Goal: Information Seeking & Learning: Learn about a topic

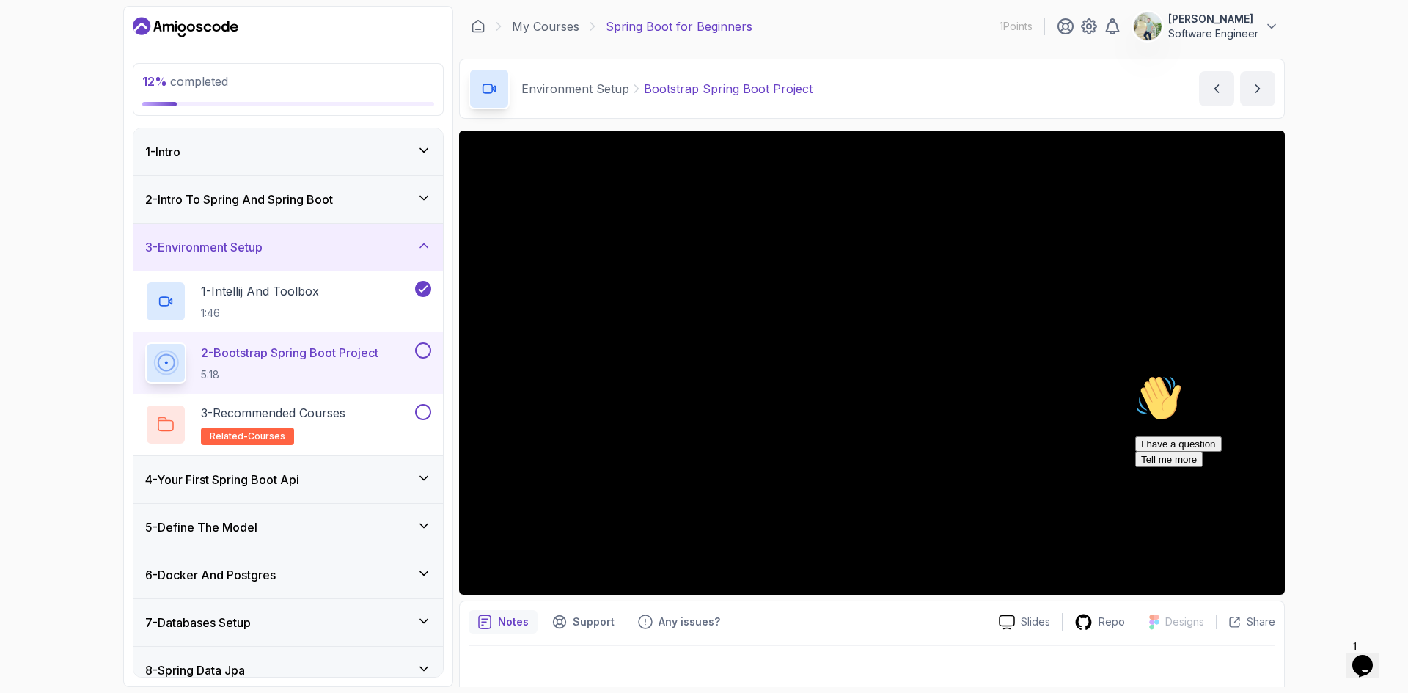
click at [1265, 467] on div "I have a question Tell me more" at bounding box center [1267, 451] width 264 height 31
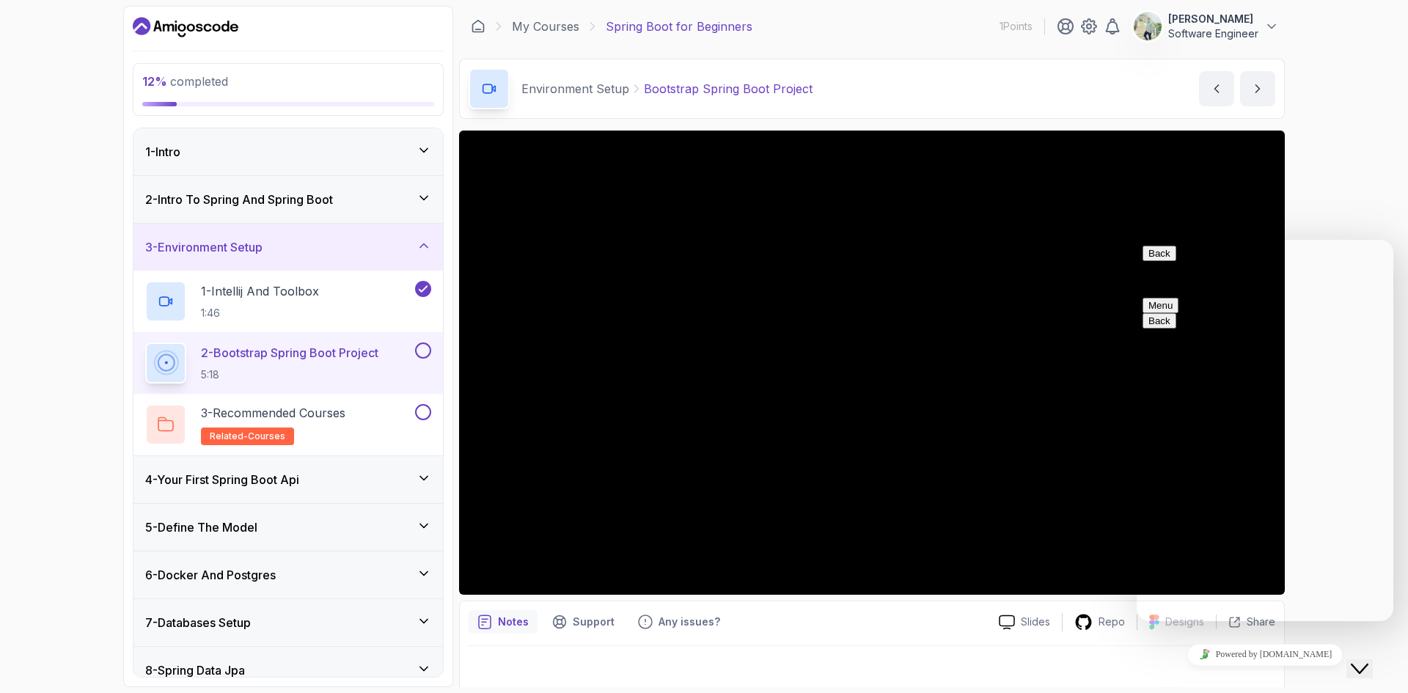
click at [1407, 191] on div "12 % completed 1 - Intro 2 - Intro To Spring And Spring Boot 3 - Environment Se…" at bounding box center [704, 346] width 1408 height 693
click at [1346, 191] on div "12 % completed 1 - Intro 2 - Intro To Spring And Spring Boot 3 - Environment Se…" at bounding box center [704, 346] width 1408 height 693
click at [1364, 662] on icon "Close Chat This icon closes the chat window." at bounding box center [1360, 669] width 18 height 18
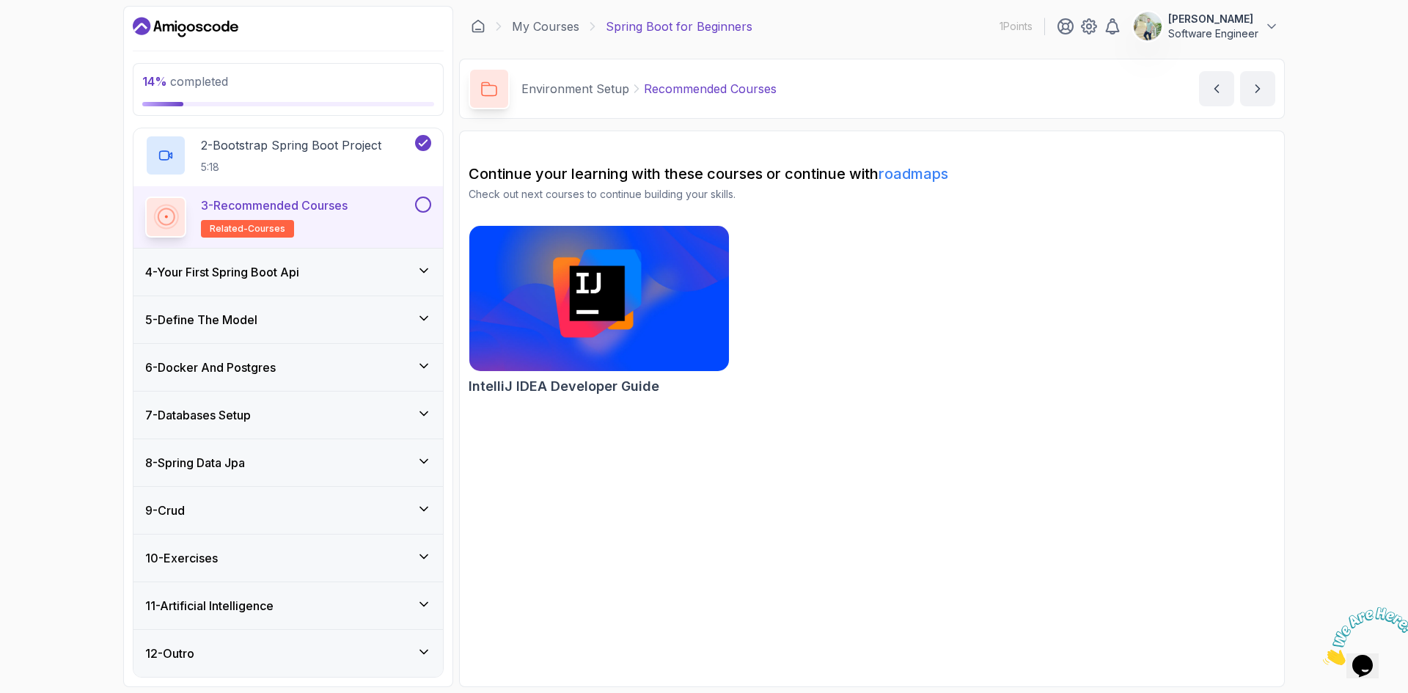
click at [422, 268] on icon at bounding box center [423, 270] width 15 height 15
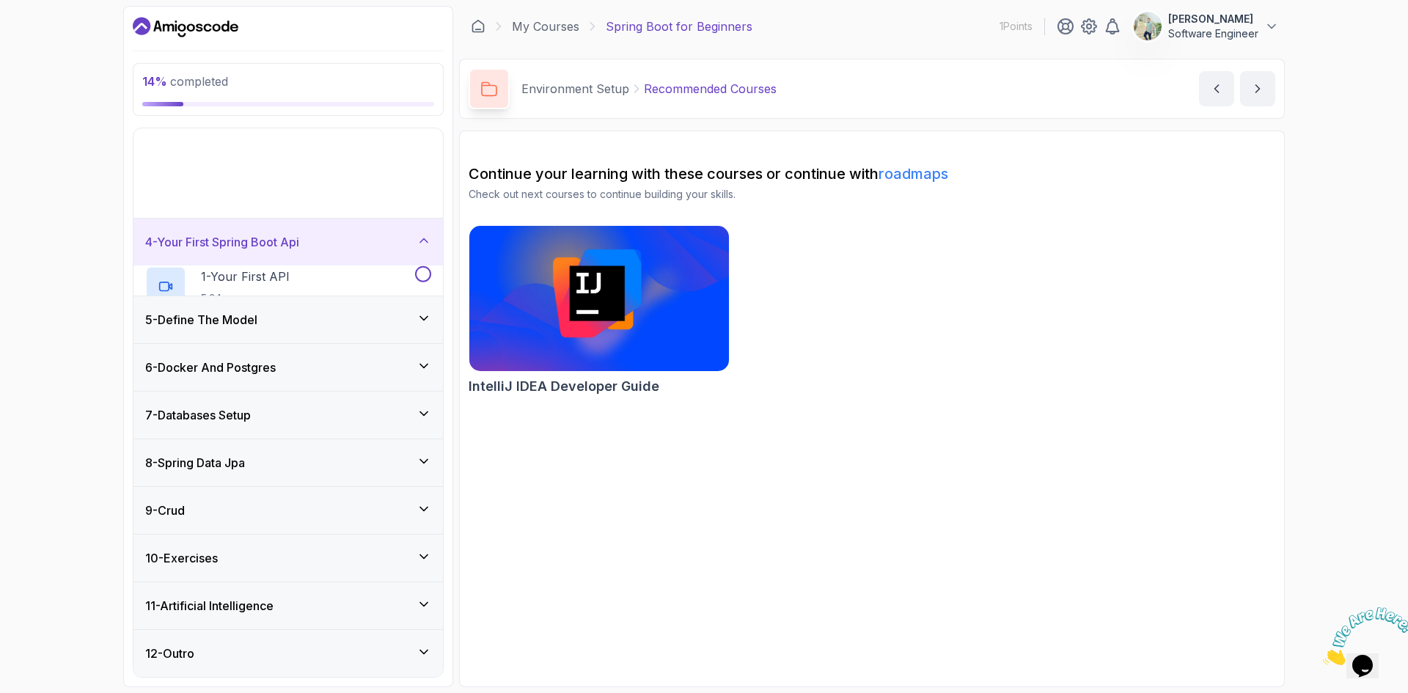
scroll to position [23, 0]
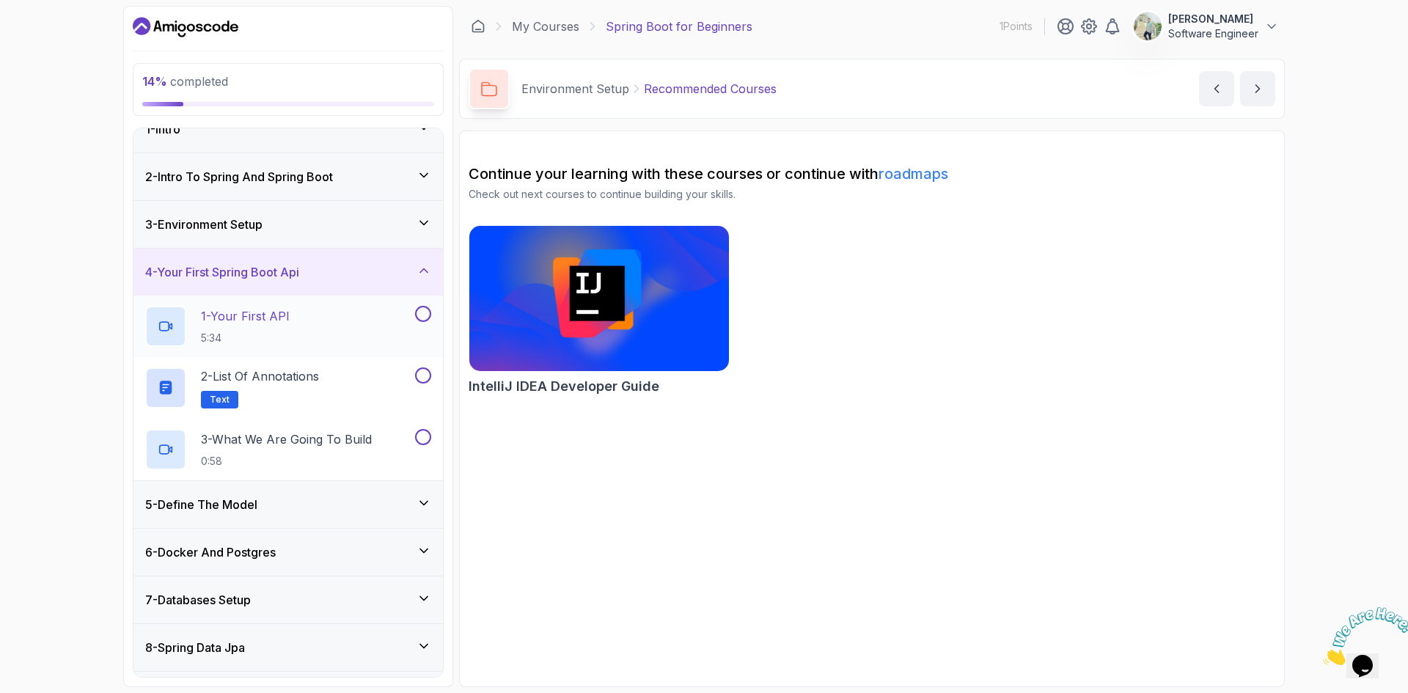
click at [283, 325] on h2 "1 - Your First API 5:34" at bounding box center [245, 326] width 89 height 38
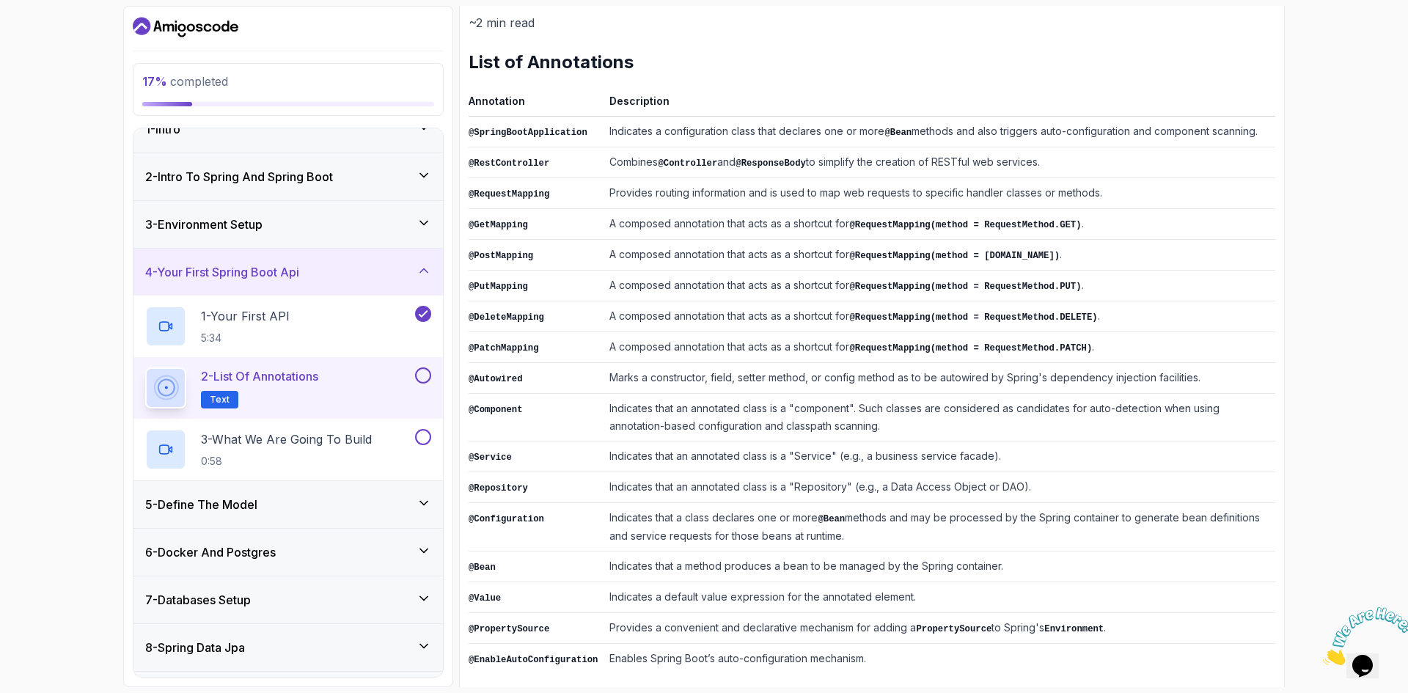
scroll to position [189, 0]
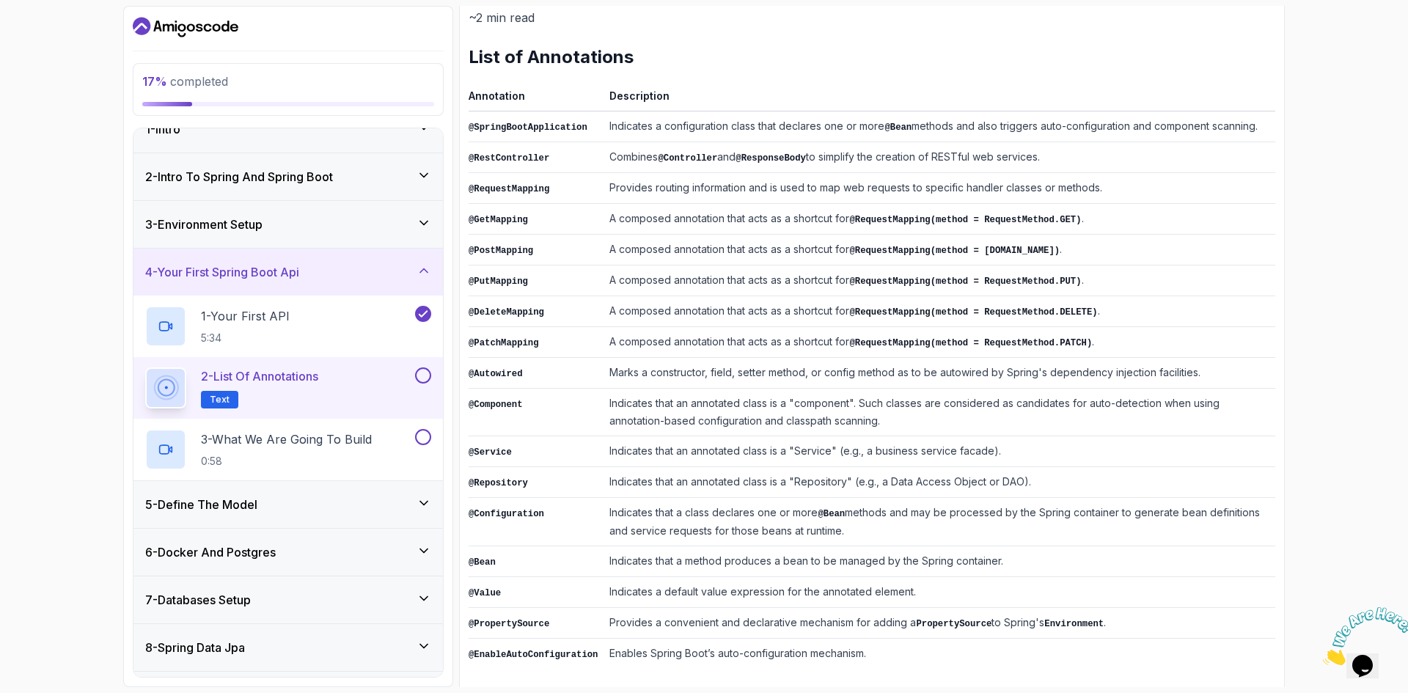
click at [741, 551] on td "Indicates that a method produces a bean to be managed by the Spring container." at bounding box center [939, 561] width 672 height 31
click at [731, 525] on div at bounding box center [731, 525] width 0 height 0
click at [867, 556] on td "Indicates that a method produces a bean to be managed by the Spring container." at bounding box center [939, 561] width 672 height 31
click at [326, 457] on p "0:58" at bounding box center [286, 461] width 171 height 15
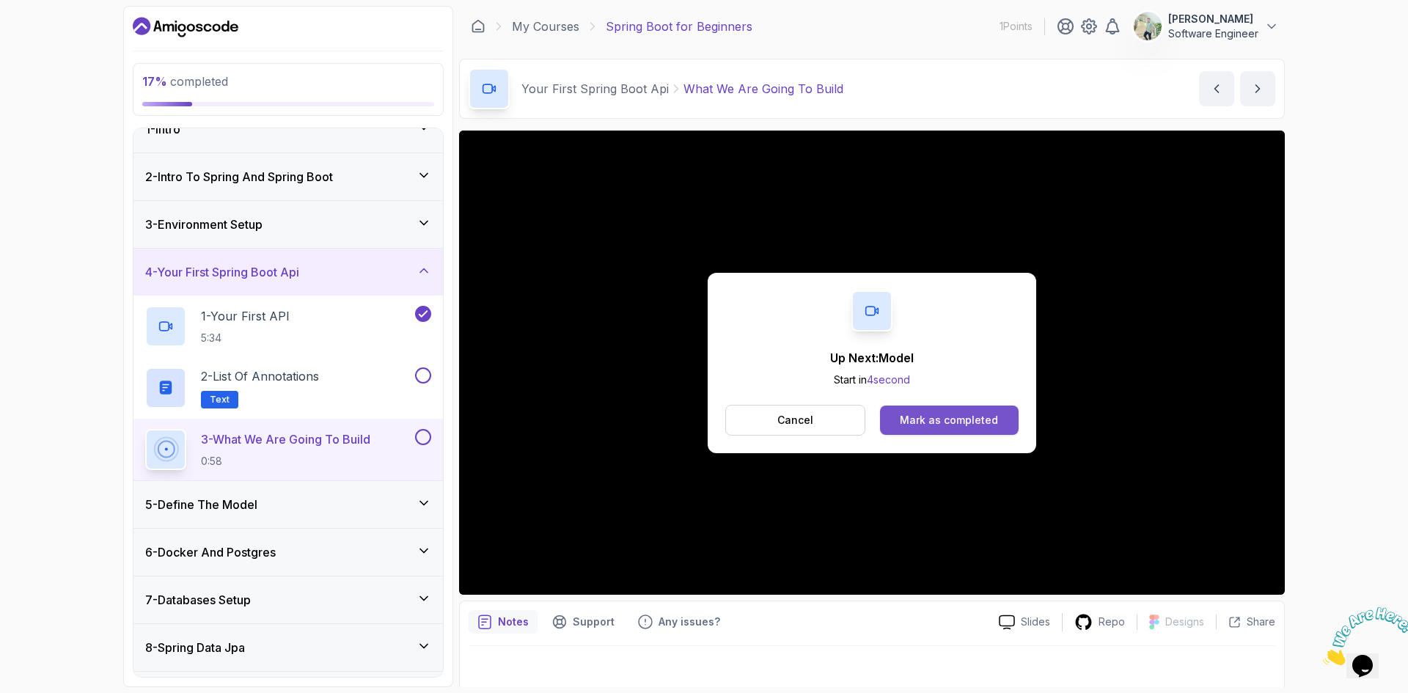
click at [927, 410] on button "Mark as completed" at bounding box center [949, 419] width 139 height 29
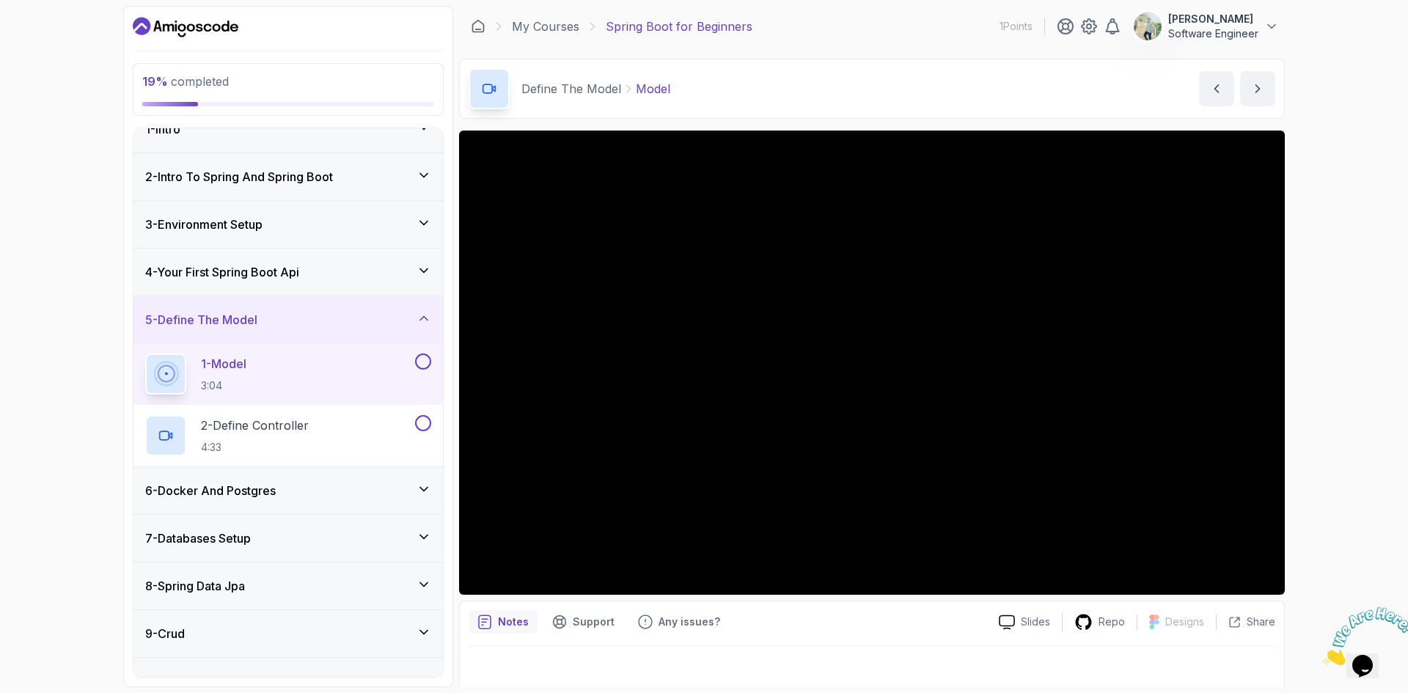
drag, startPoint x: 1039, startPoint y: 625, endPoint x: 1347, endPoint y: 388, distance: 388.9
click at [1347, 388] on div "19 % completed 1 - Intro 2 - Intro To Spring And Spring Boot 3 - Environment Se…" at bounding box center [704, 346] width 1408 height 693
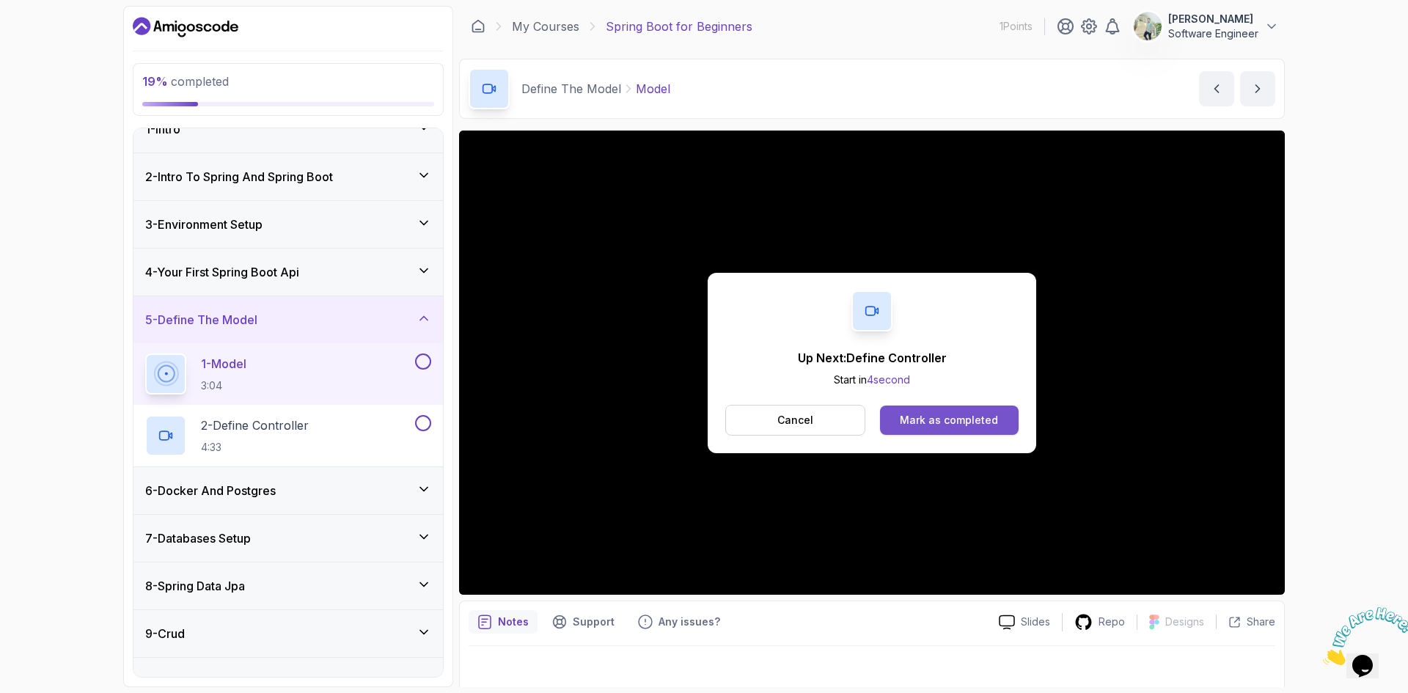
click at [927, 419] on div "Mark as completed" at bounding box center [949, 420] width 98 height 15
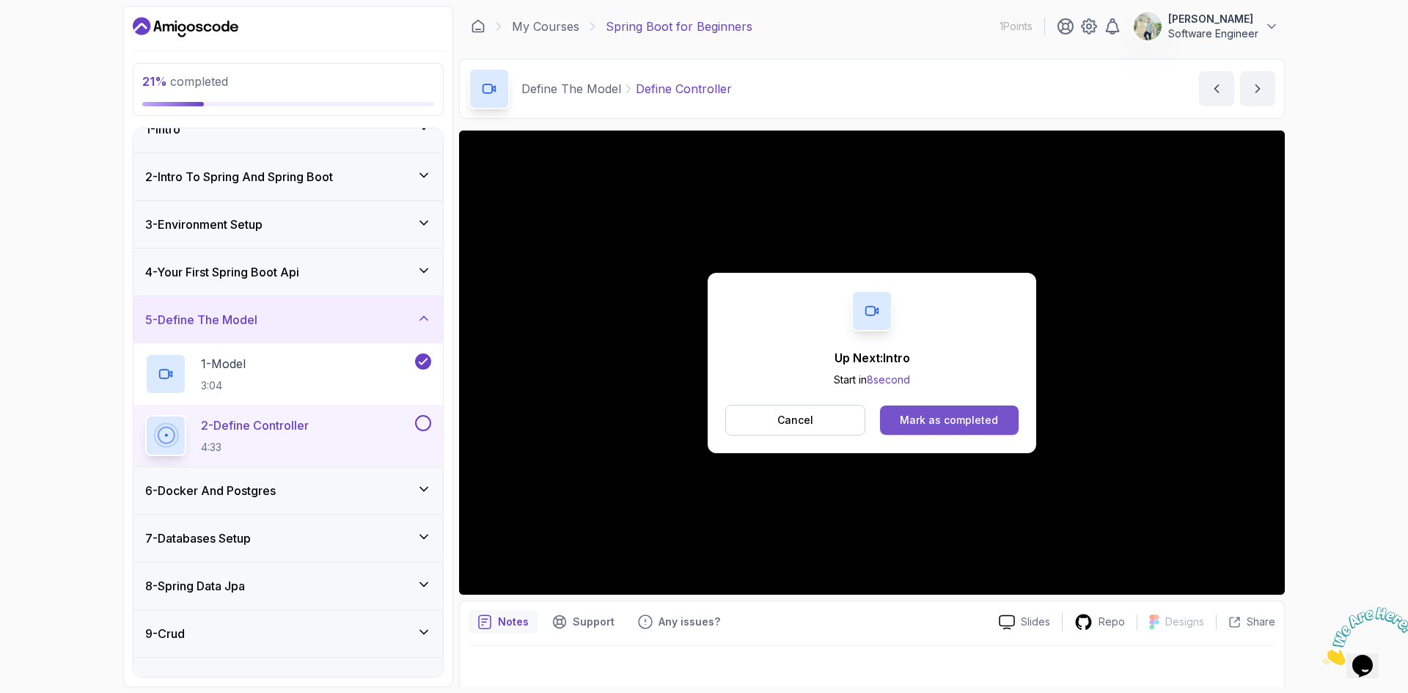
click at [930, 424] on div "Mark as completed" at bounding box center [949, 420] width 98 height 15
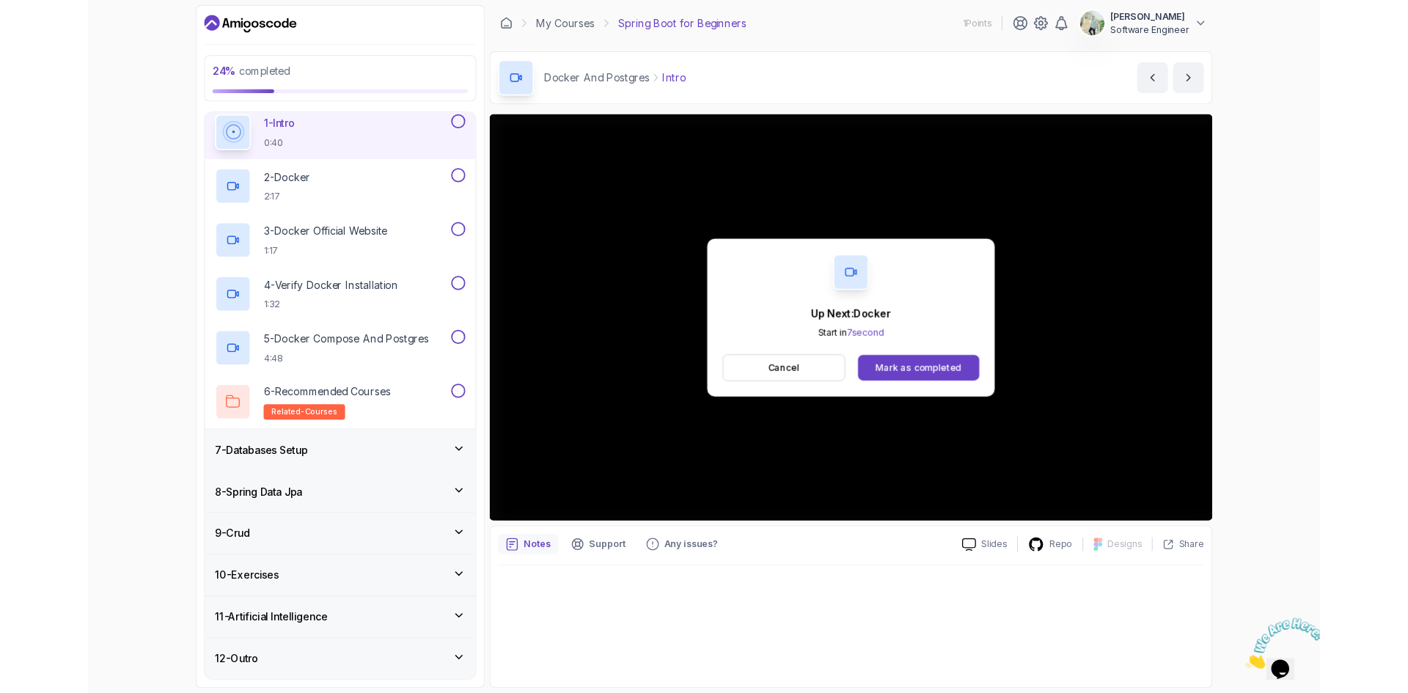
scroll to position [392, 0]
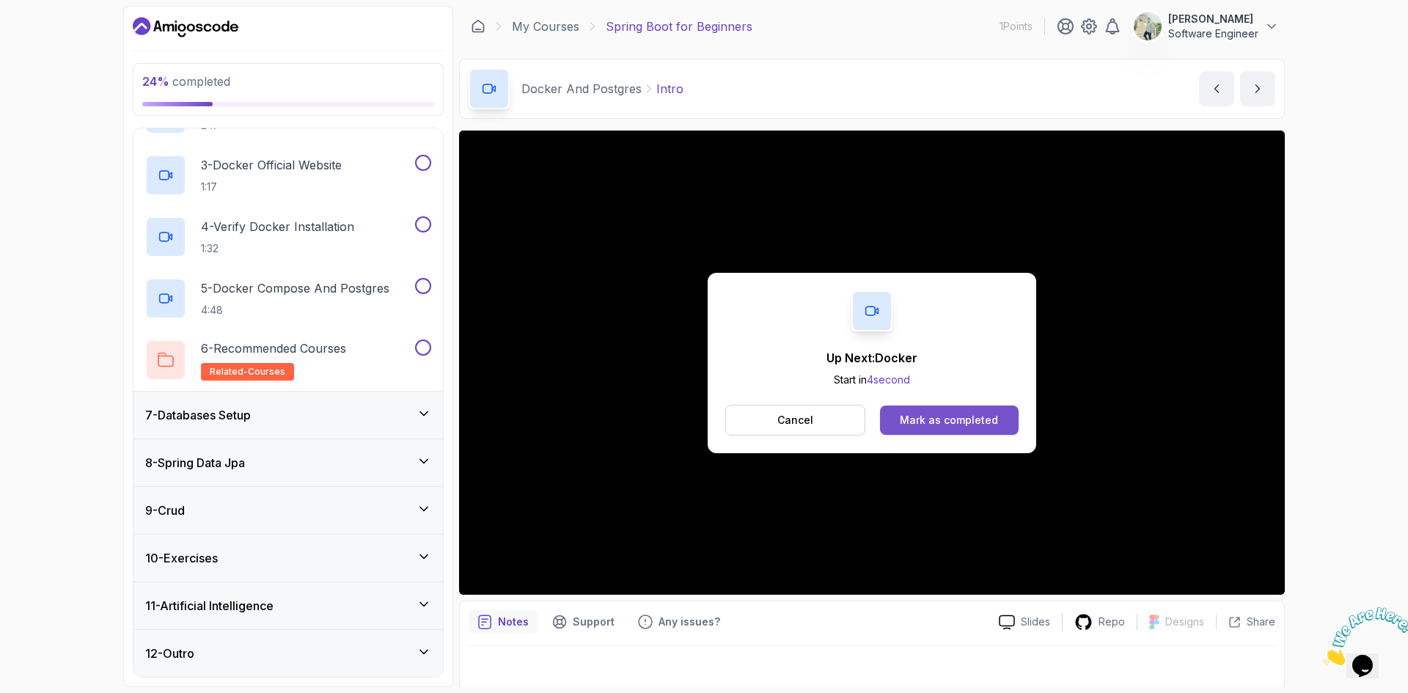
click at [957, 421] on div "Mark as completed" at bounding box center [949, 420] width 98 height 15
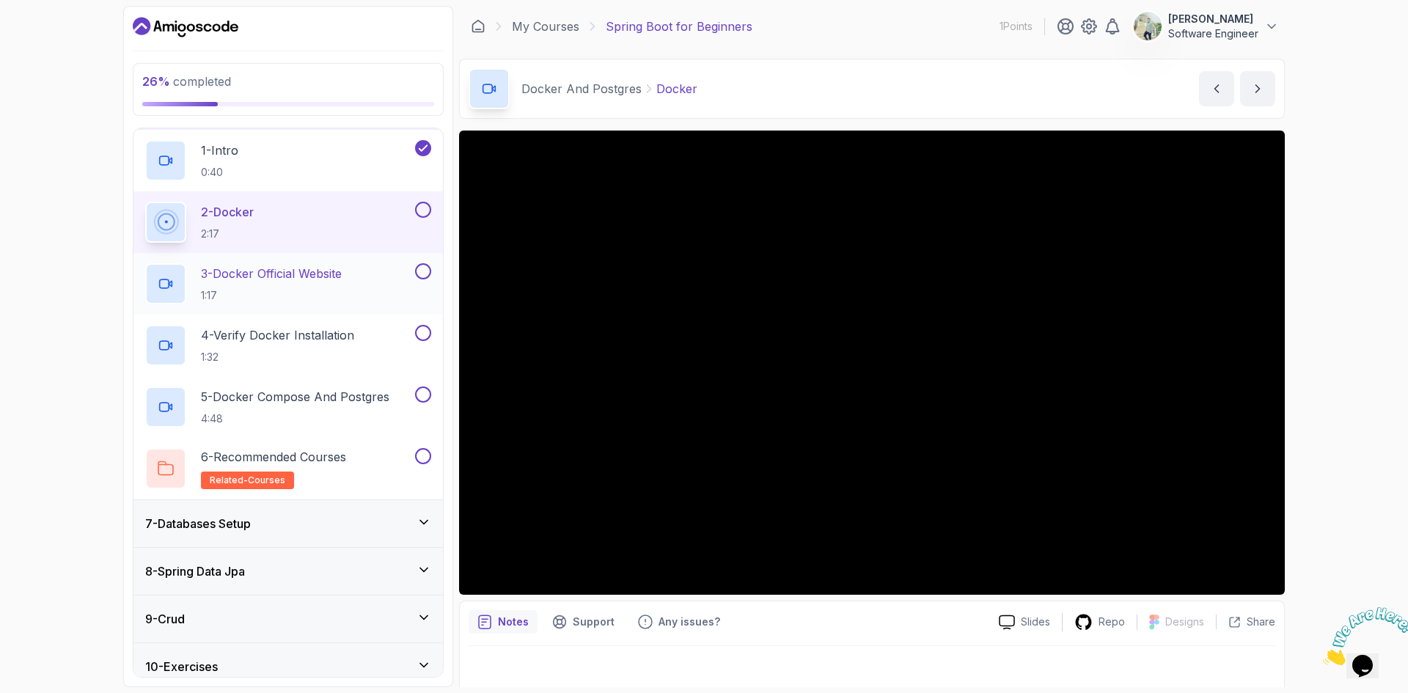
scroll to position [246, 0]
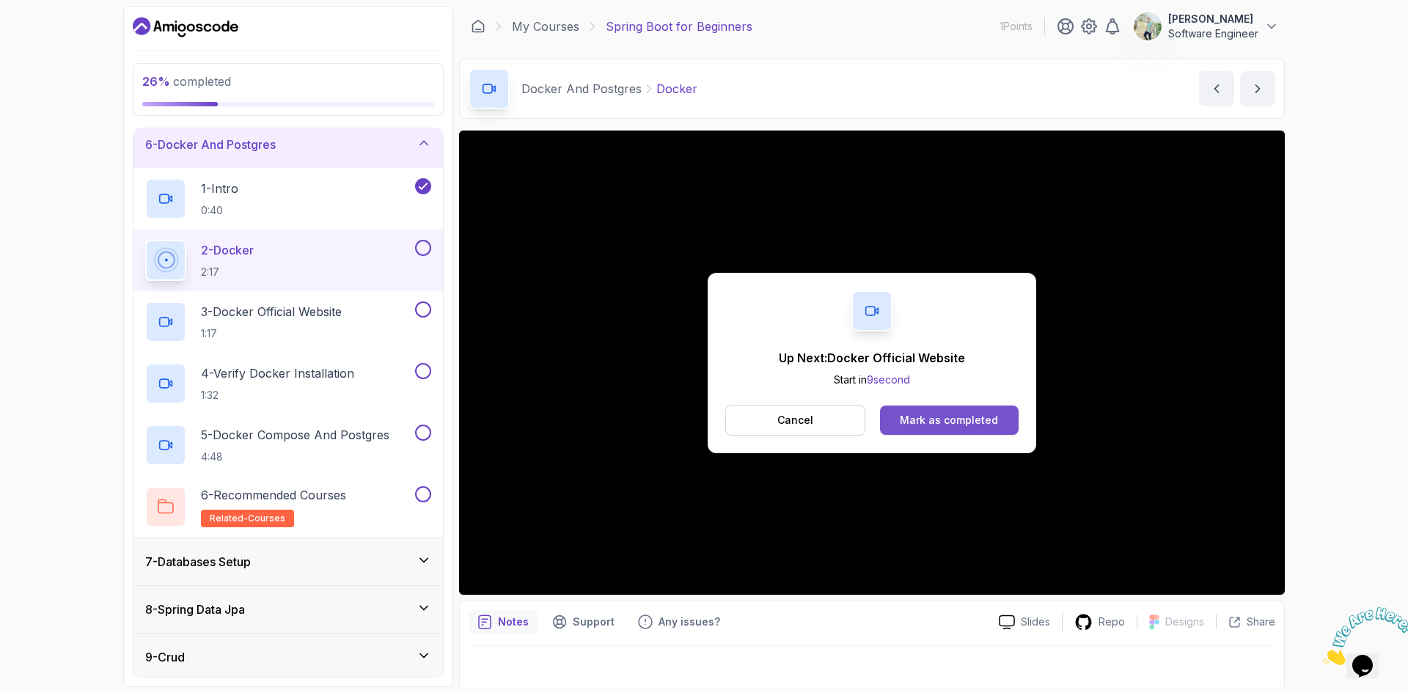
click at [975, 427] on button "Mark as completed" at bounding box center [949, 419] width 139 height 29
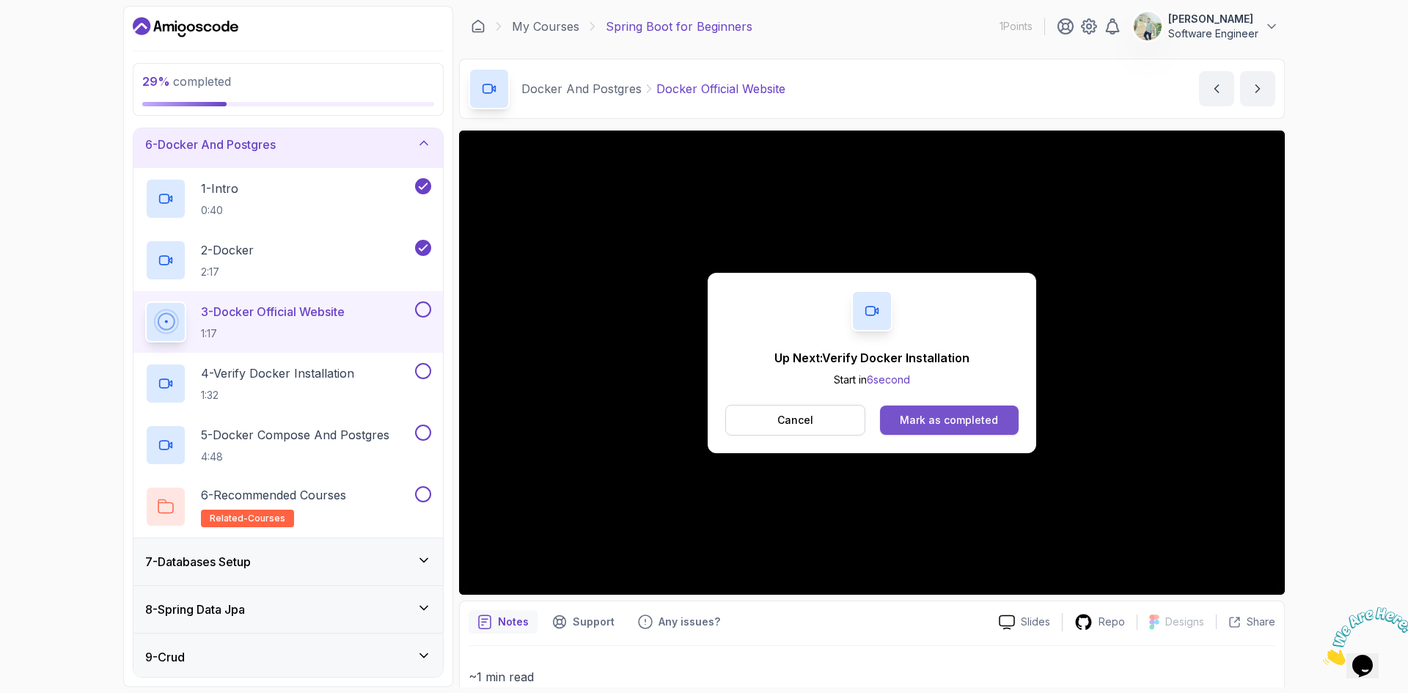
click at [971, 422] on div "Mark as completed" at bounding box center [949, 420] width 98 height 15
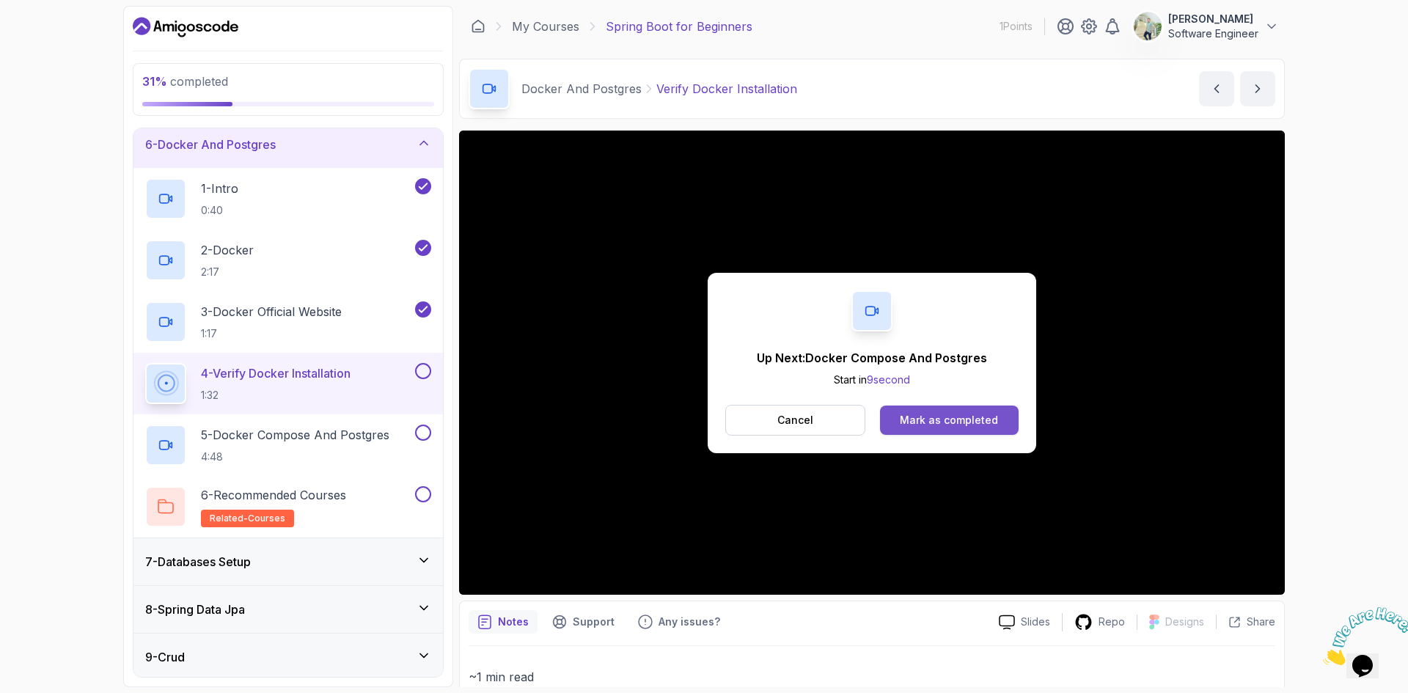
click at [924, 407] on button "Mark as completed" at bounding box center [949, 419] width 139 height 29
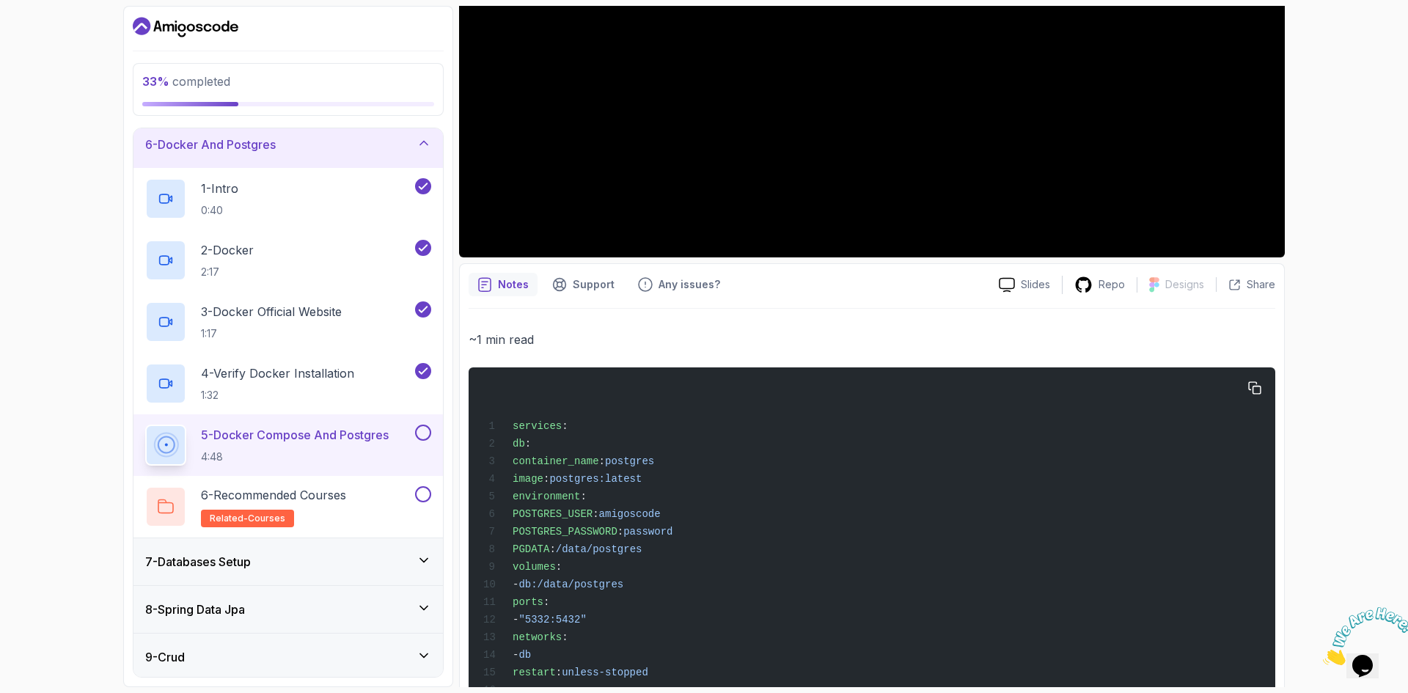
scroll to position [440, 0]
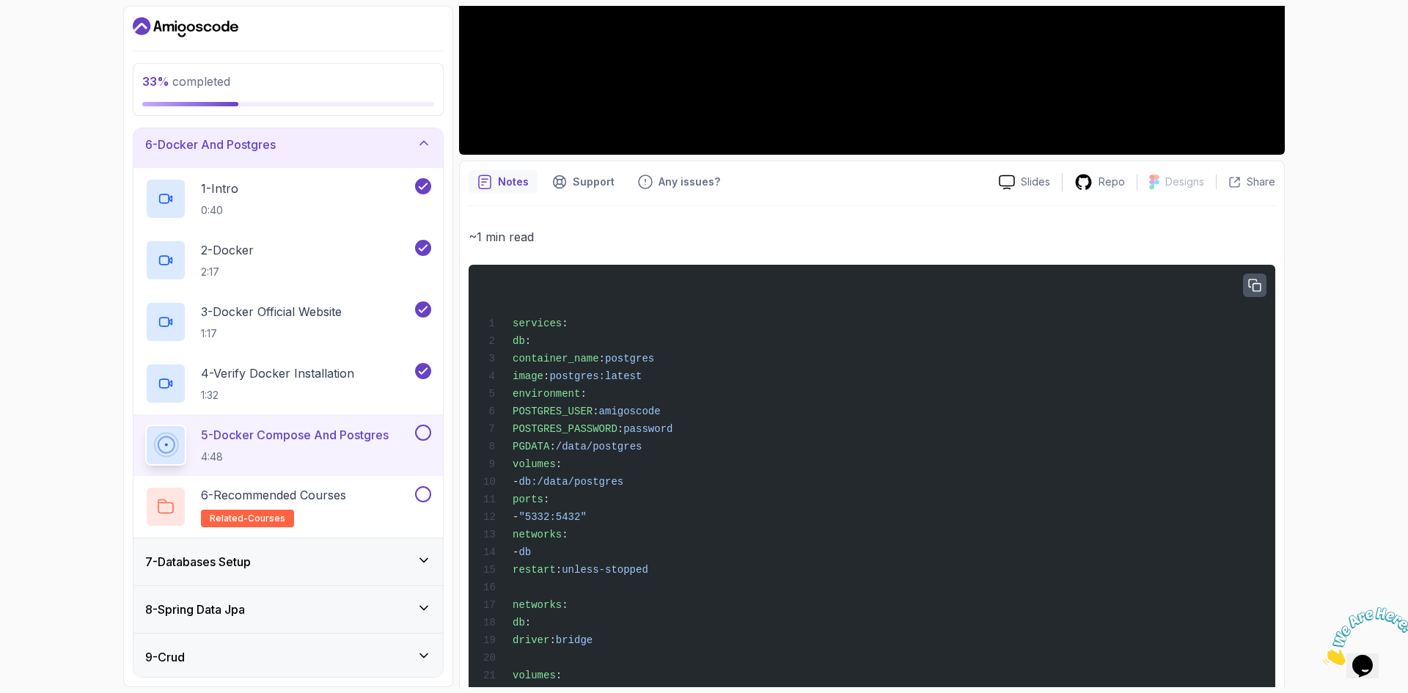
click at [1249, 283] on icon "button" at bounding box center [1254, 285] width 13 height 13
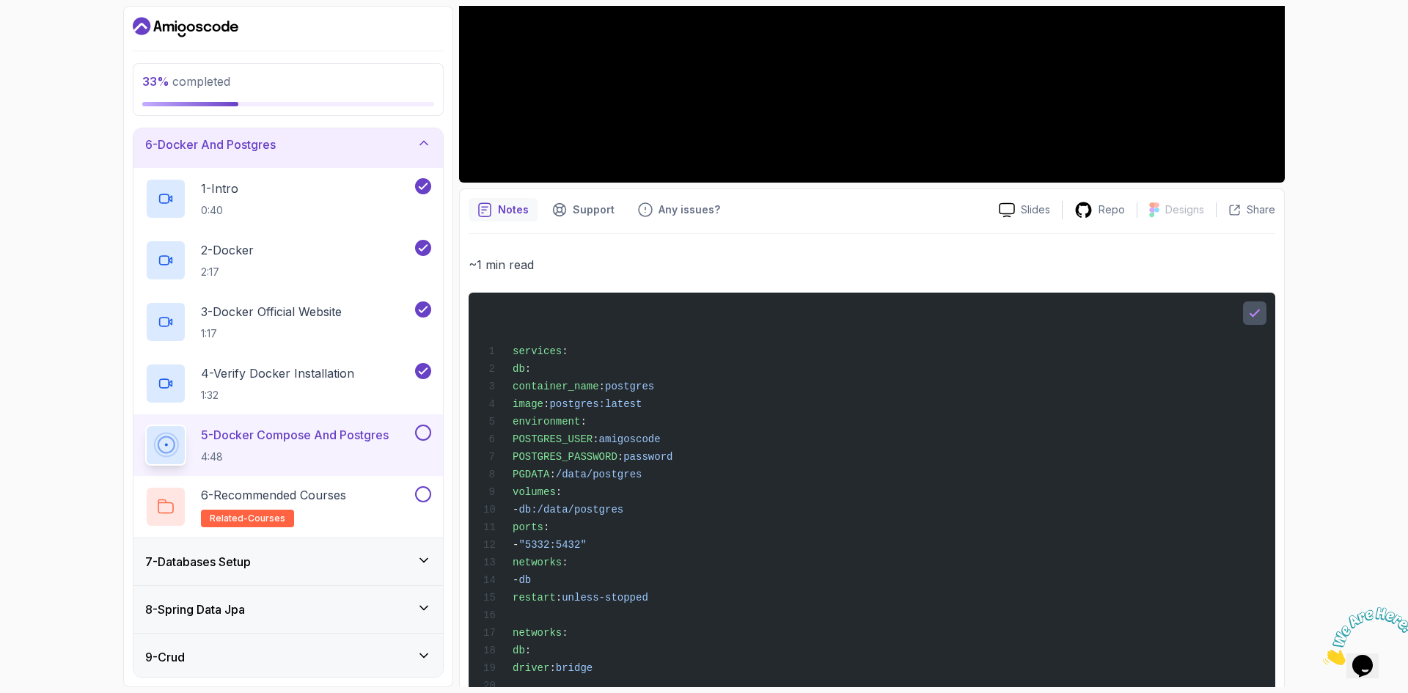
scroll to position [512, 0]
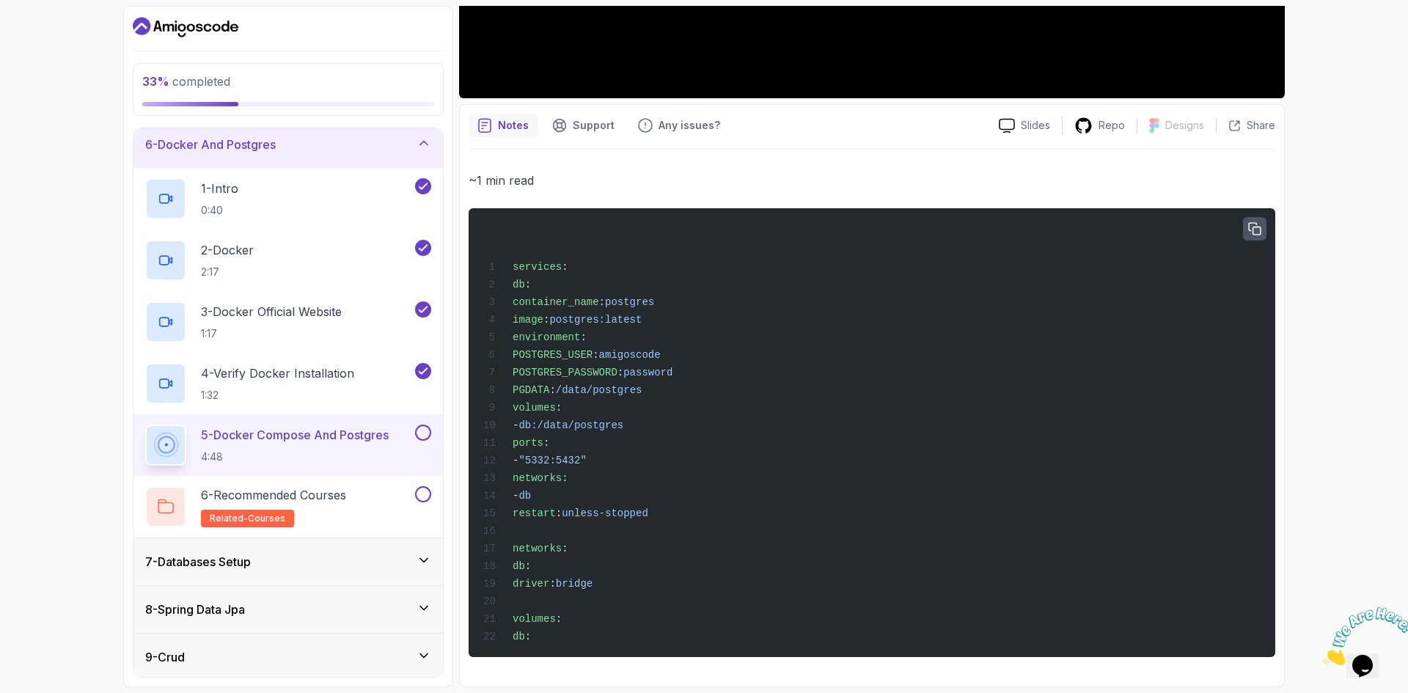
click at [708, 324] on div "services : db : container_name : postgres image : postgres:latest environment :…" at bounding box center [871, 432] width 783 height 431
click at [815, 475] on div "services : db : container_name : postgres image : postgres:latest environment :…" at bounding box center [871, 432] width 783 height 431
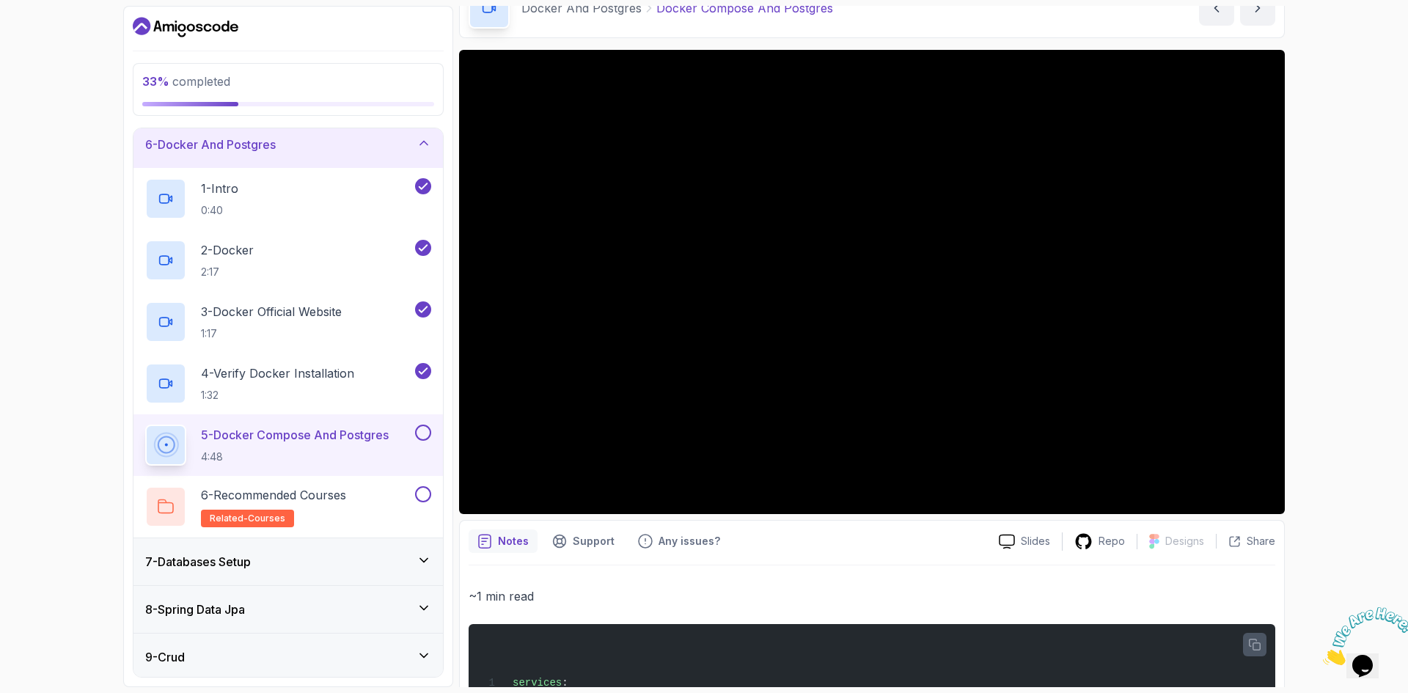
scroll to position [0, 0]
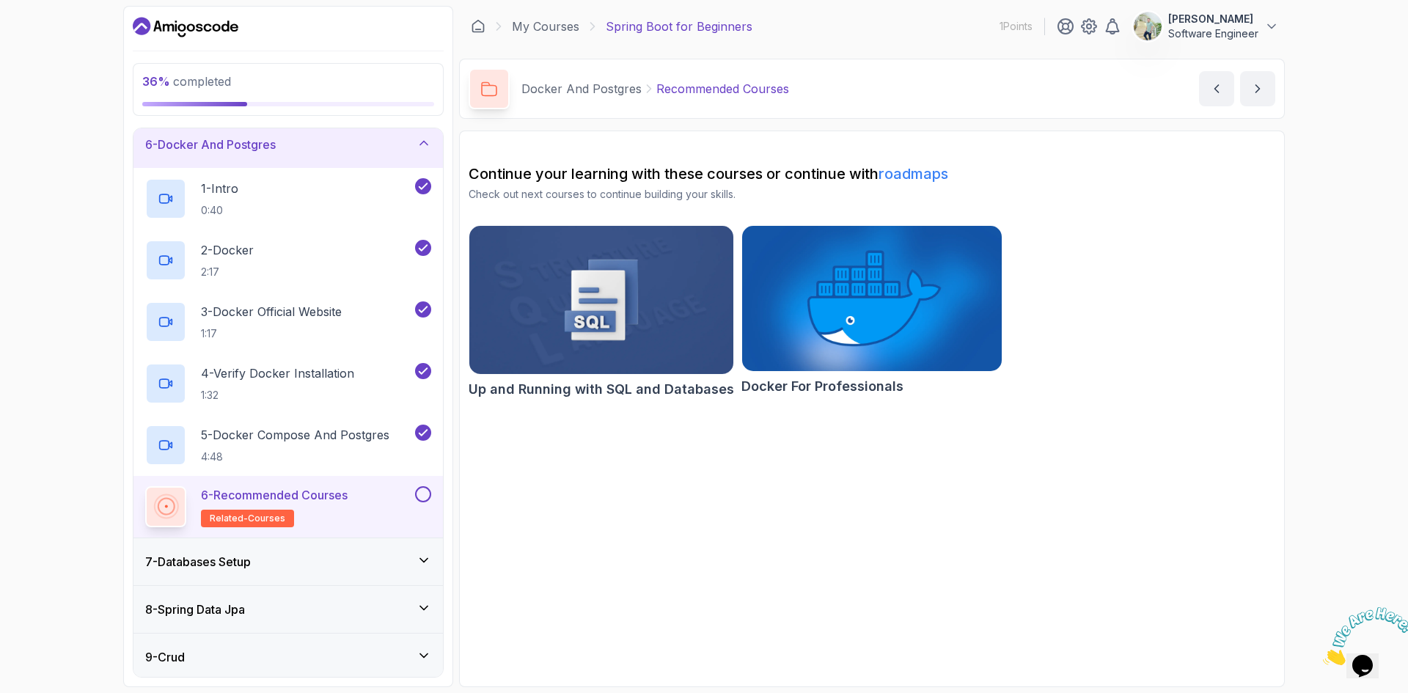
click at [345, 558] on div "7 - Databases Setup" at bounding box center [288, 562] width 286 height 18
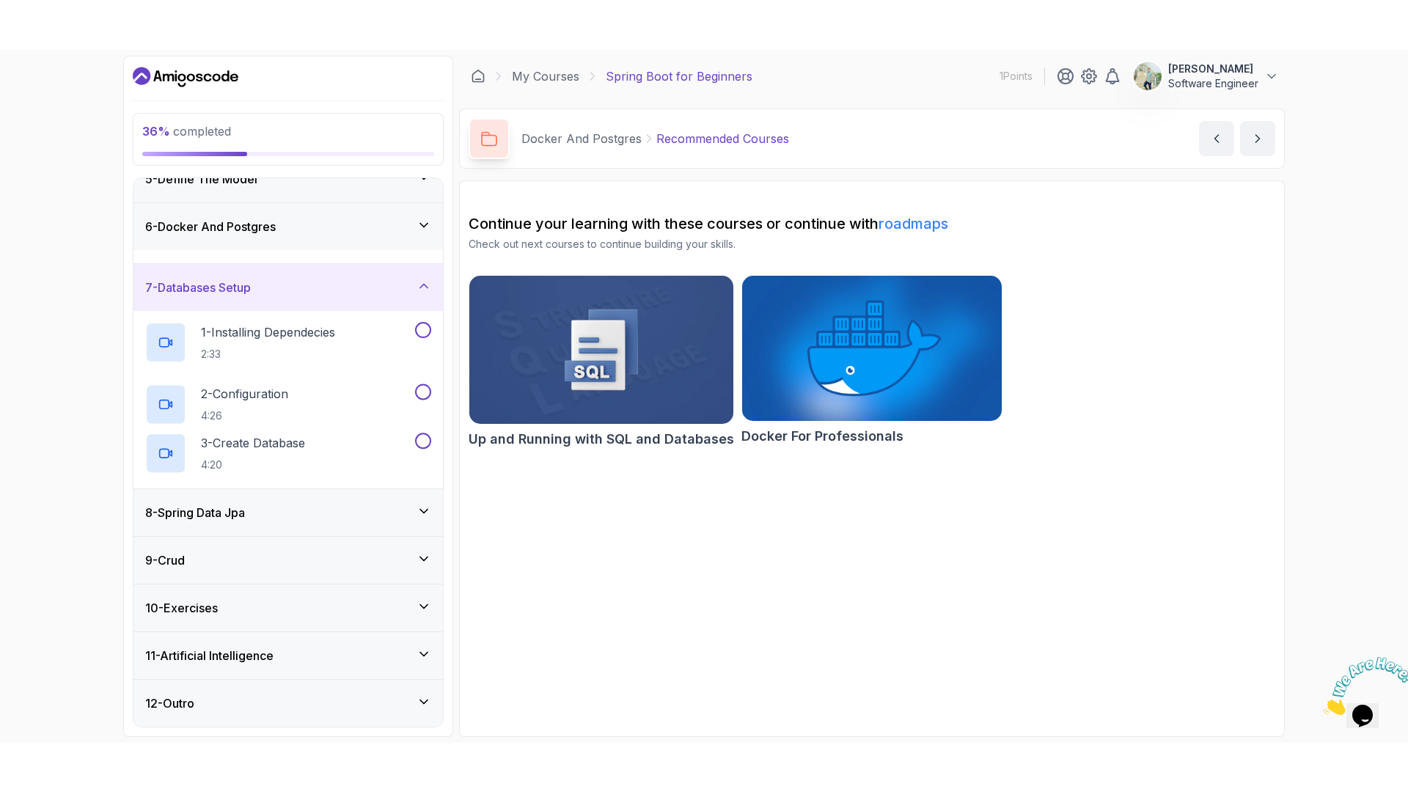
scroll to position [207, 0]
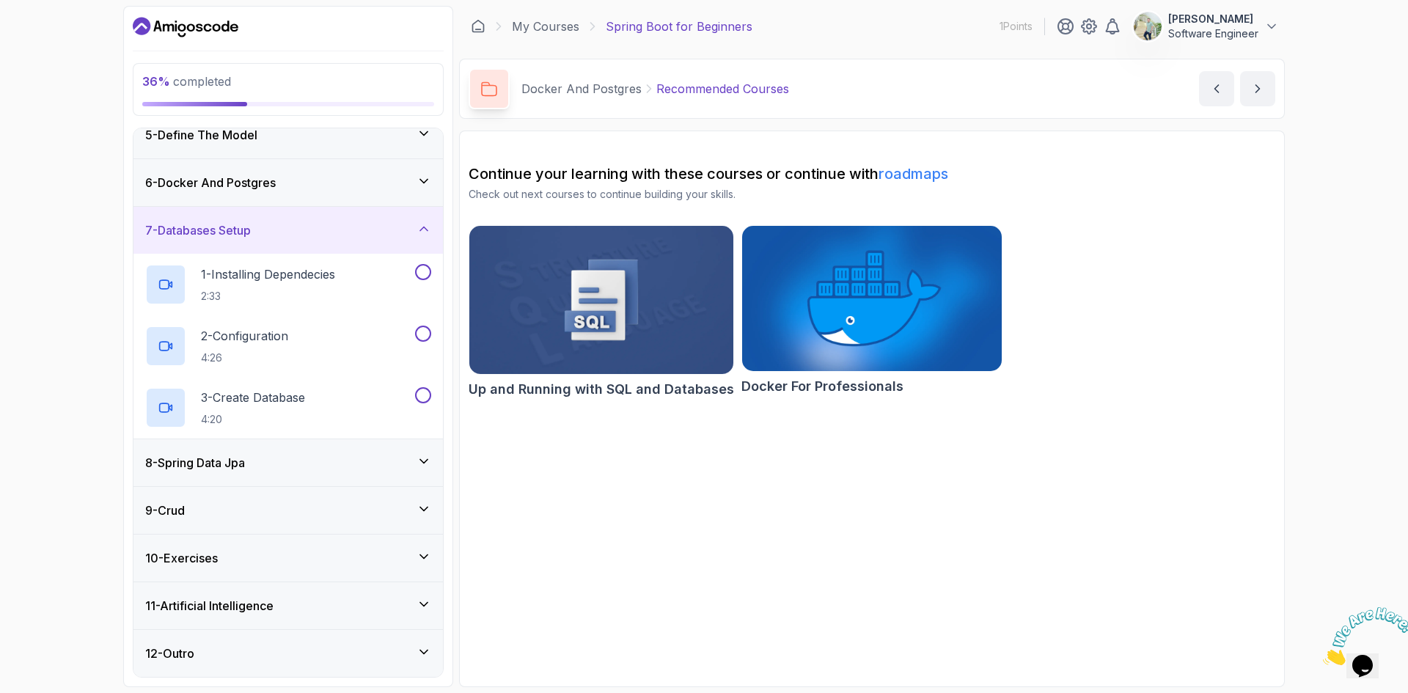
click at [244, 466] on h3 "8 - Spring Data Jpa" at bounding box center [195, 463] width 100 height 18
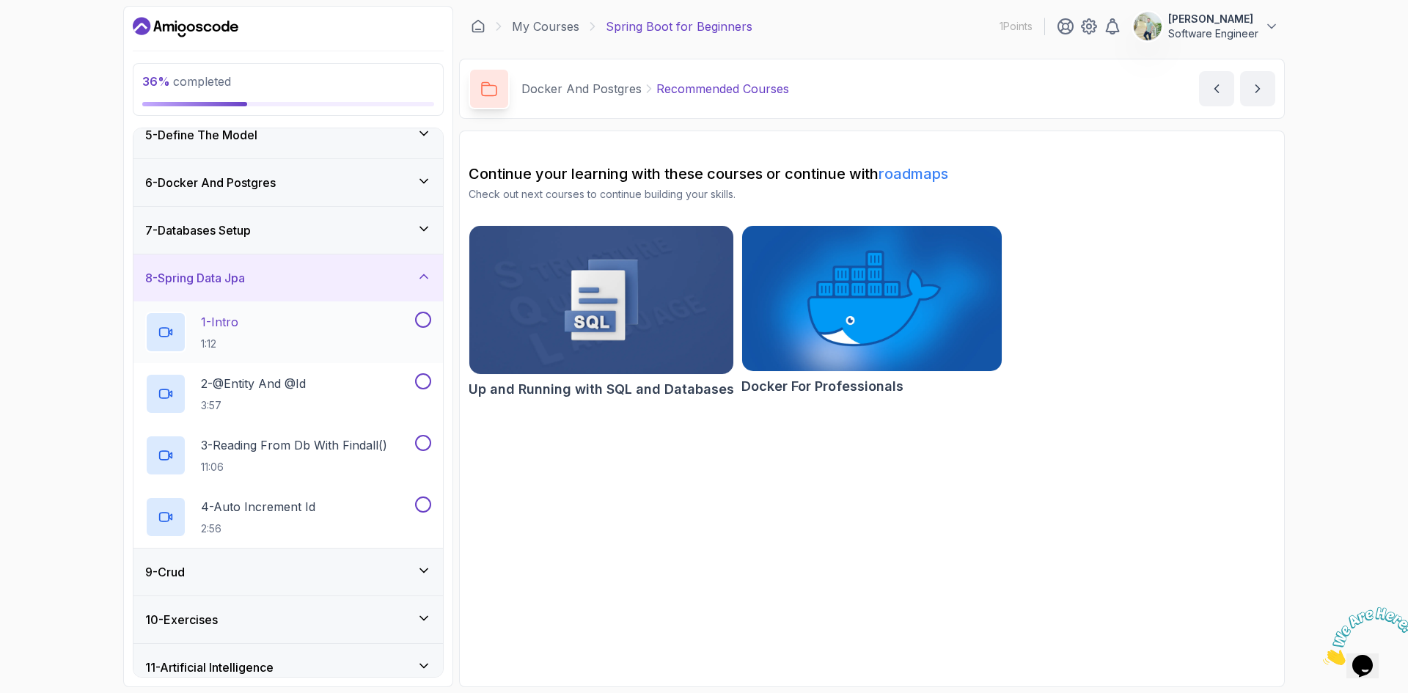
click at [261, 328] on div "1 - Intro 1:12" at bounding box center [278, 332] width 267 height 41
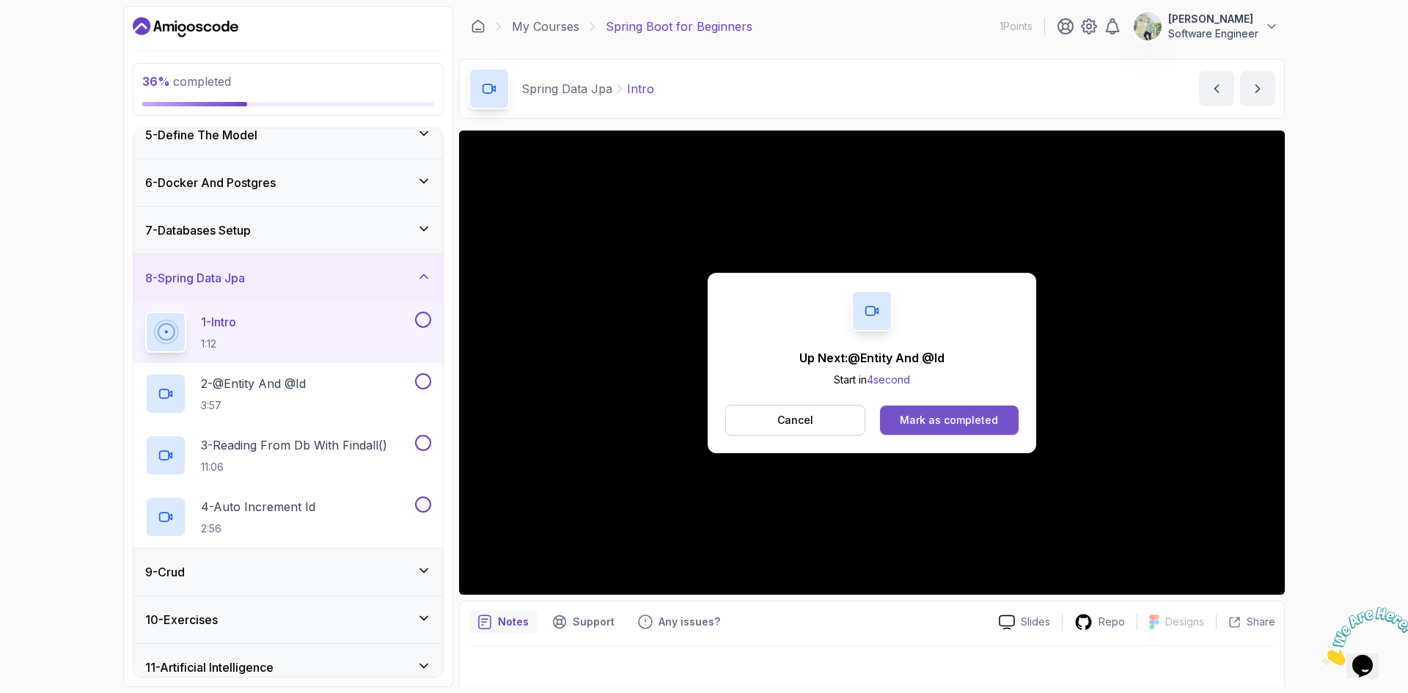
click at [921, 427] on div "Mark as completed" at bounding box center [949, 420] width 98 height 15
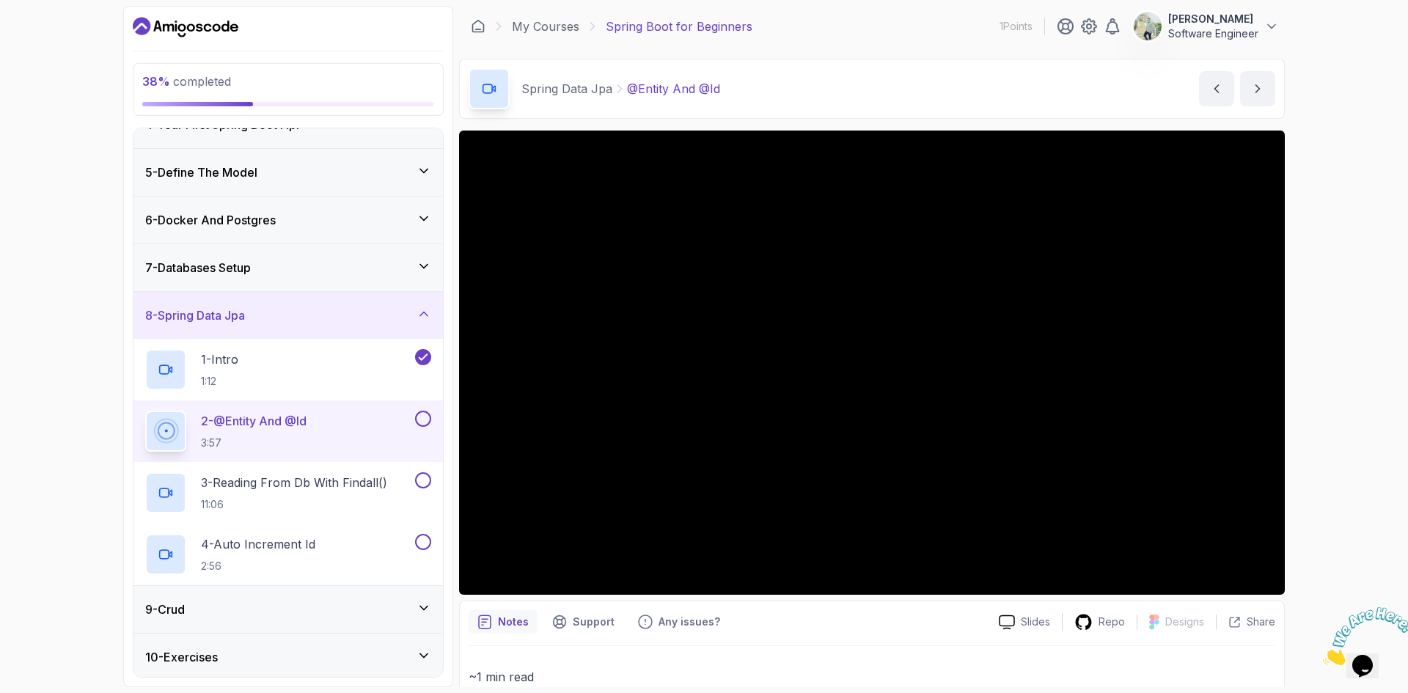
scroll to position [207, 0]
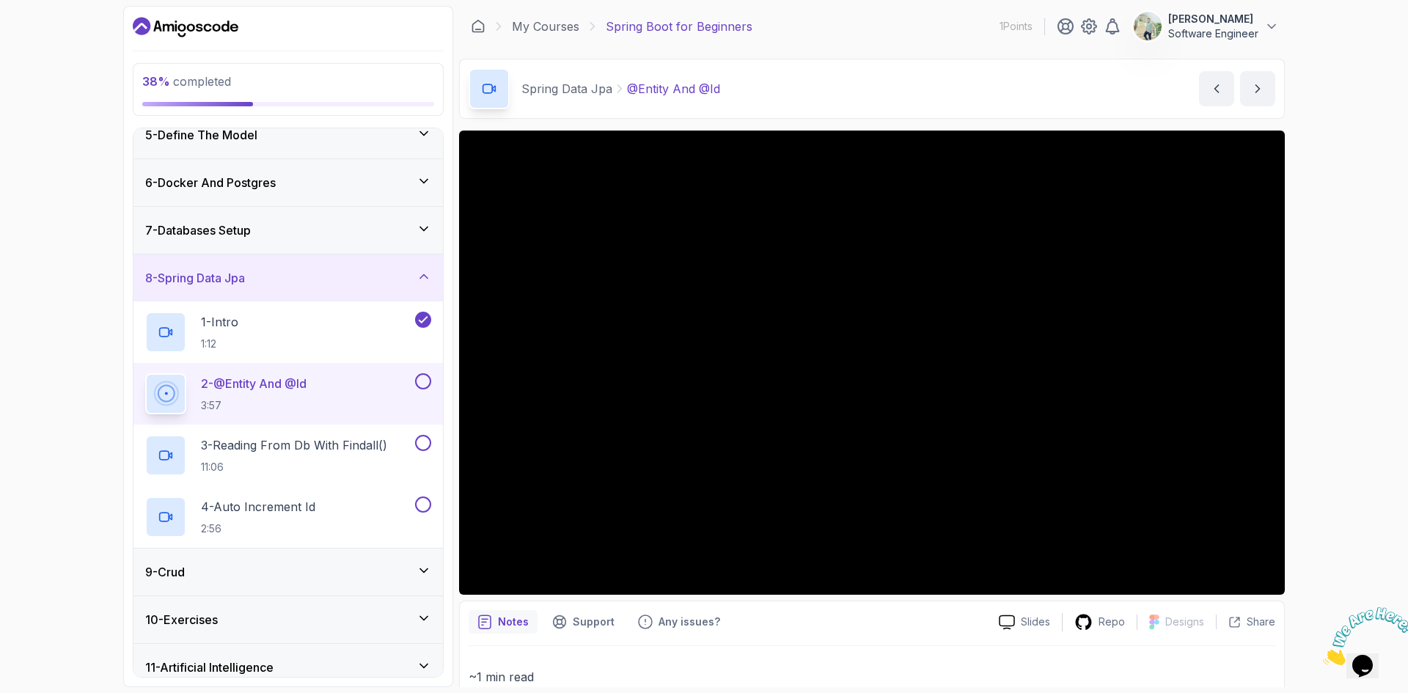
click at [230, 233] on h3 "7 - Databases Setup" at bounding box center [198, 230] width 106 height 18
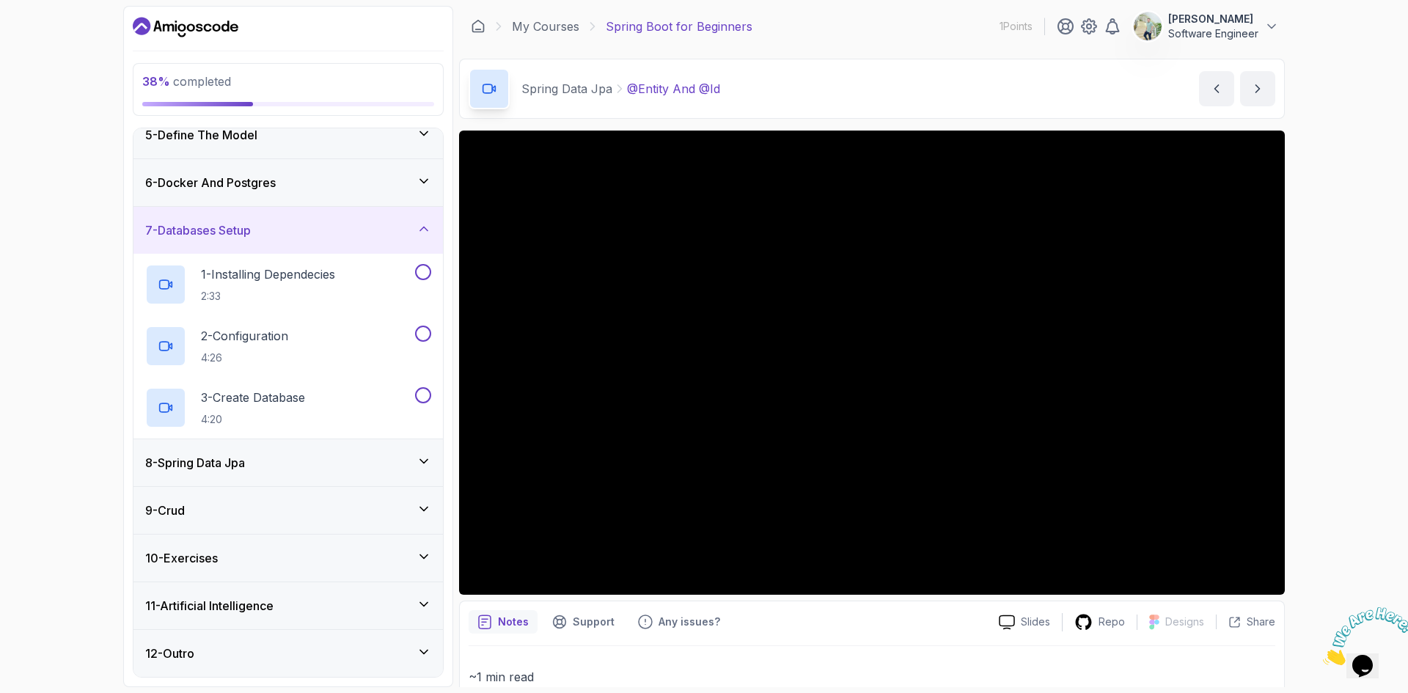
drag, startPoint x: 309, startPoint y: 399, endPoint x: 10, endPoint y: 314, distance: 311.0
click at [10, 314] on div "38 % completed 1 - Intro 2 - Intro To Spring And Spring Boot 3 - Environment Se…" at bounding box center [704, 346] width 1408 height 693
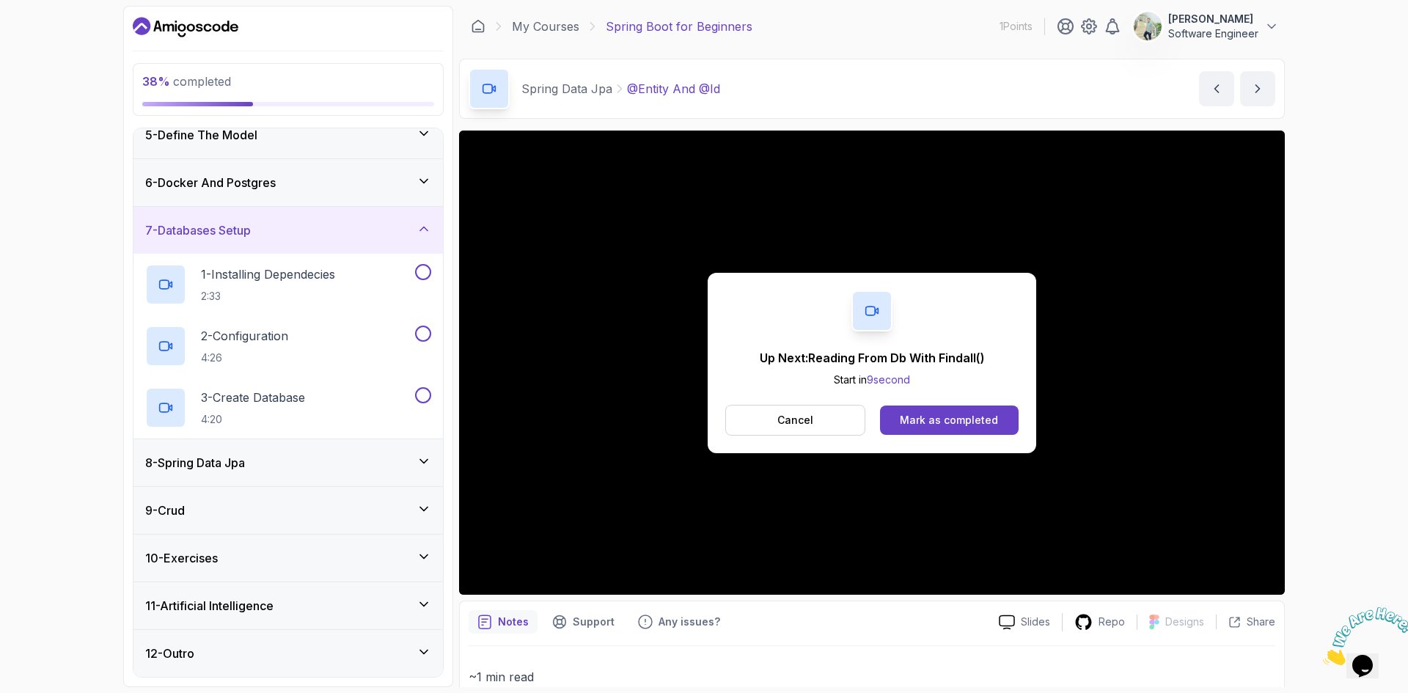
click at [315, 235] on div "7 - Databases Setup" at bounding box center [288, 230] width 286 height 18
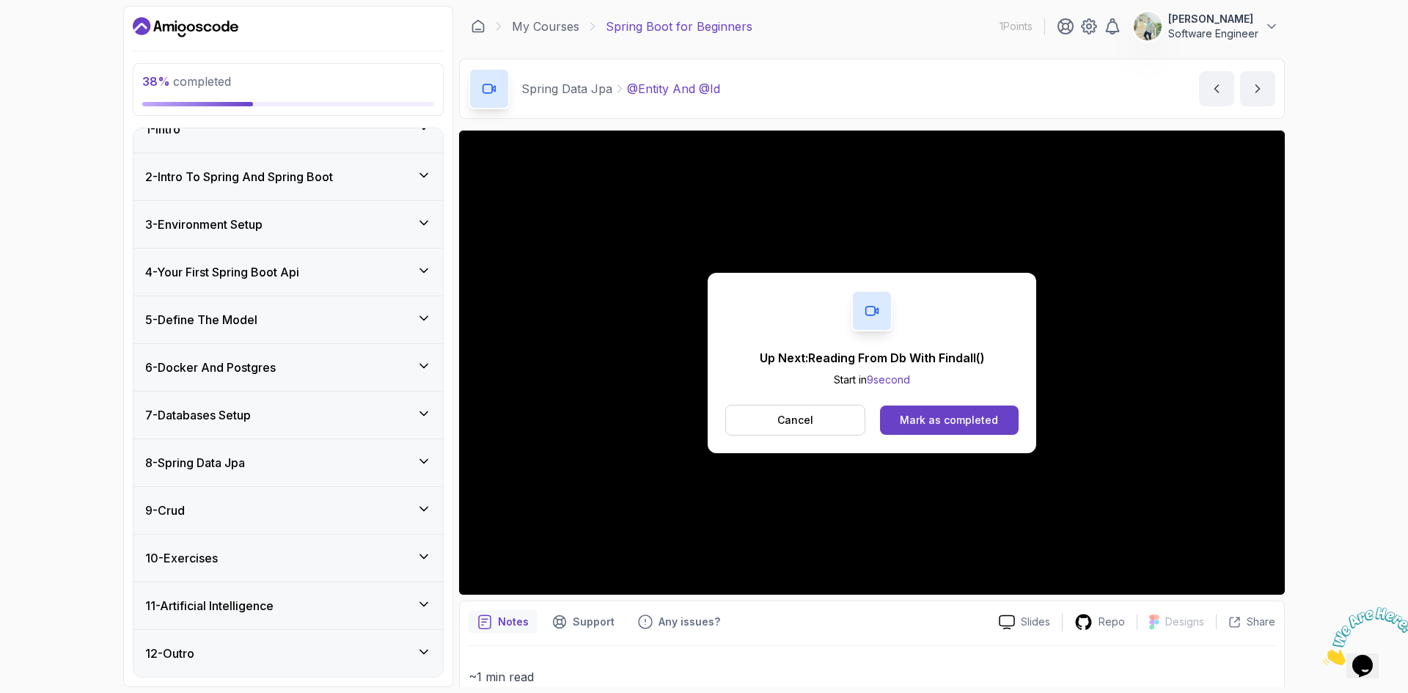
scroll to position [23, 0]
click at [397, 457] on div "8 - Spring Data Jpa" at bounding box center [288, 463] width 286 height 18
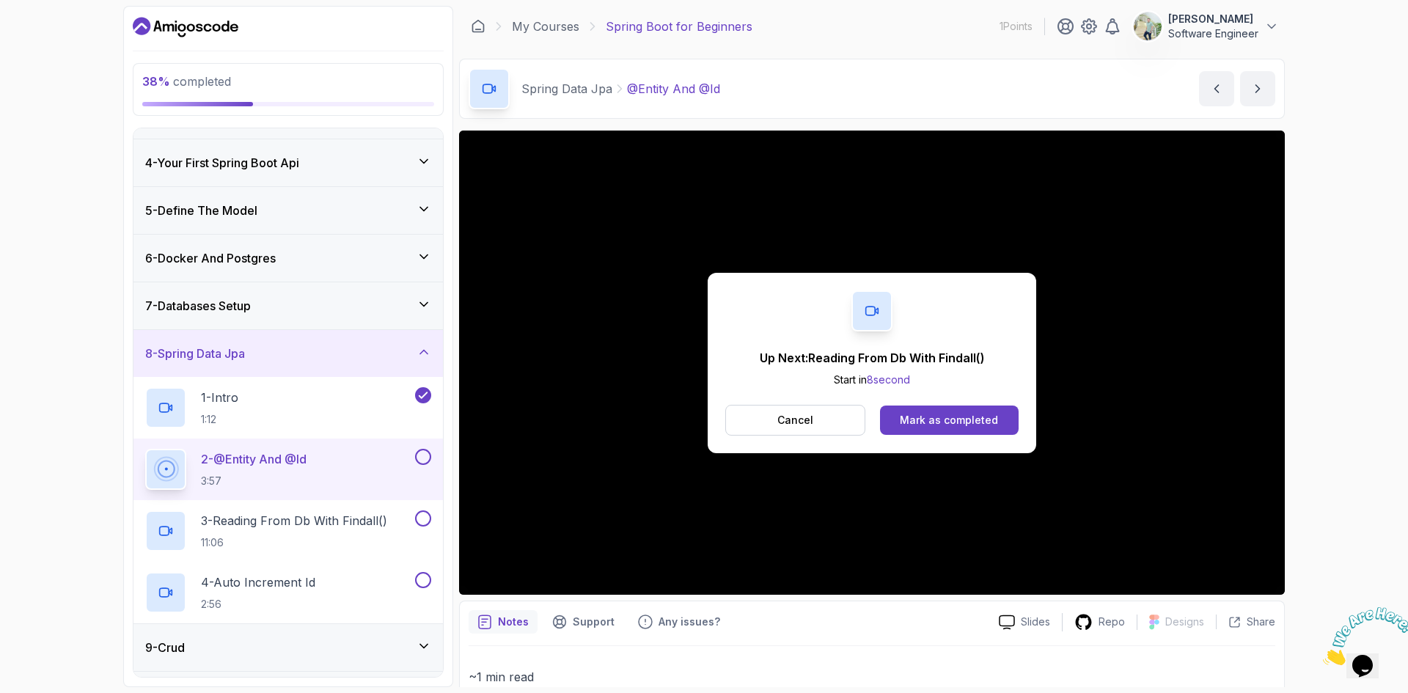
scroll to position [169, 0]
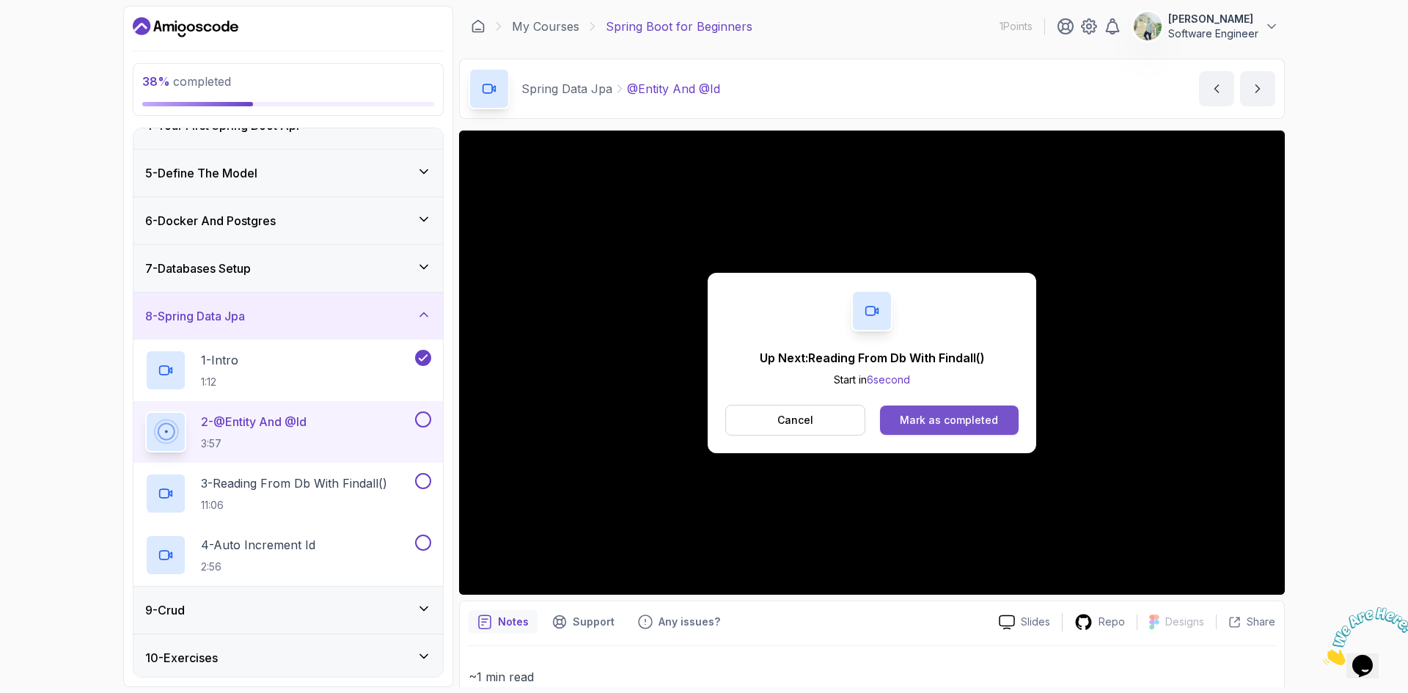
click at [980, 414] on div "Mark as completed" at bounding box center [949, 420] width 98 height 15
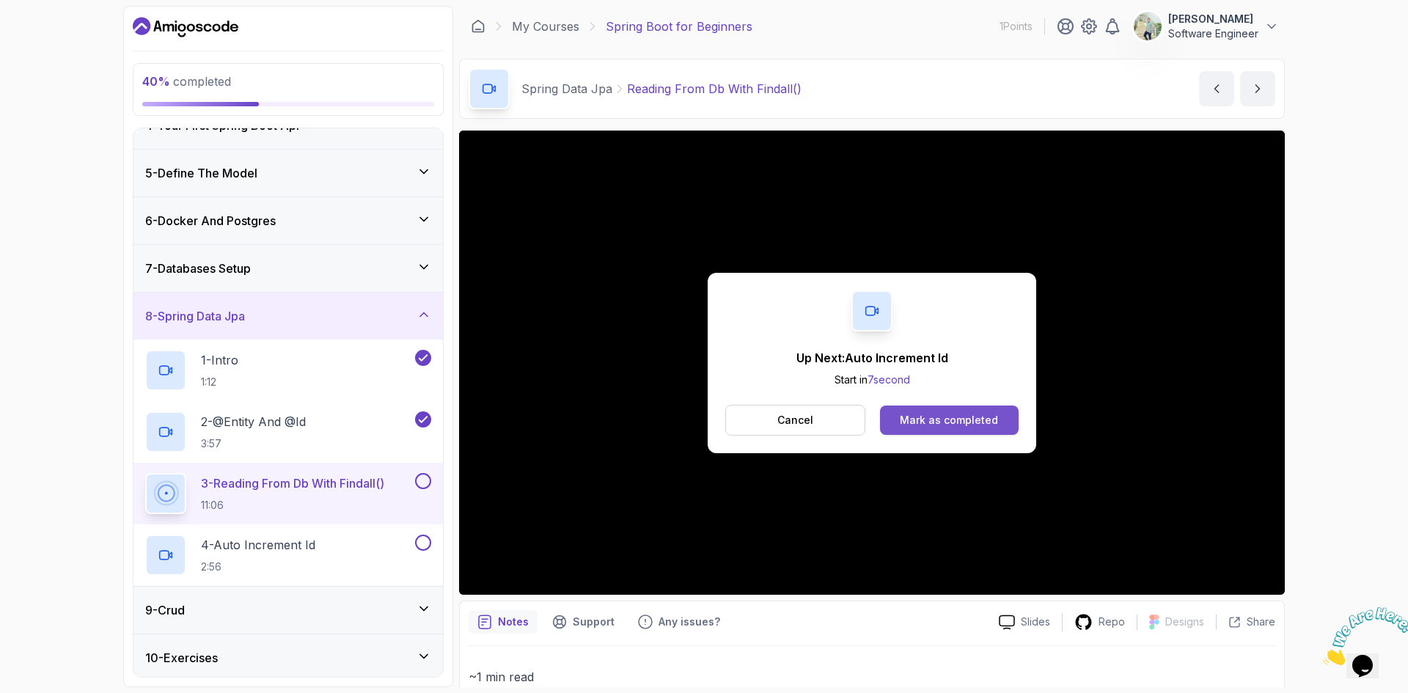
click at [970, 419] on div "Mark as completed" at bounding box center [949, 420] width 98 height 15
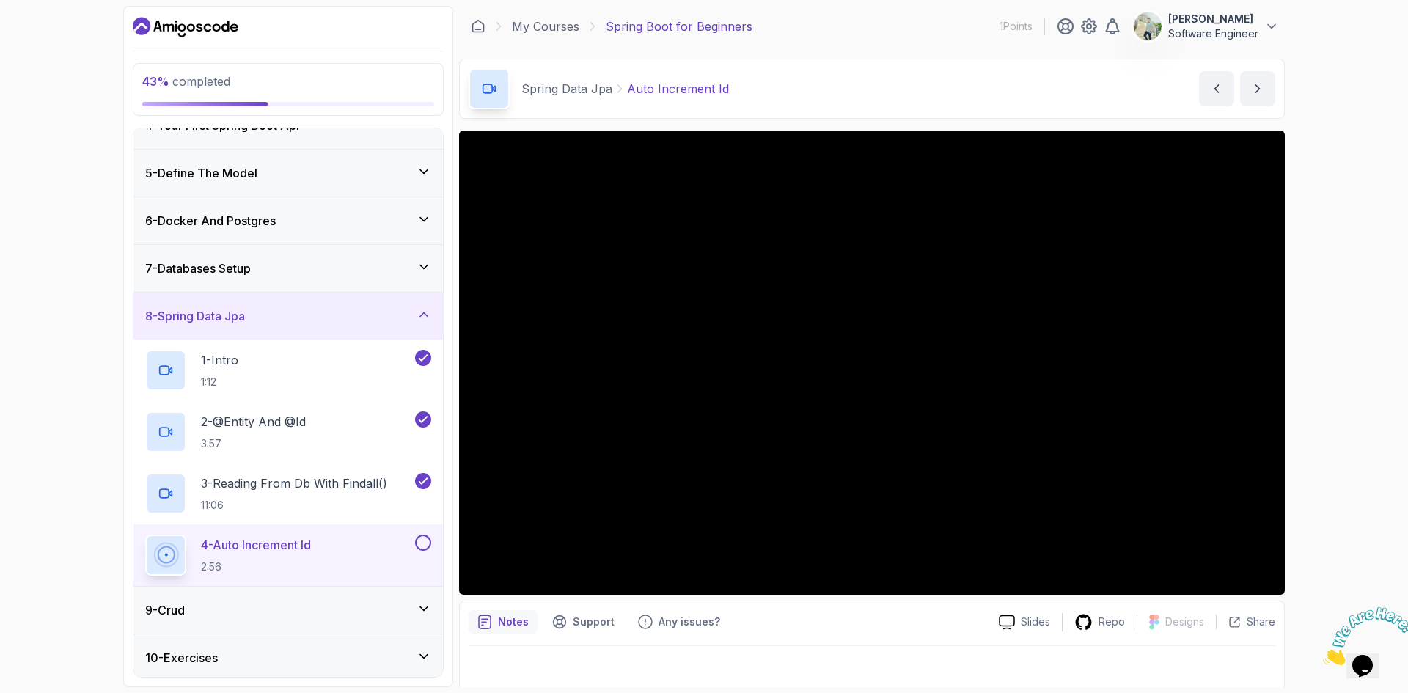
click at [411, 613] on div "9 - Crud" at bounding box center [288, 610] width 286 height 18
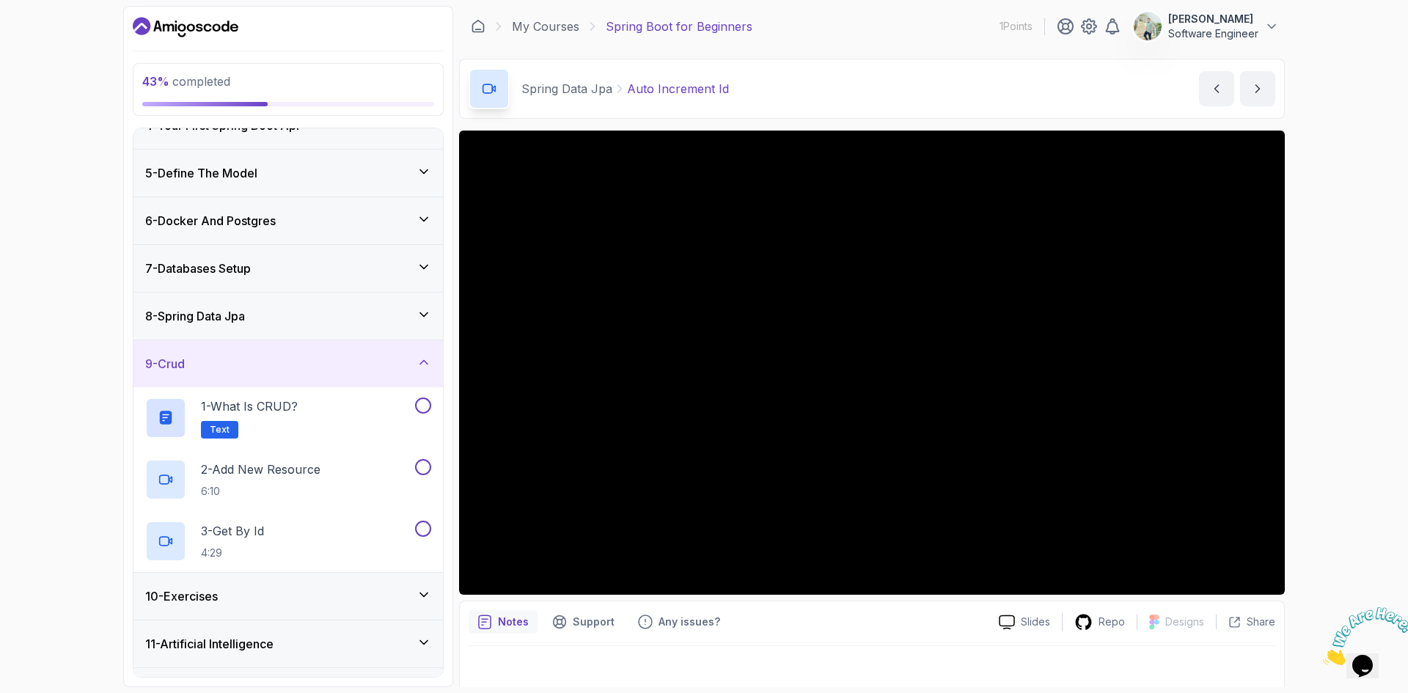
click at [414, 367] on div "9 - Crud" at bounding box center [288, 364] width 286 height 18
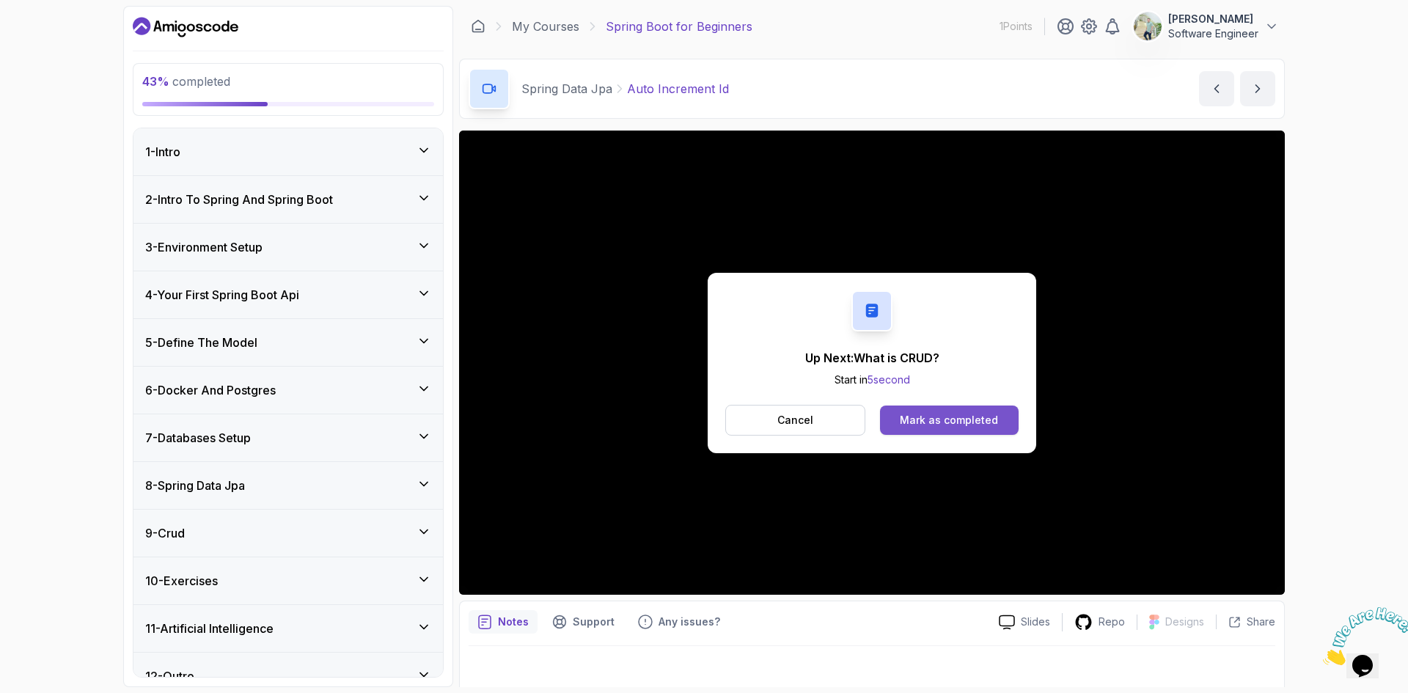
click at [960, 421] on div "Mark as completed" at bounding box center [949, 420] width 98 height 15
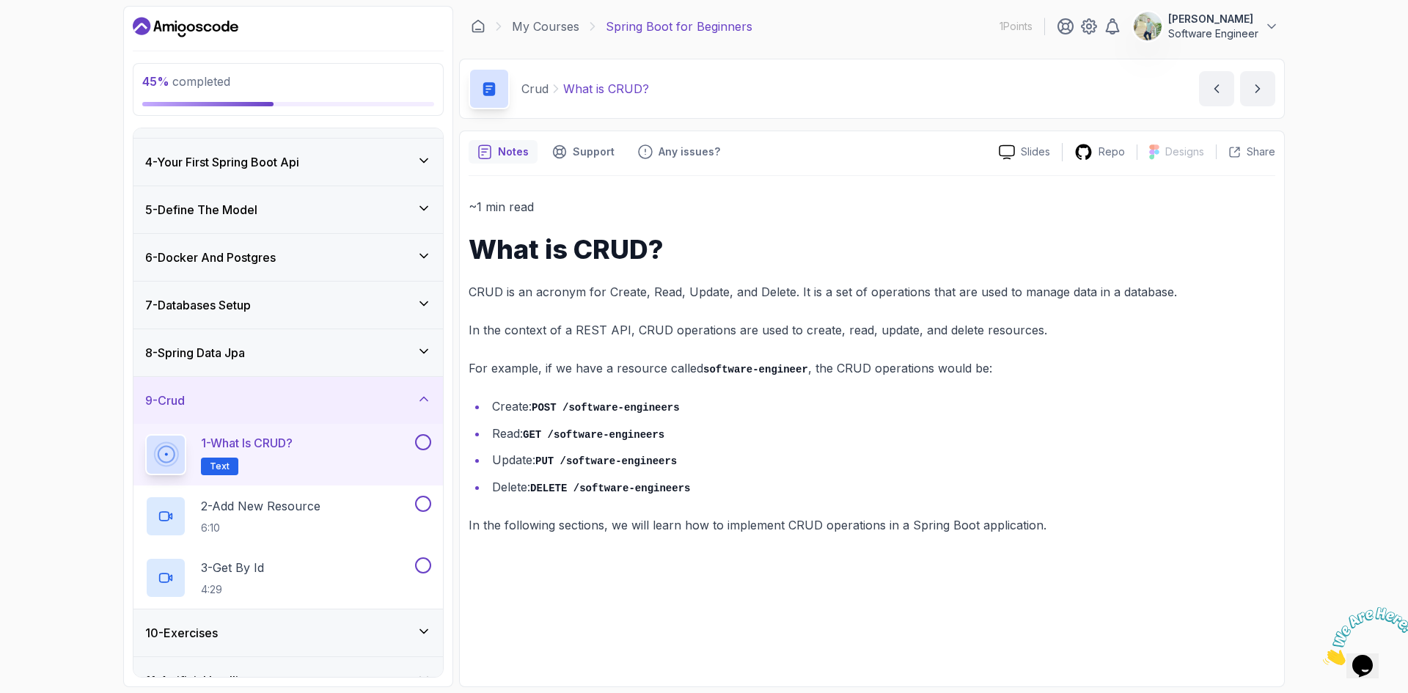
scroll to position [207, 0]
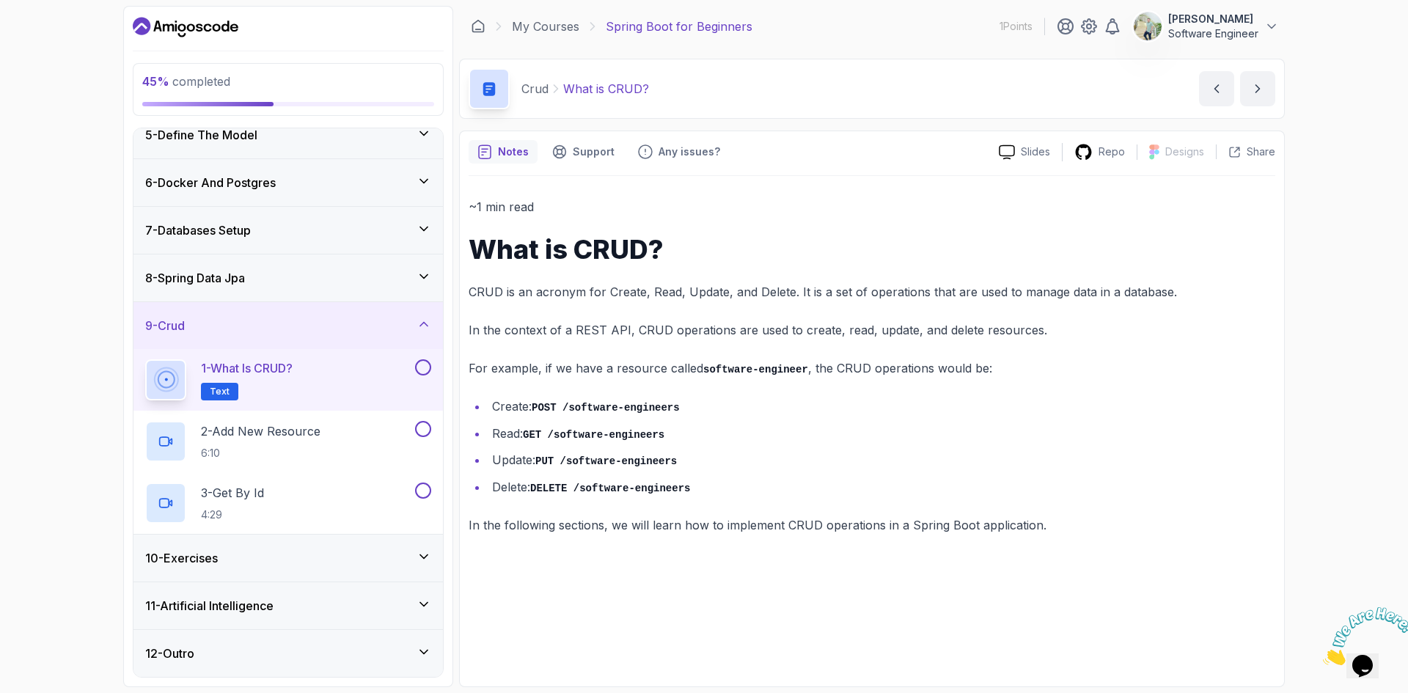
click at [407, 559] on div "10 - Exercises" at bounding box center [288, 558] width 286 height 18
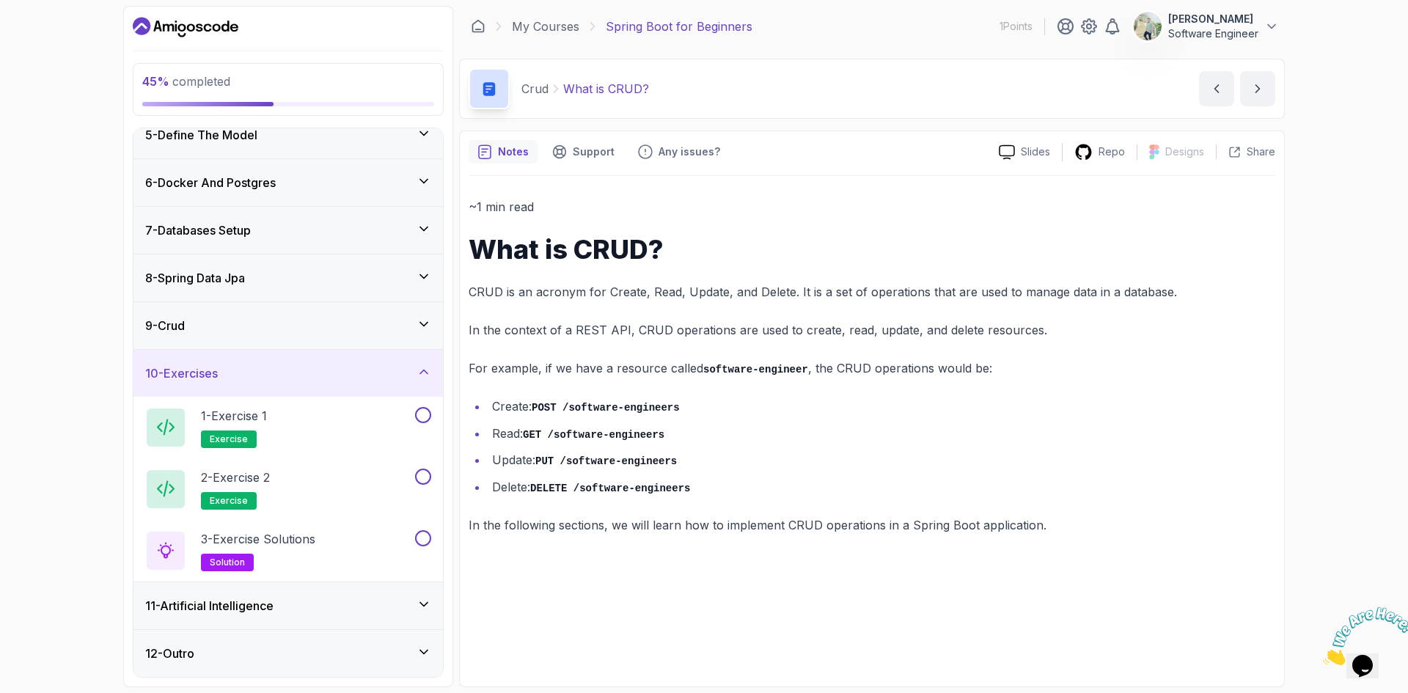
click at [389, 322] on div "9 - Crud" at bounding box center [288, 326] width 286 height 18
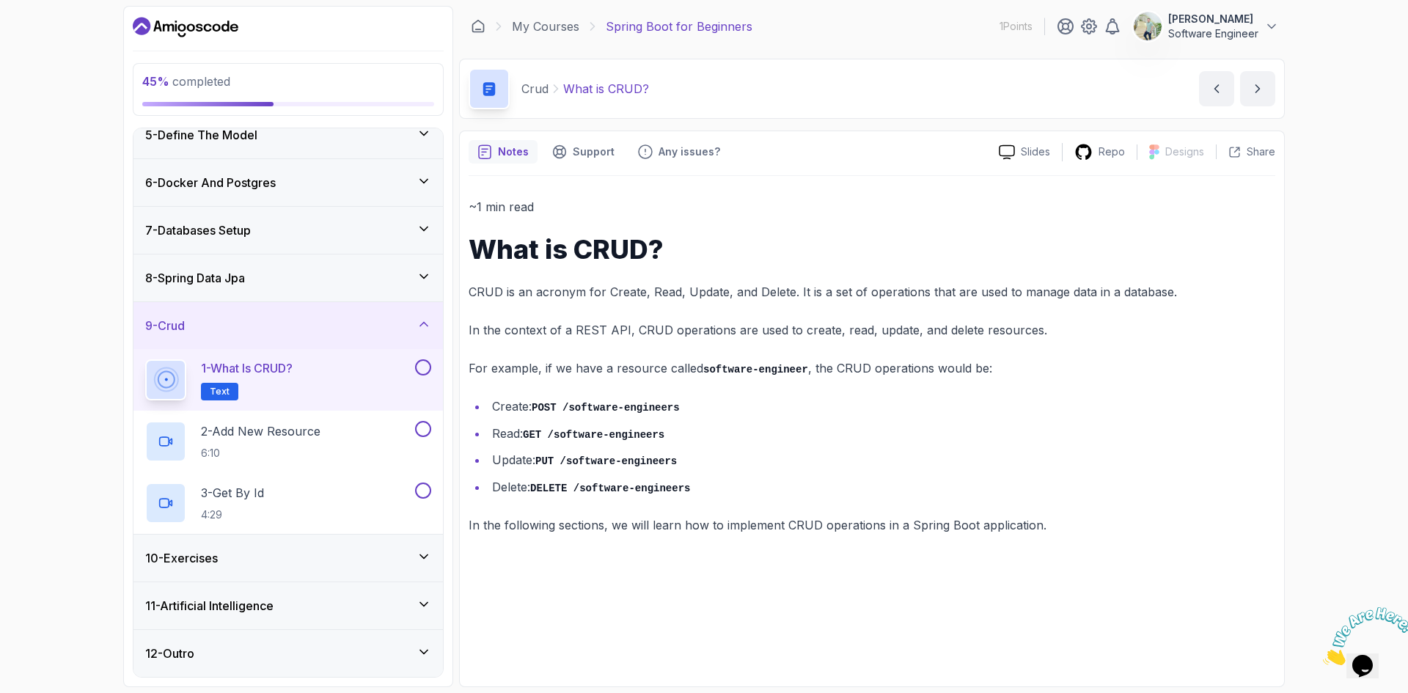
click at [408, 559] on div "10 - Exercises" at bounding box center [288, 558] width 286 height 18
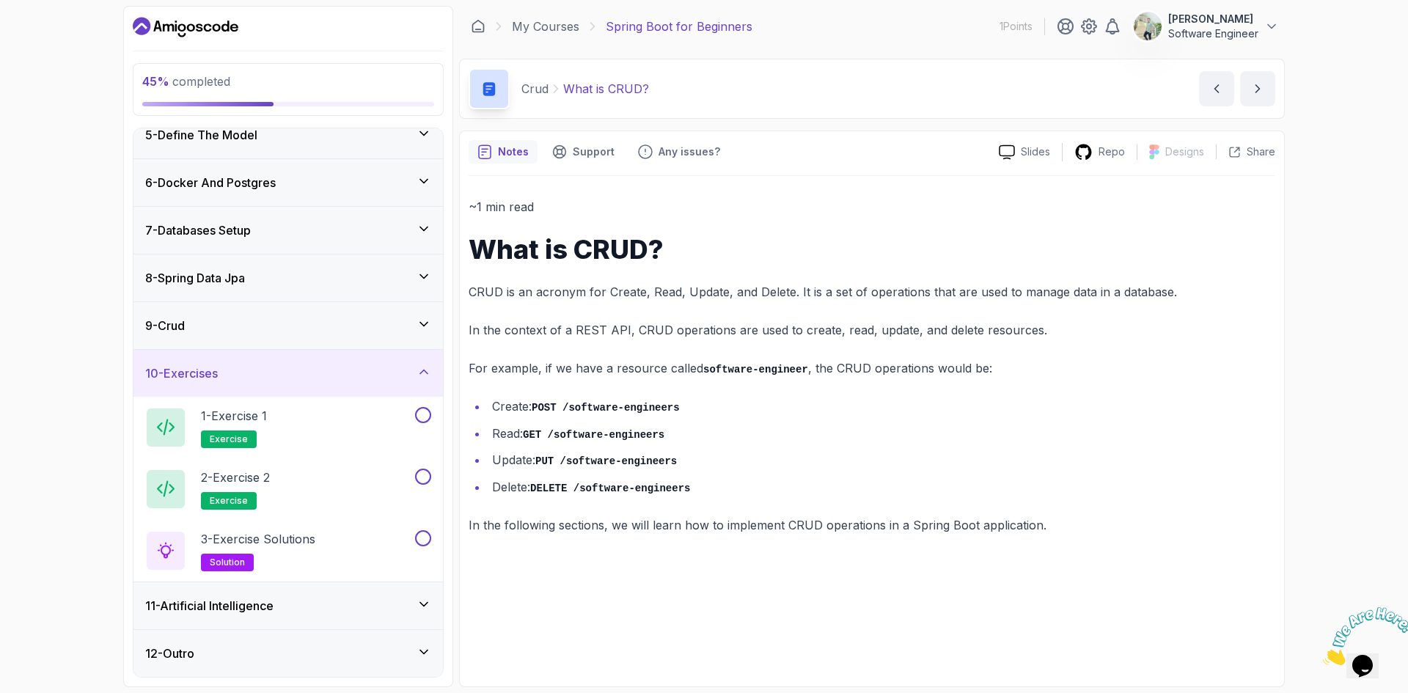
click at [416, 602] on icon at bounding box center [423, 604] width 15 height 15
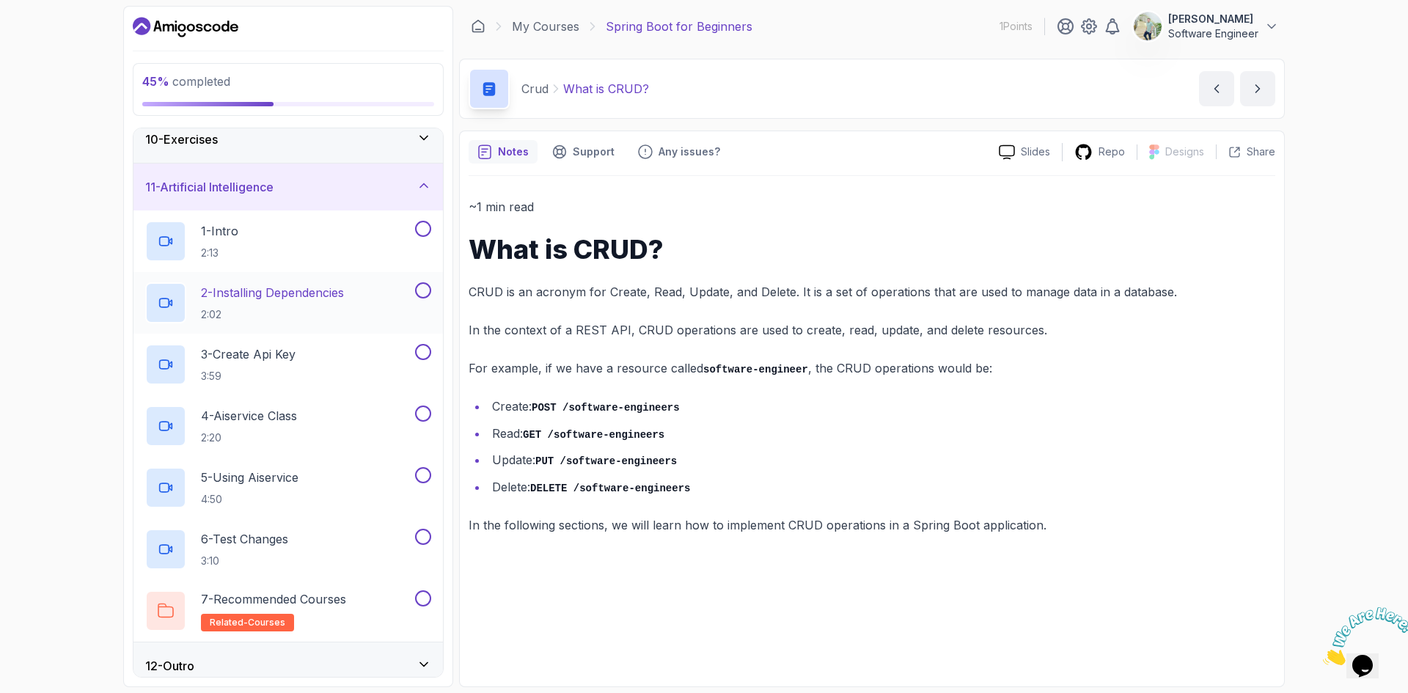
scroll to position [454, 0]
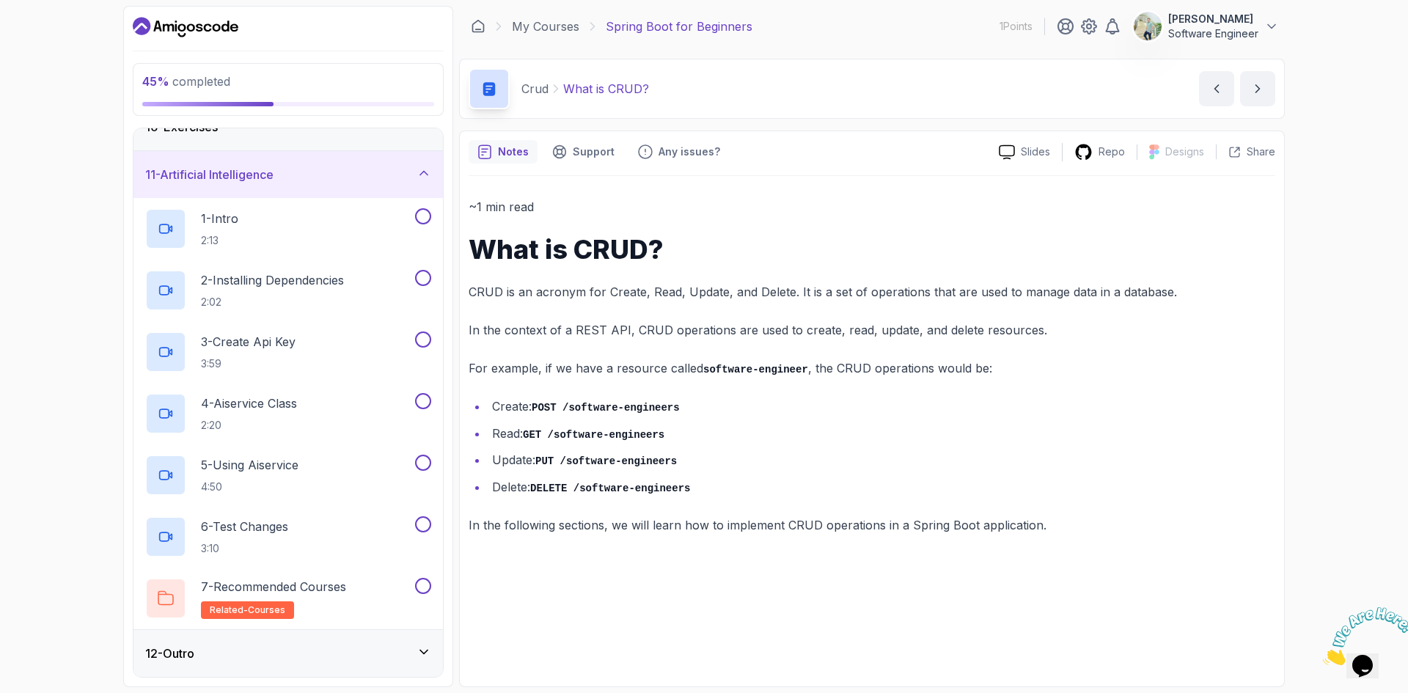
click at [416, 174] on icon at bounding box center [423, 173] width 15 height 15
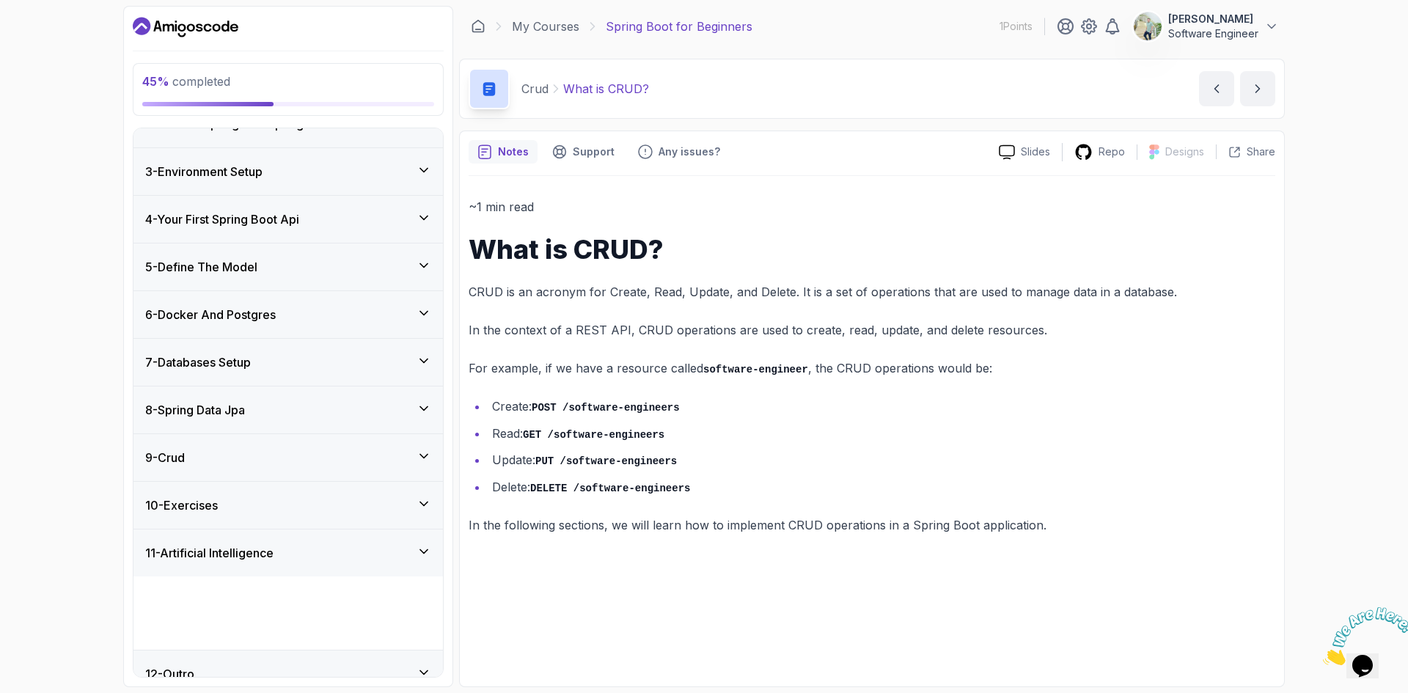
scroll to position [23, 0]
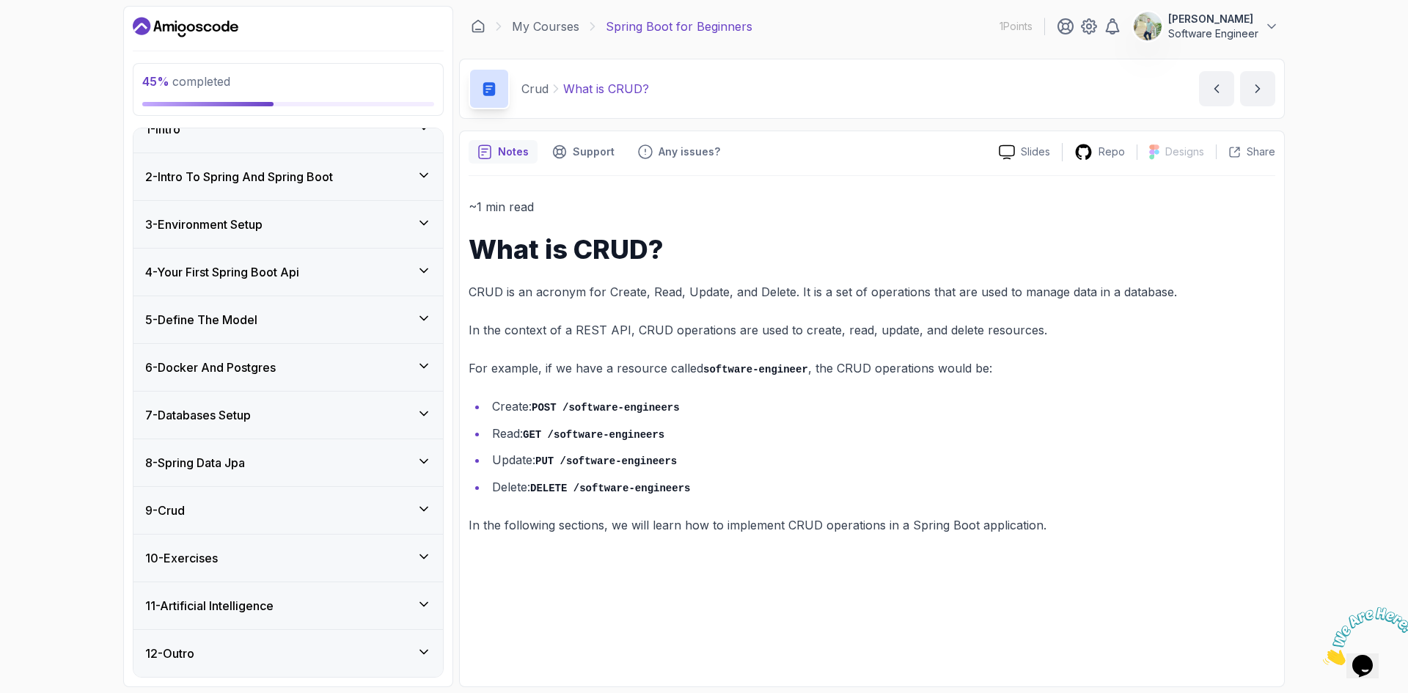
click at [430, 505] on icon at bounding box center [423, 509] width 15 height 15
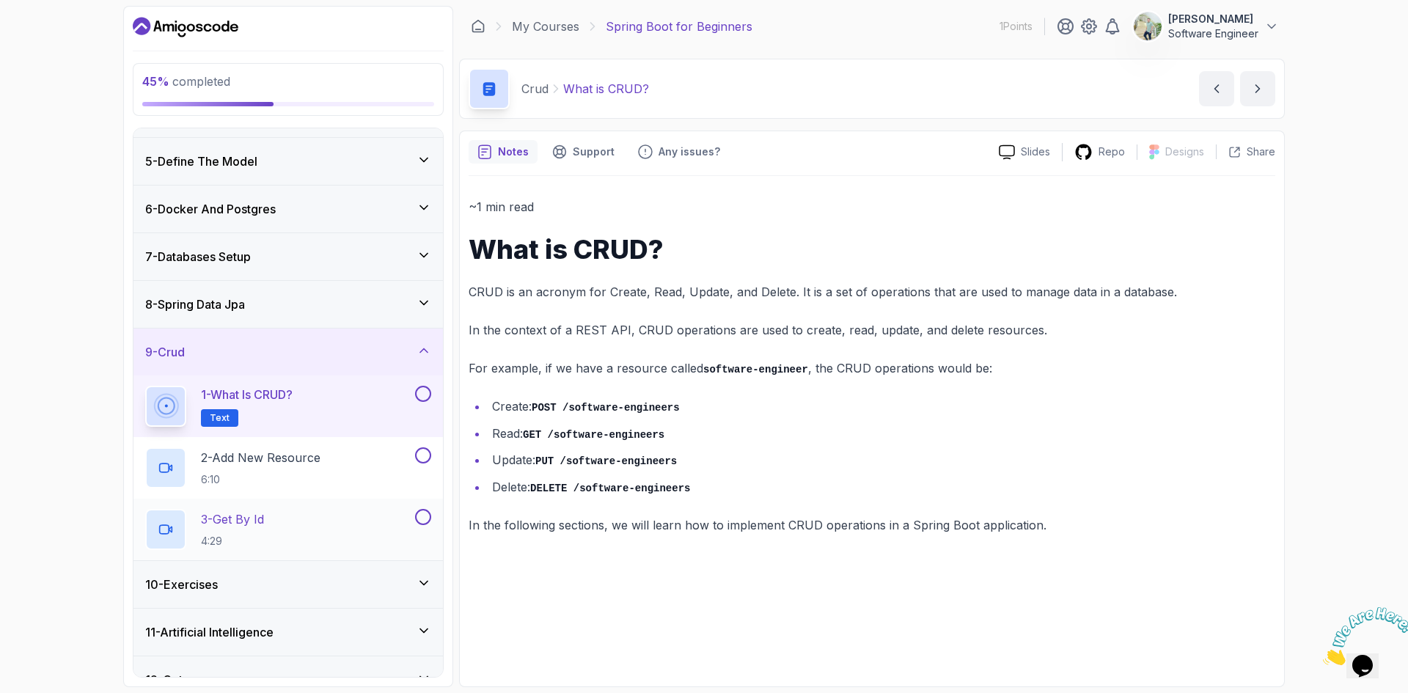
scroll to position [207, 0]
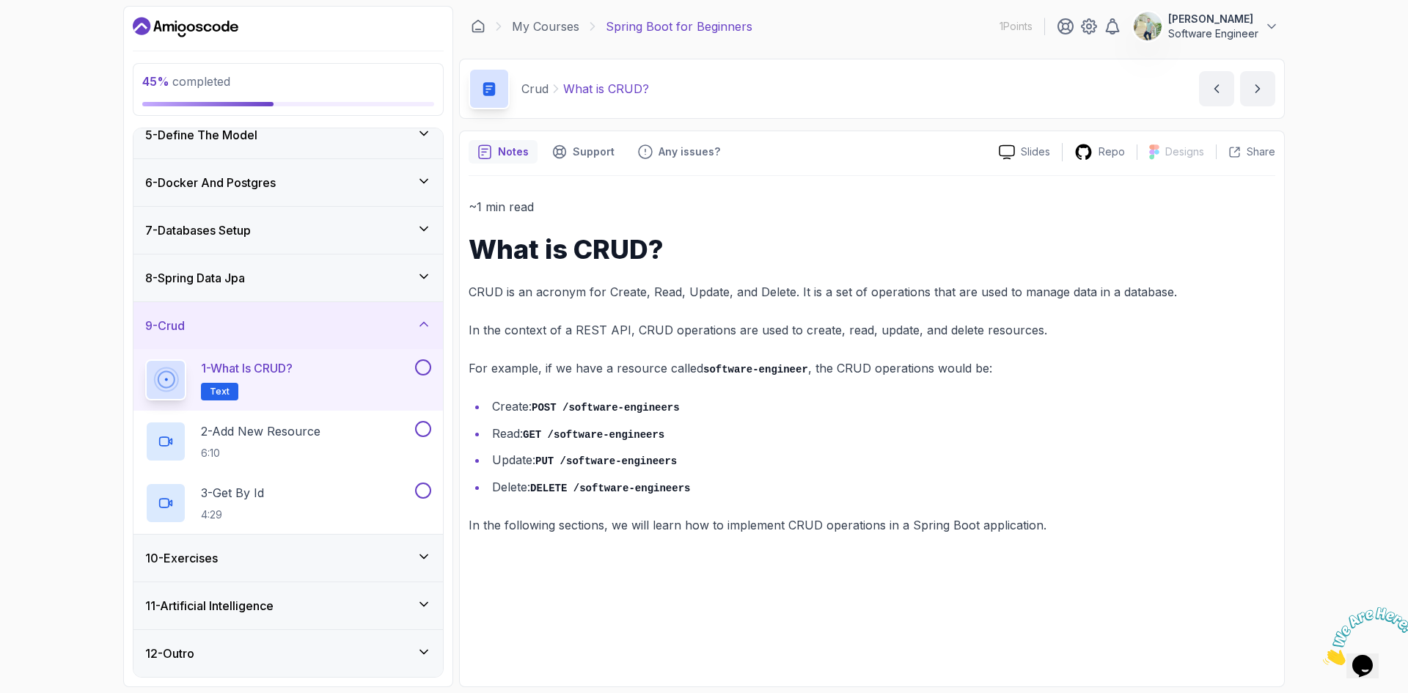
click at [411, 654] on div "12 - Outro" at bounding box center [288, 653] width 286 height 18
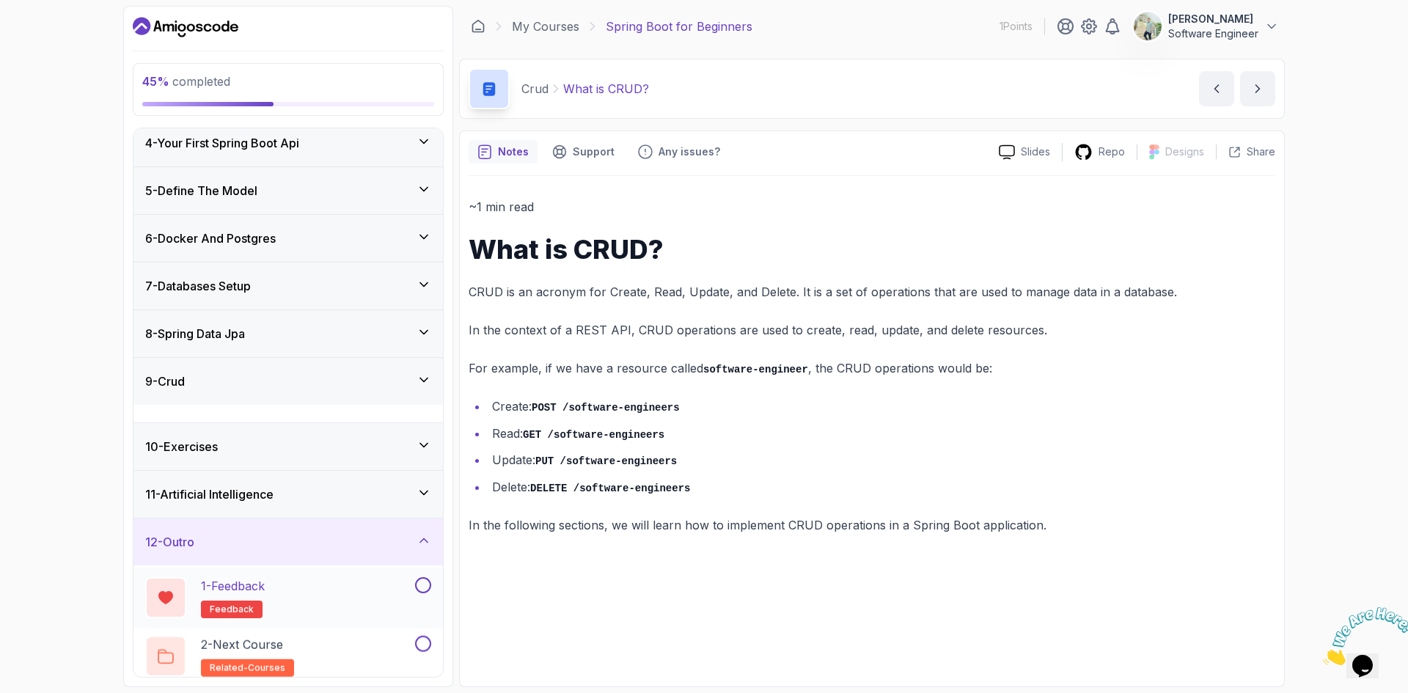
scroll to position [146, 0]
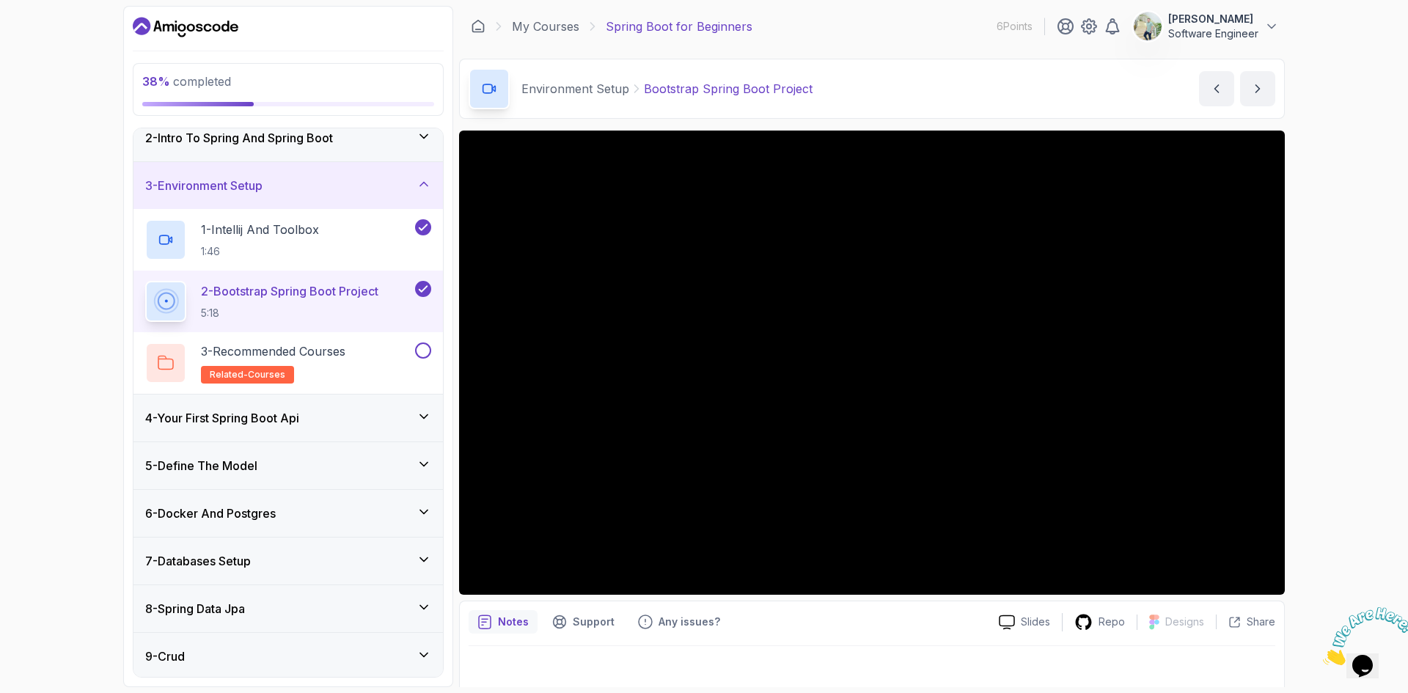
scroll to position [61, 0]
click at [420, 346] on button at bounding box center [423, 351] width 16 height 16
click at [383, 518] on div "6 - Docker And Postgres" at bounding box center [288, 514] width 286 height 18
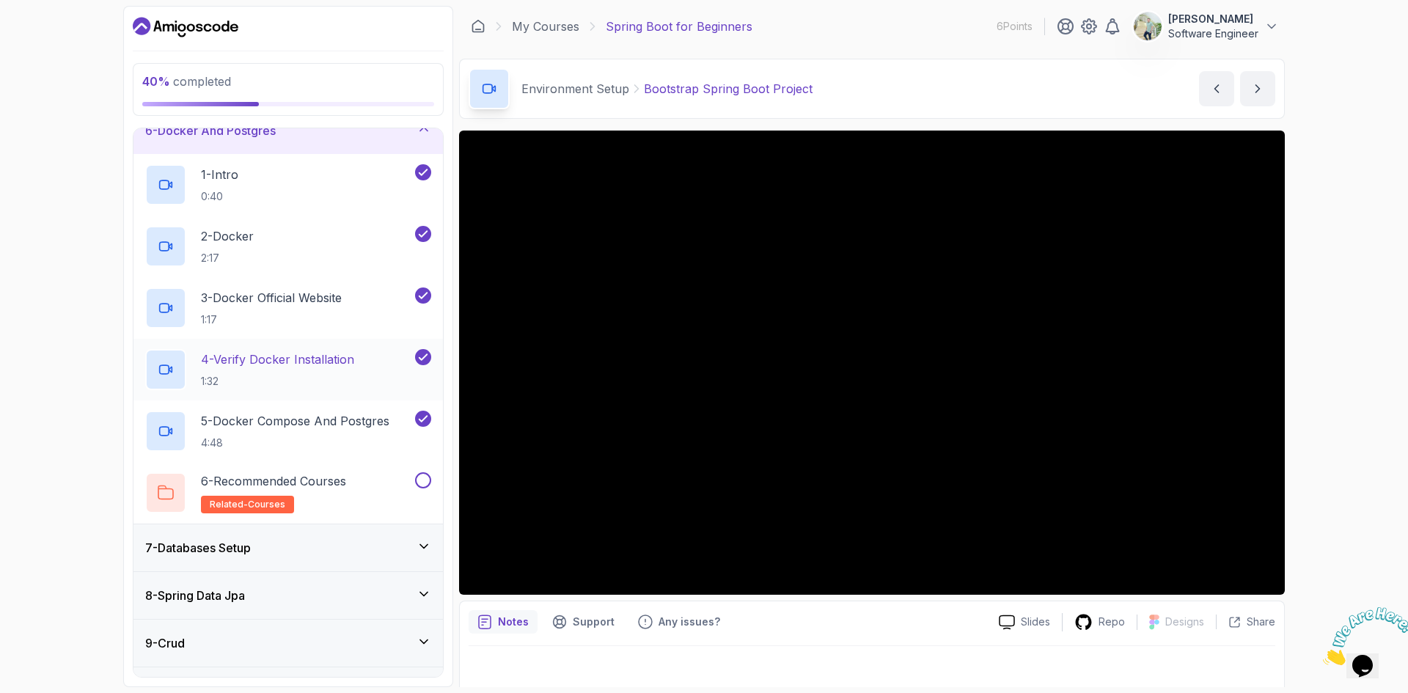
scroll to position [281, 0]
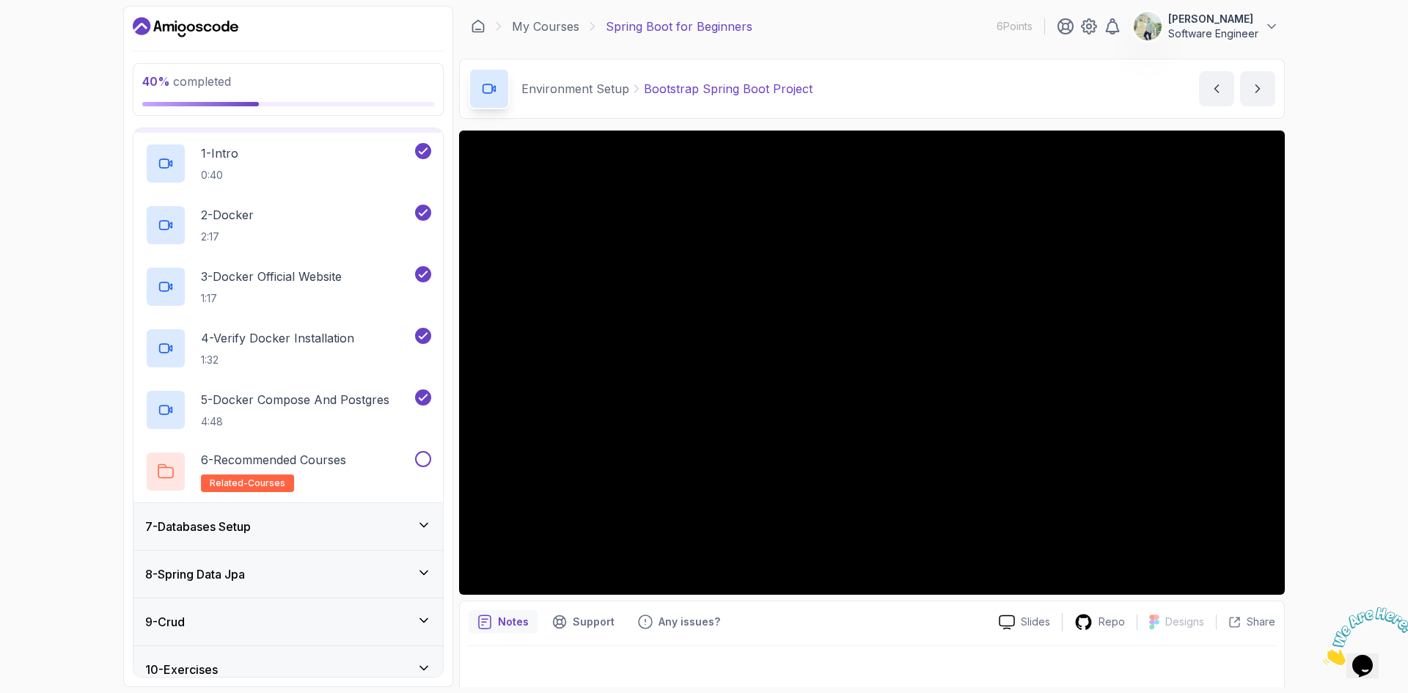
click at [408, 519] on div "7 - Databases Setup" at bounding box center [288, 527] width 286 height 18
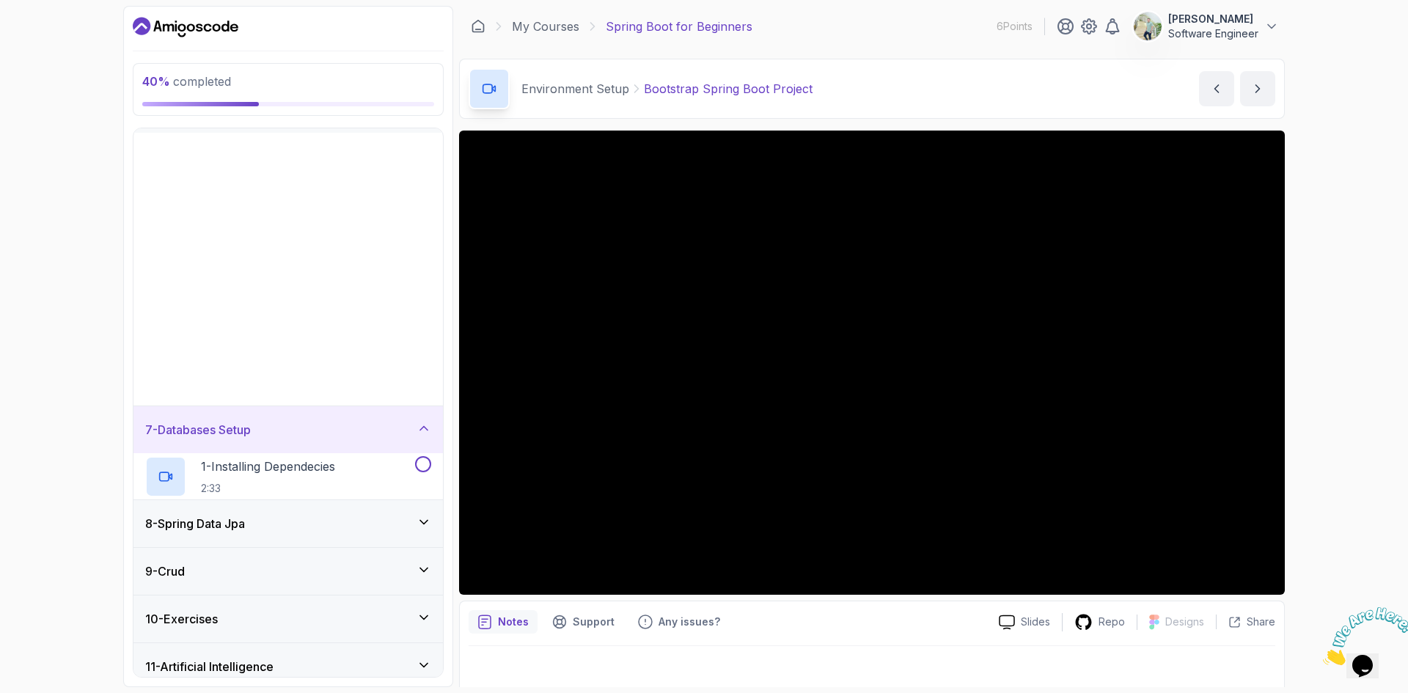
scroll to position [207, 0]
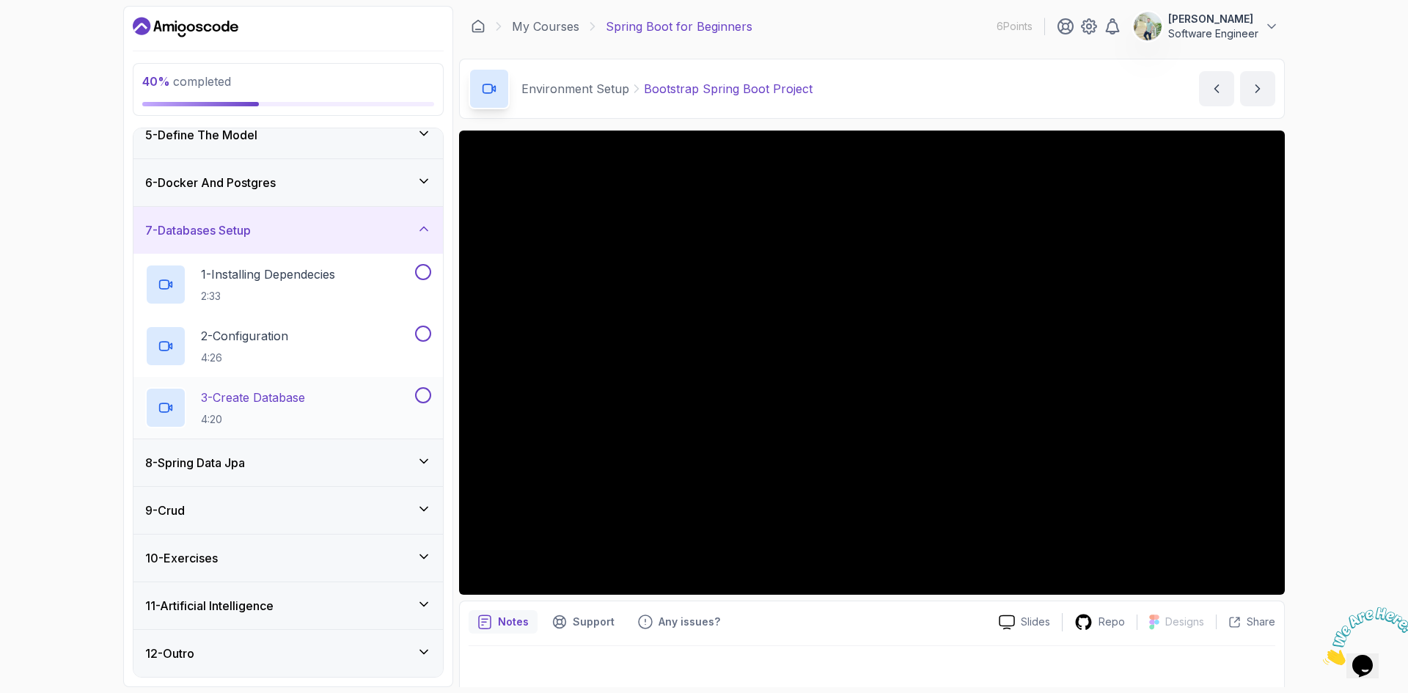
click at [349, 407] on div "3 - Create Database 4:20" at bounding box center [278, 407] width 267 height 41
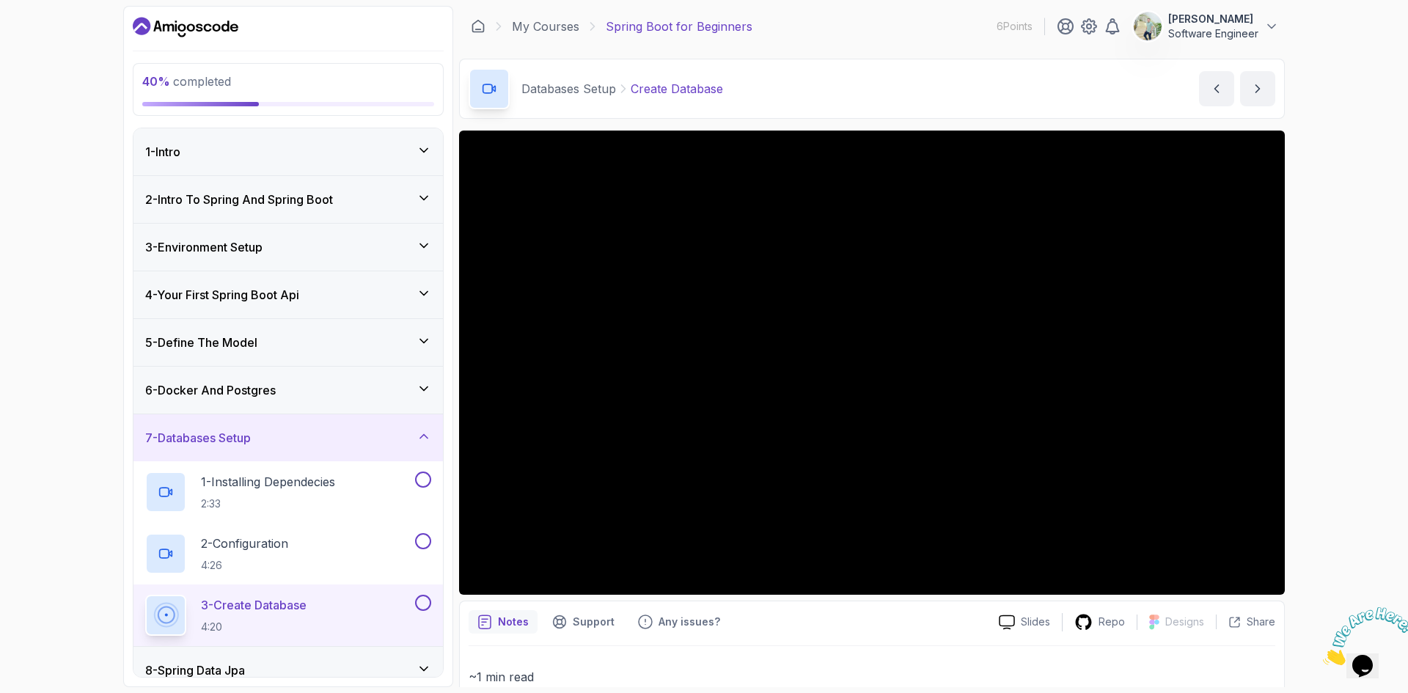
click at [356, 389] on div "6 - Docker And Postgres" at bounding box center [288, 390] width 286 height 18
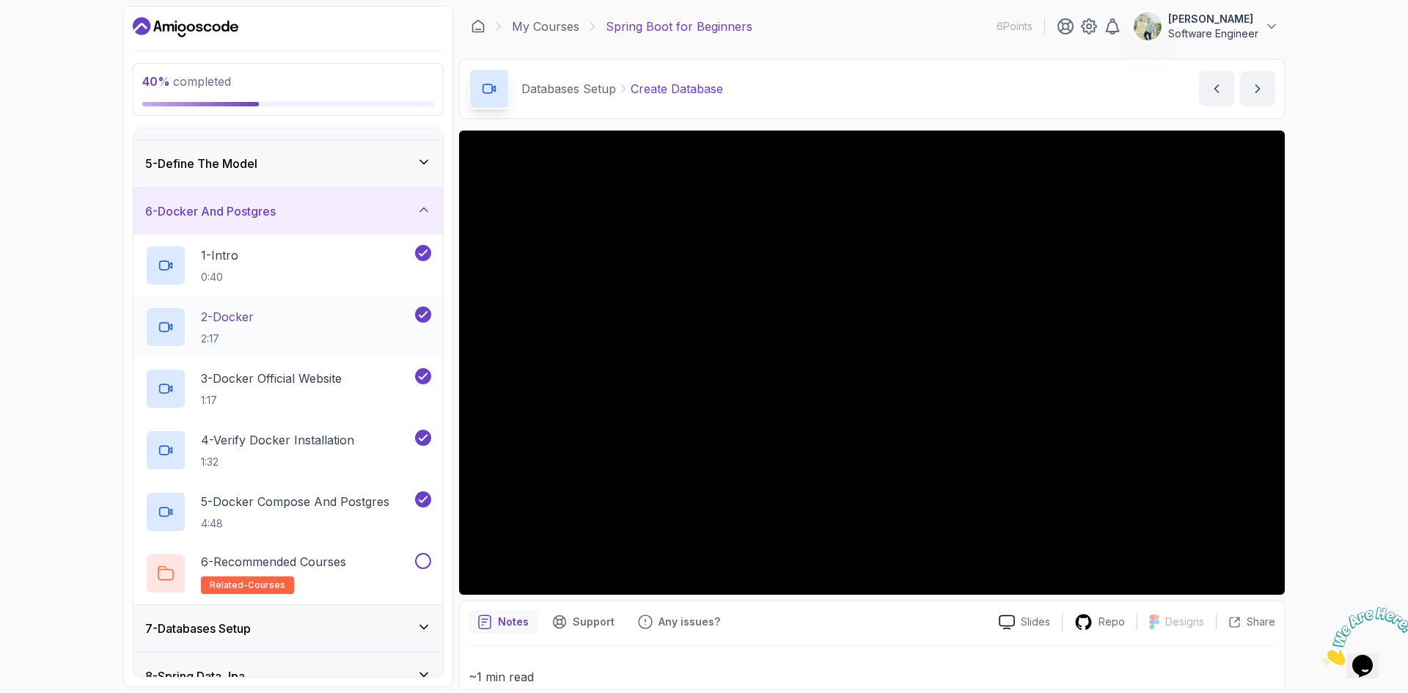
scroll to position [220, 0]
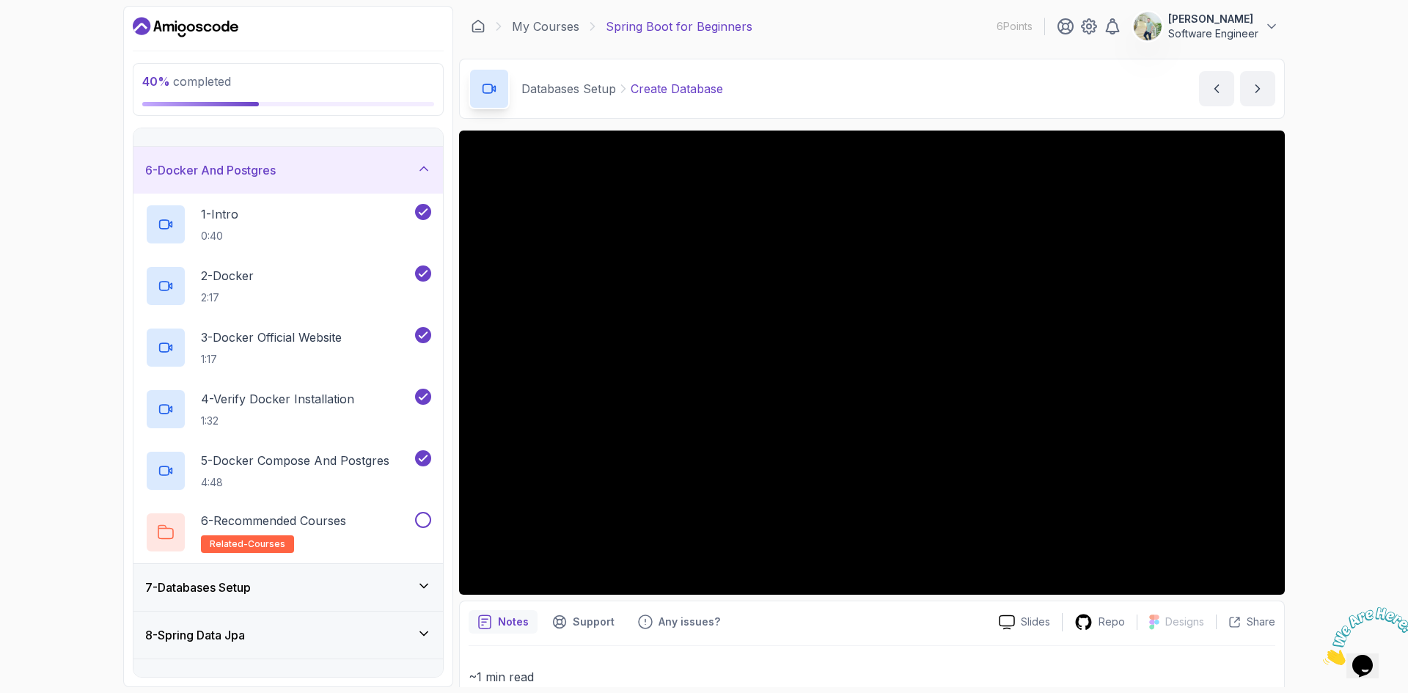
click at [368, 169] on div "6 - Docker And Postgres" at bounding box center [288, 170] width 286 height 18
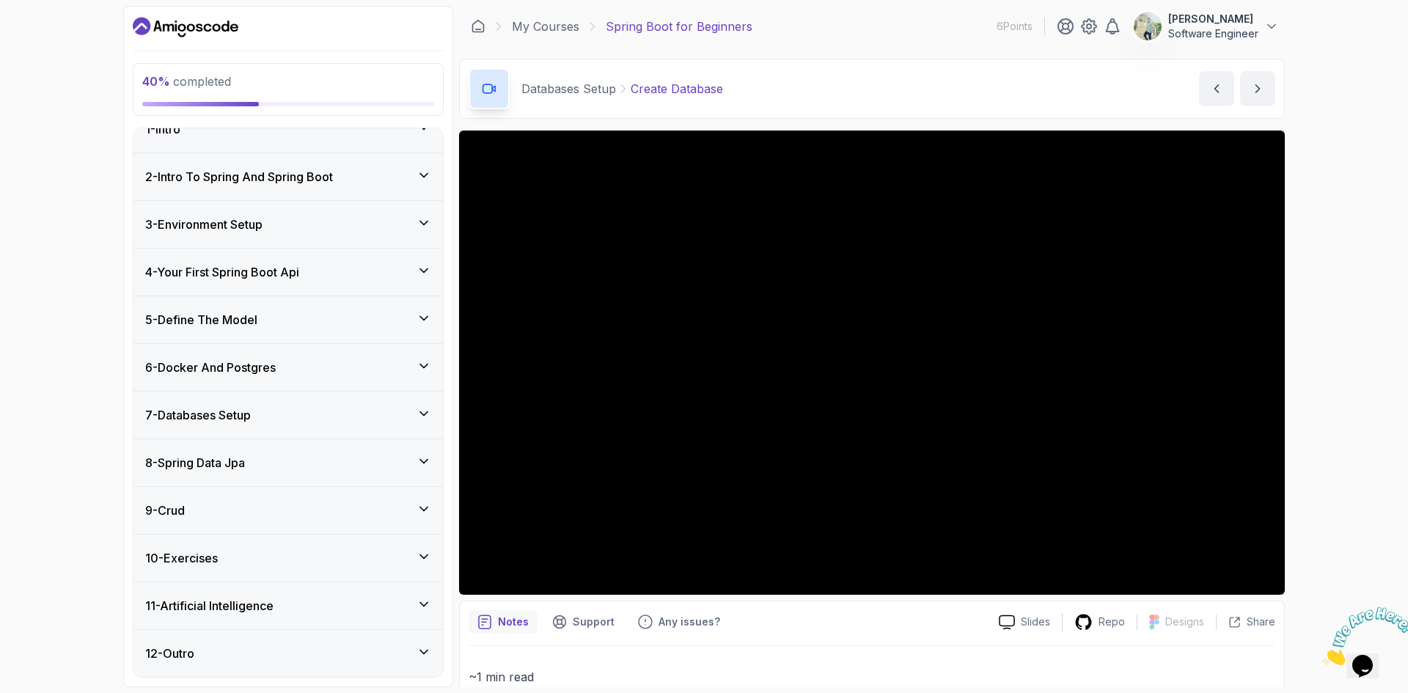
scroll to position [23, 0]
click at [274, 414] on div "7 - Databases Setup" at bounding box center [288, 415] width 286 height 18
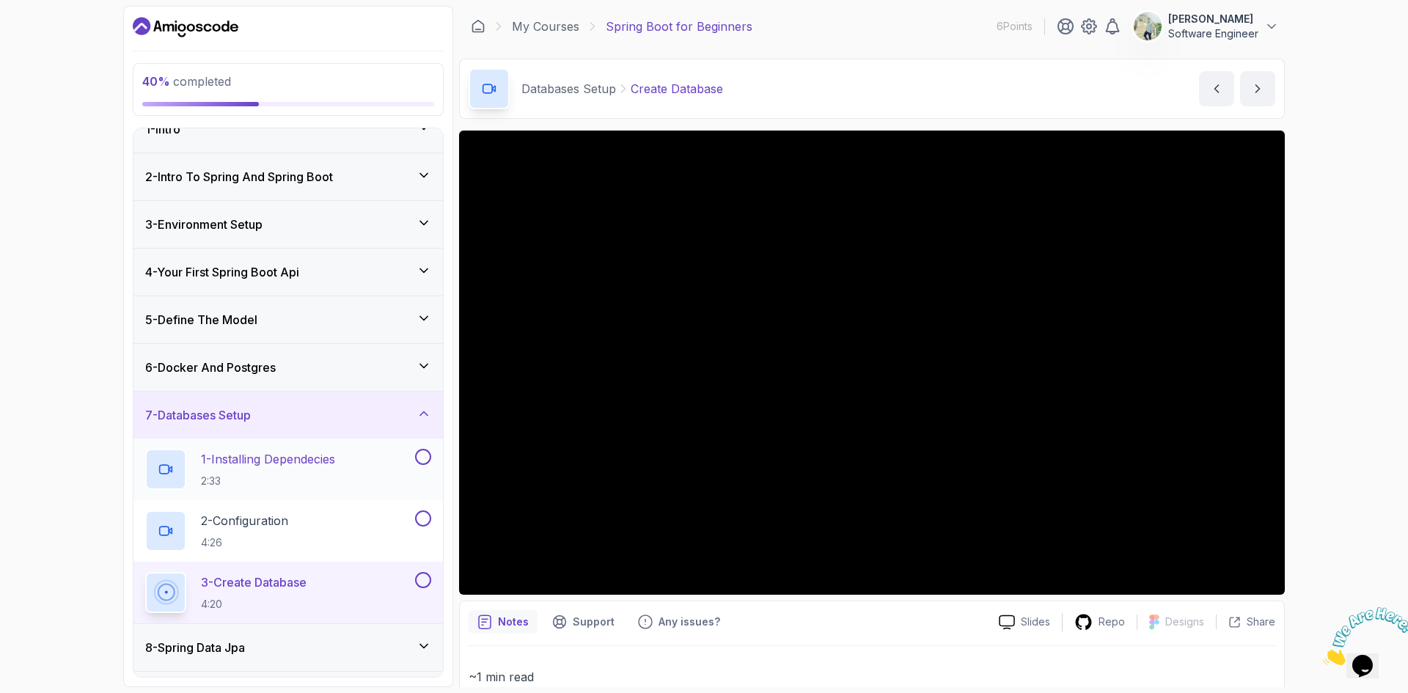
click at [241, 452] on p "1 - Installing Dependecies" at bounding box center [268, 459] width 134 height 18
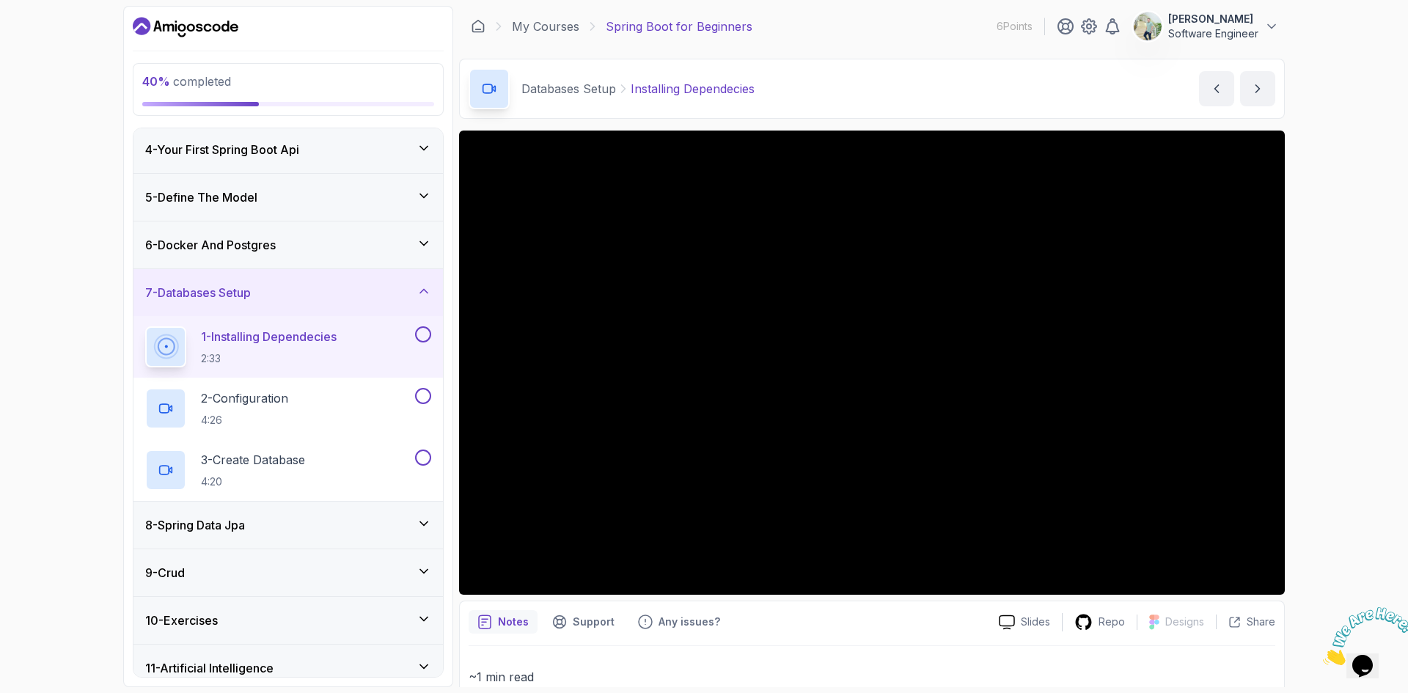
scroll to position [169, 0]
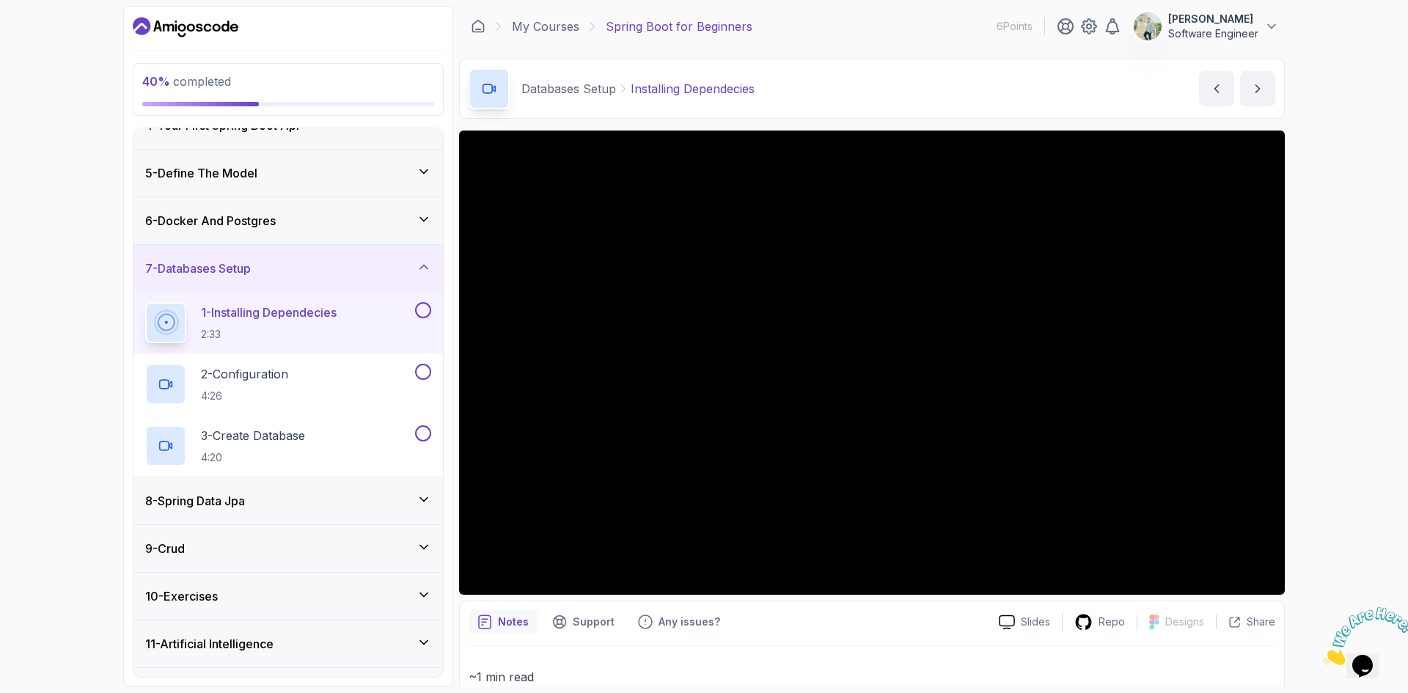
click at [427, 496] on icon at bounding box center [423, 499] width 15 height 15
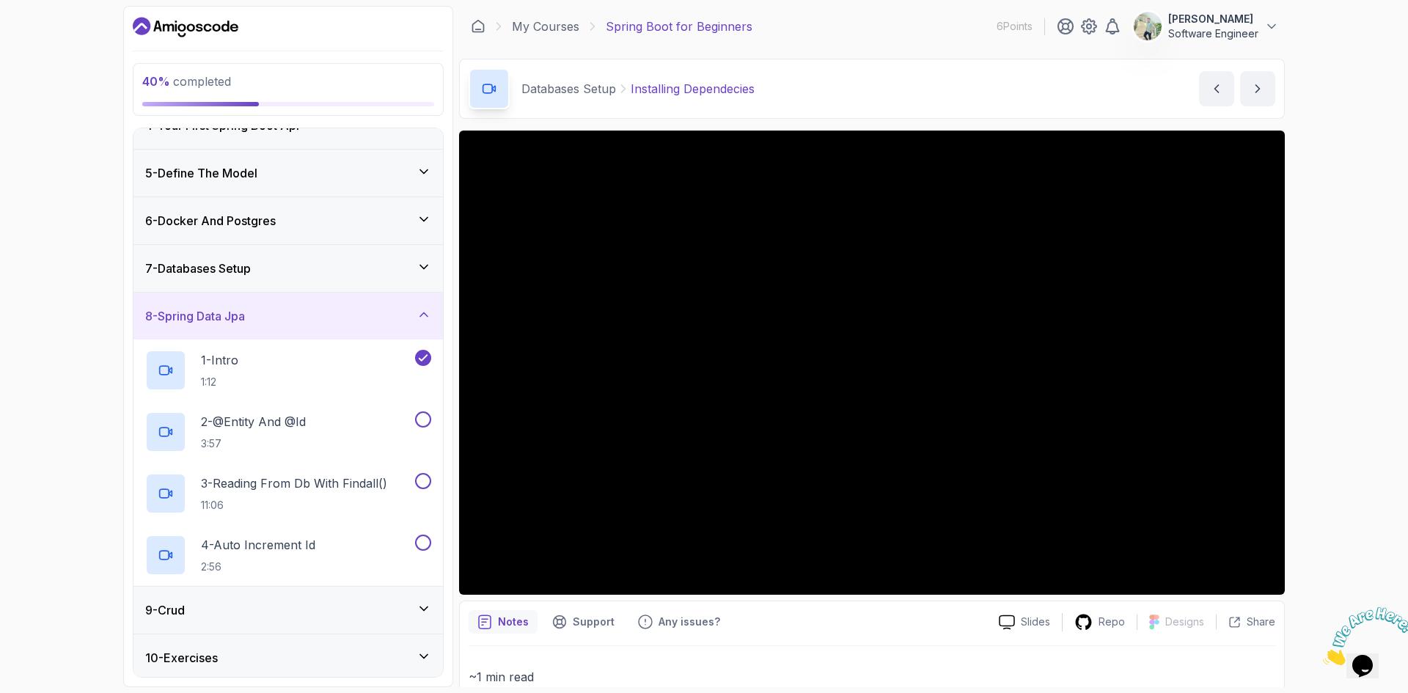
click at [416, 314] on icon at bounding box center [423, 314] width 15 height 15
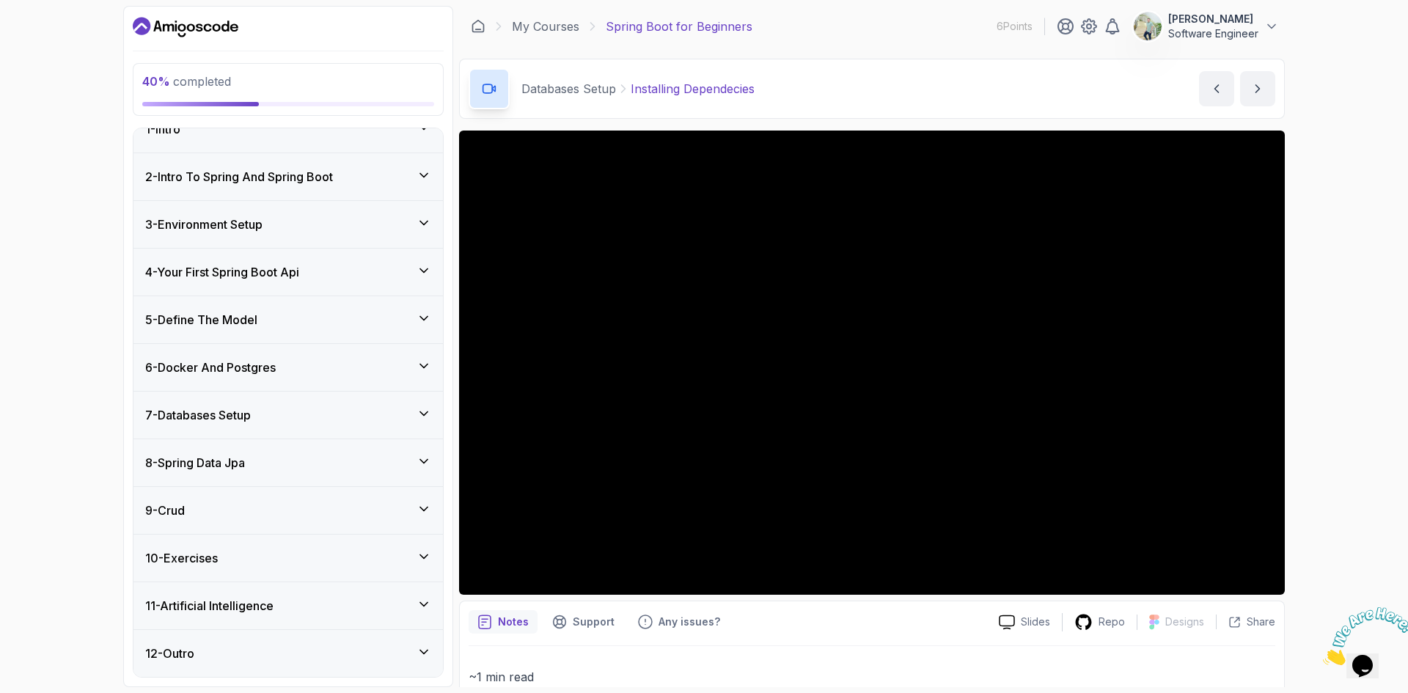
scroll to position [0, 0]
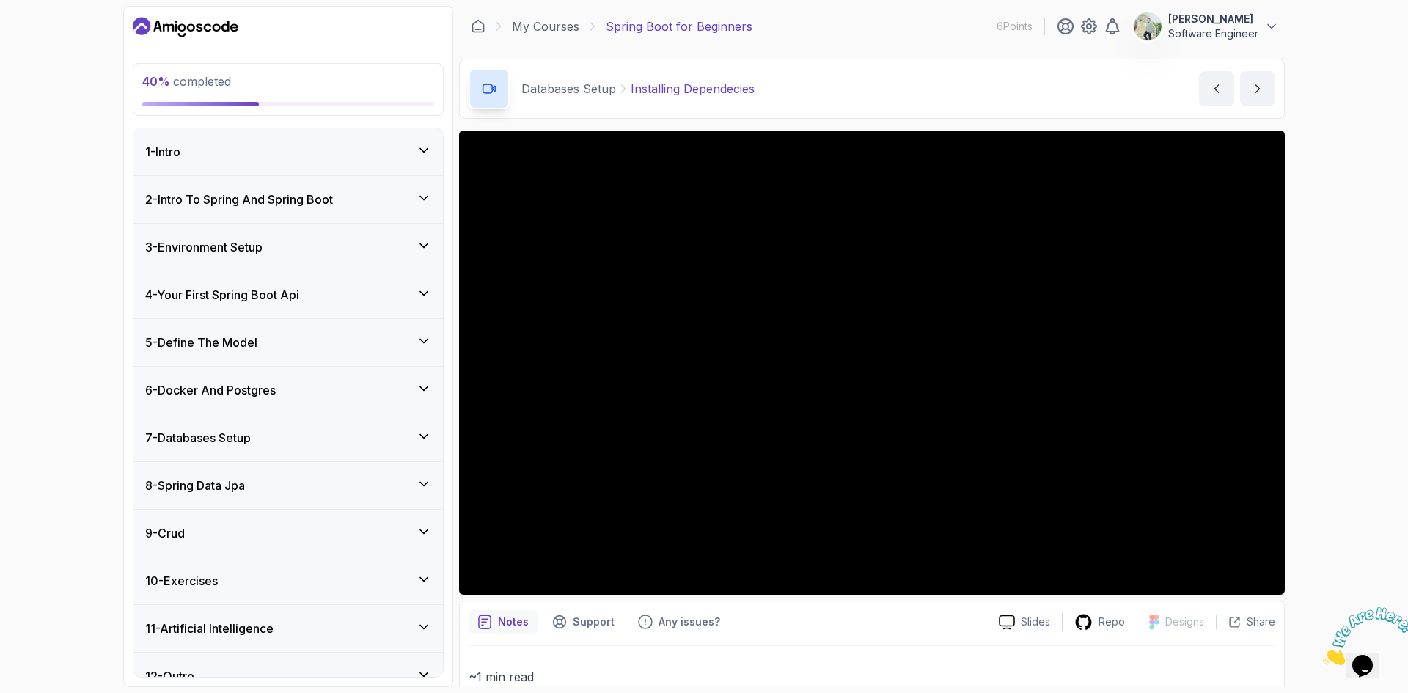
click at [427, 144] on icon at bounding box center [423, 150] width 15 height 15
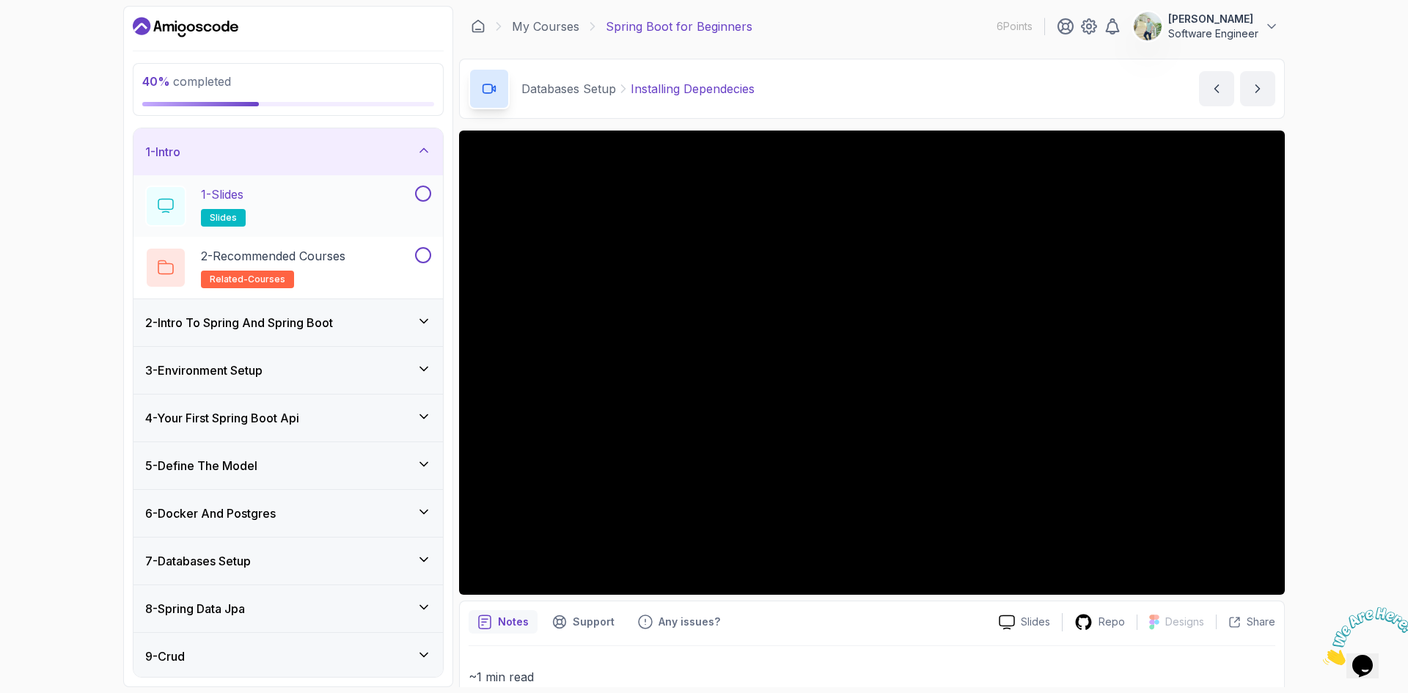
click at [424, 192] on button at bounding box center [423, 193] width 16 height 16
click at [426, 254] on button at bounding box center [423, 255] width 16 height 16
click at [423, 146] on icon at bounding box center [423, 150] width 15 height 15
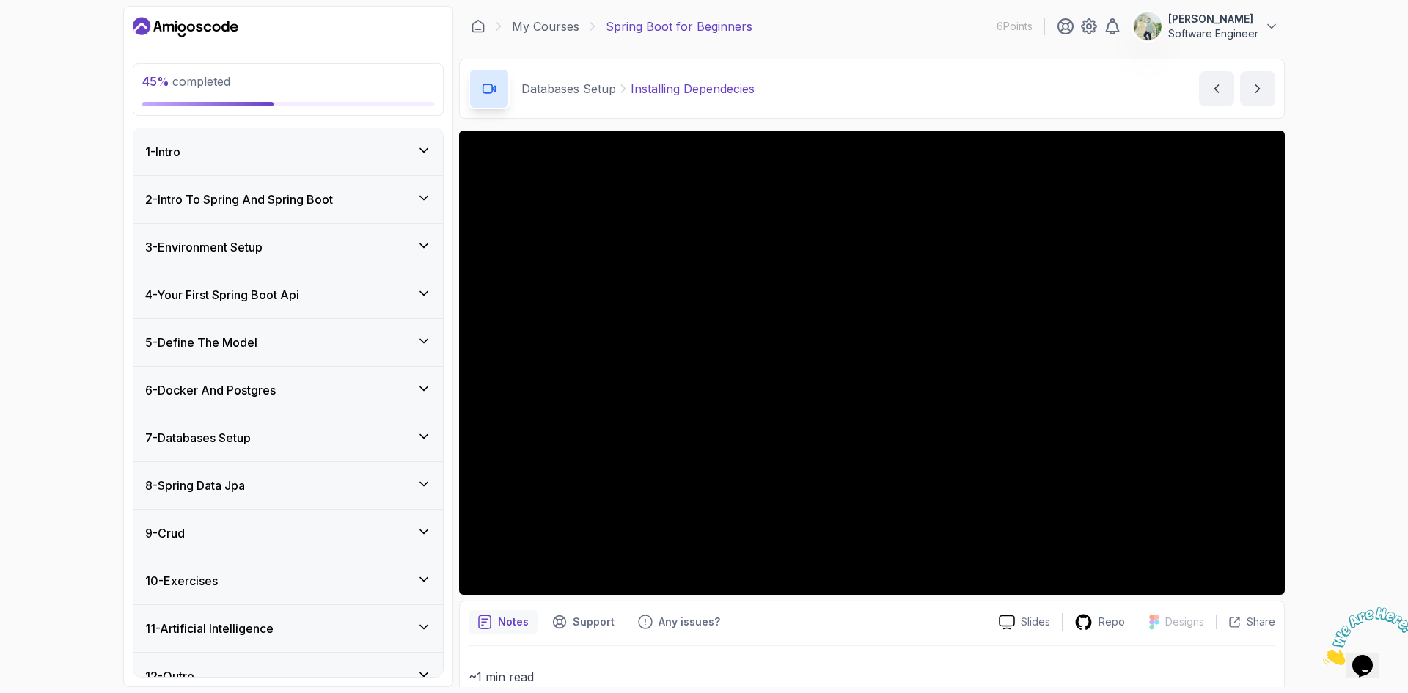
click at [422, 192] on icon at bounding box center [423, 198] width 15 height 15
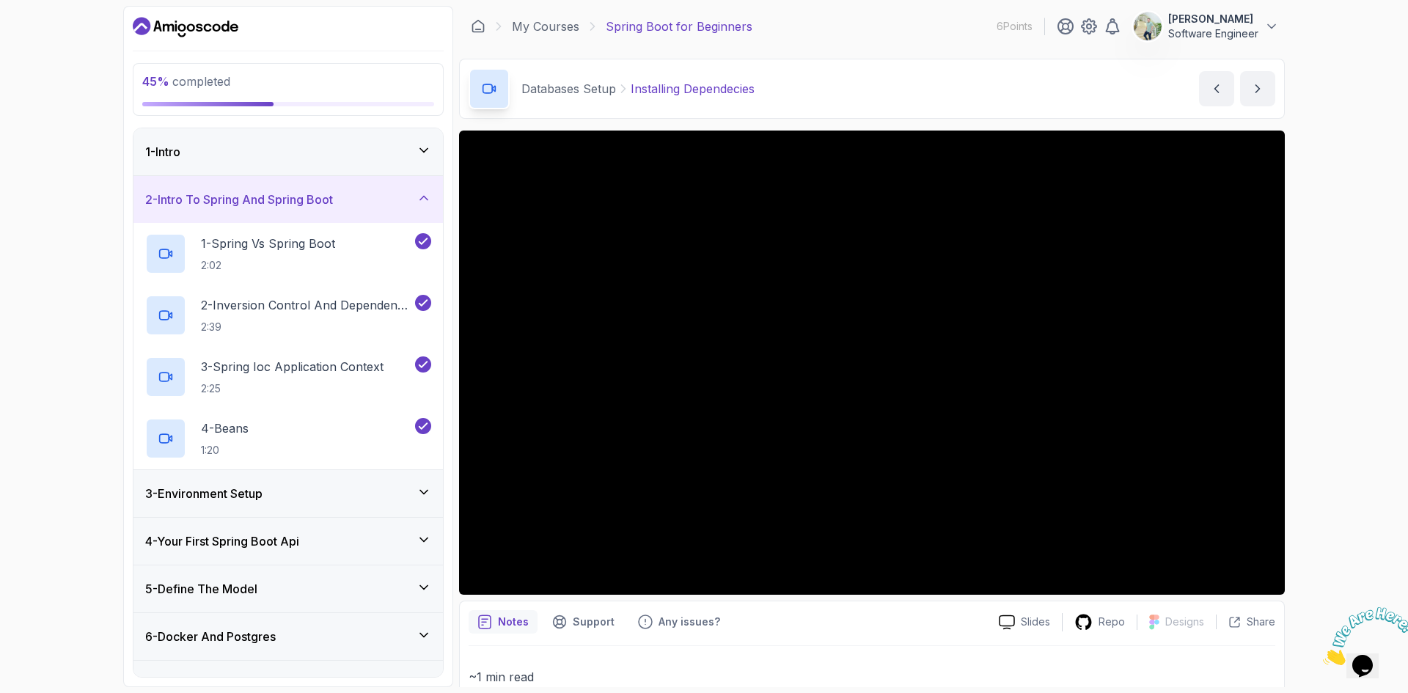
click at [422, 192] on icon at bounding box center [423, 198] width 15 height 15
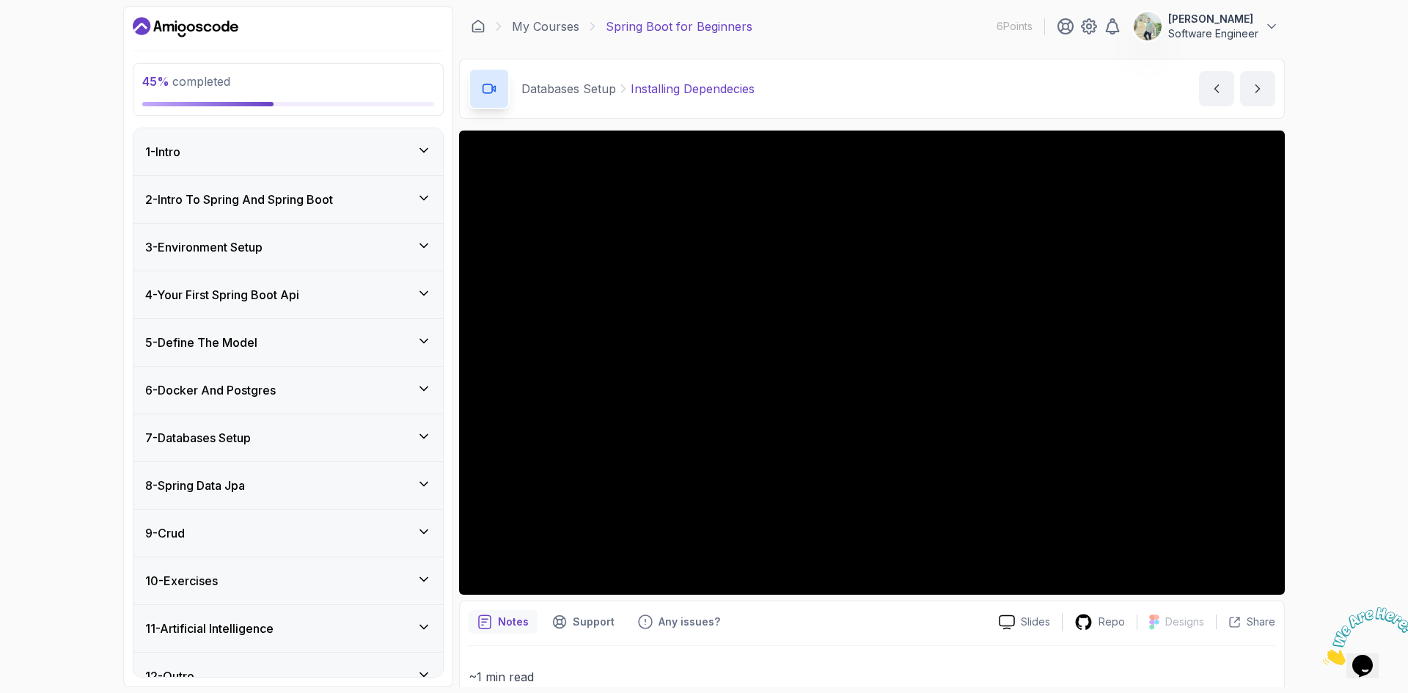
click at [420, 248] on icon at bounding box center [423, 245] width 15 height 15
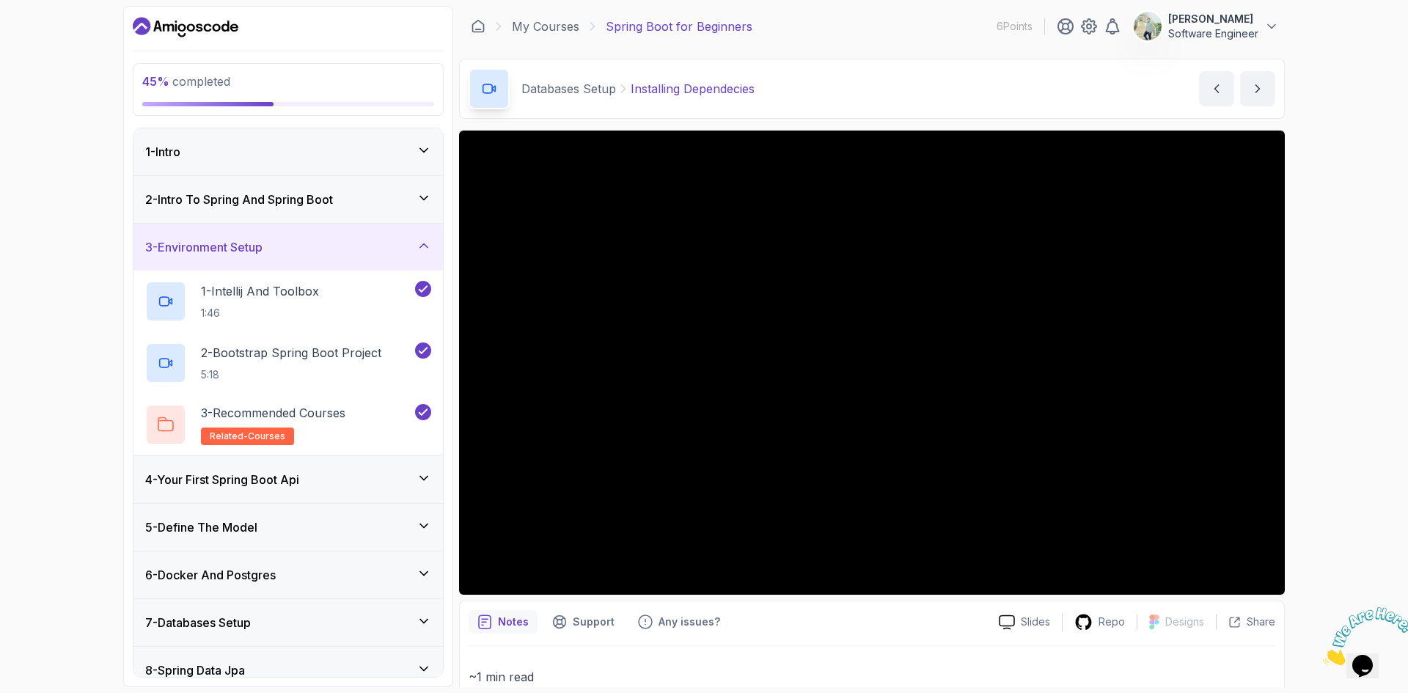
click at [420, 247] on icon at bounding box center [423, 245] width 7 height 4
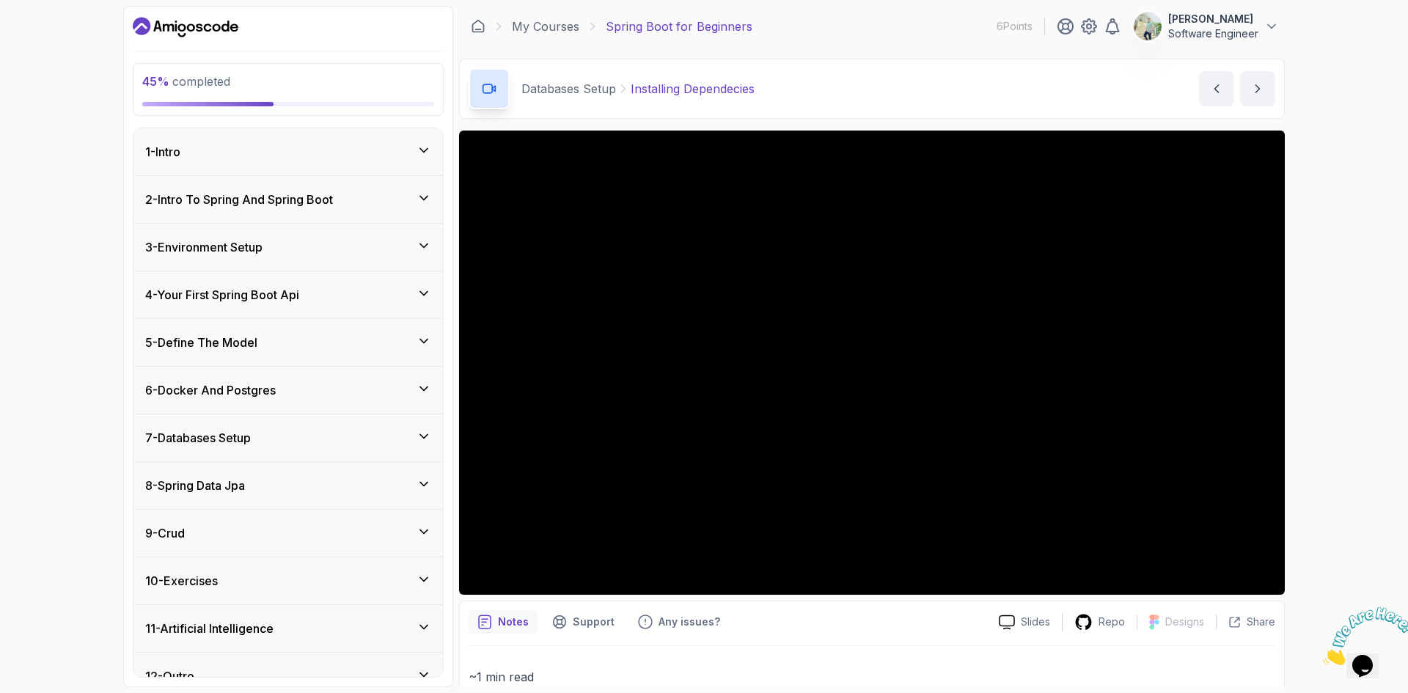
click at [425, 287] on icon at bounding box center [423, 293] width 15 height 15
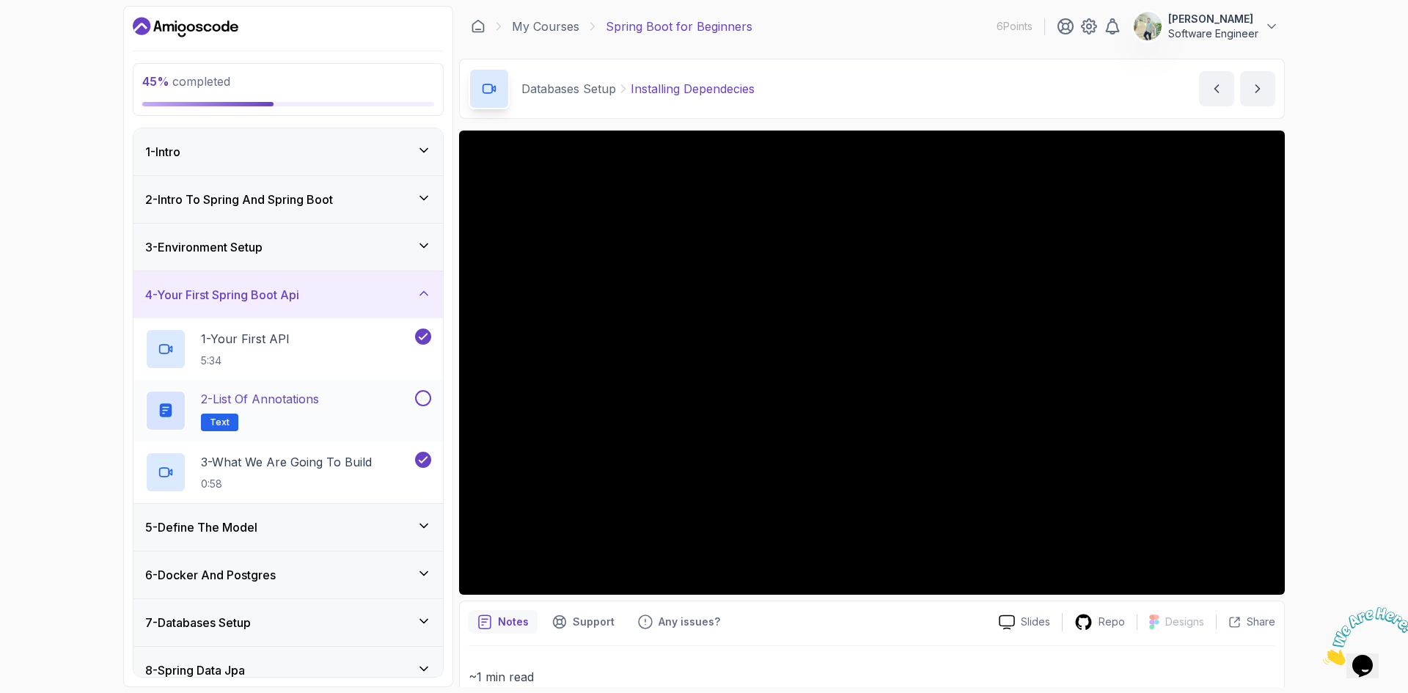
click at [425, 403] on button at bounding box center [423, 398] width 16 height 16
click at [426, 517] on div "5 - Define The Model" at bounding box center [287, 527] width 309 height 47
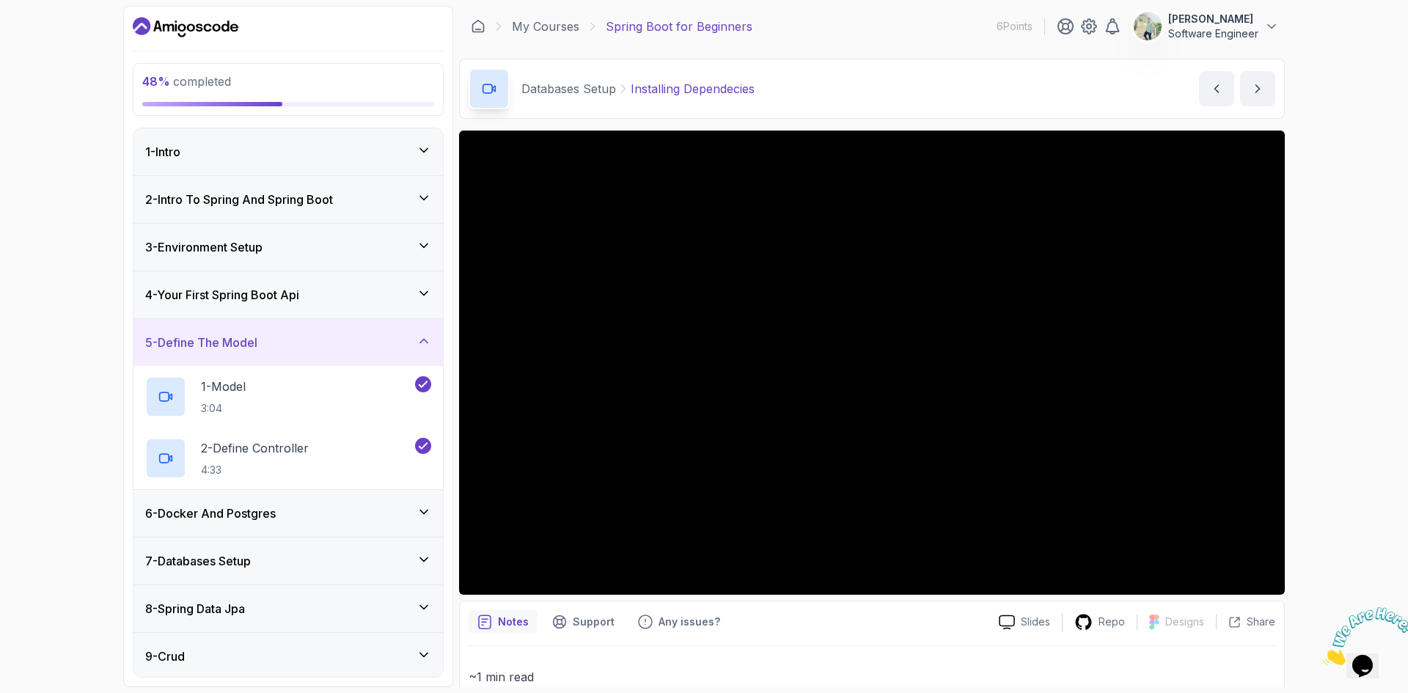
click at [421, 524] on div "6 - Docker And Postgres" at bounding box center [287, 513] width 309 height 47
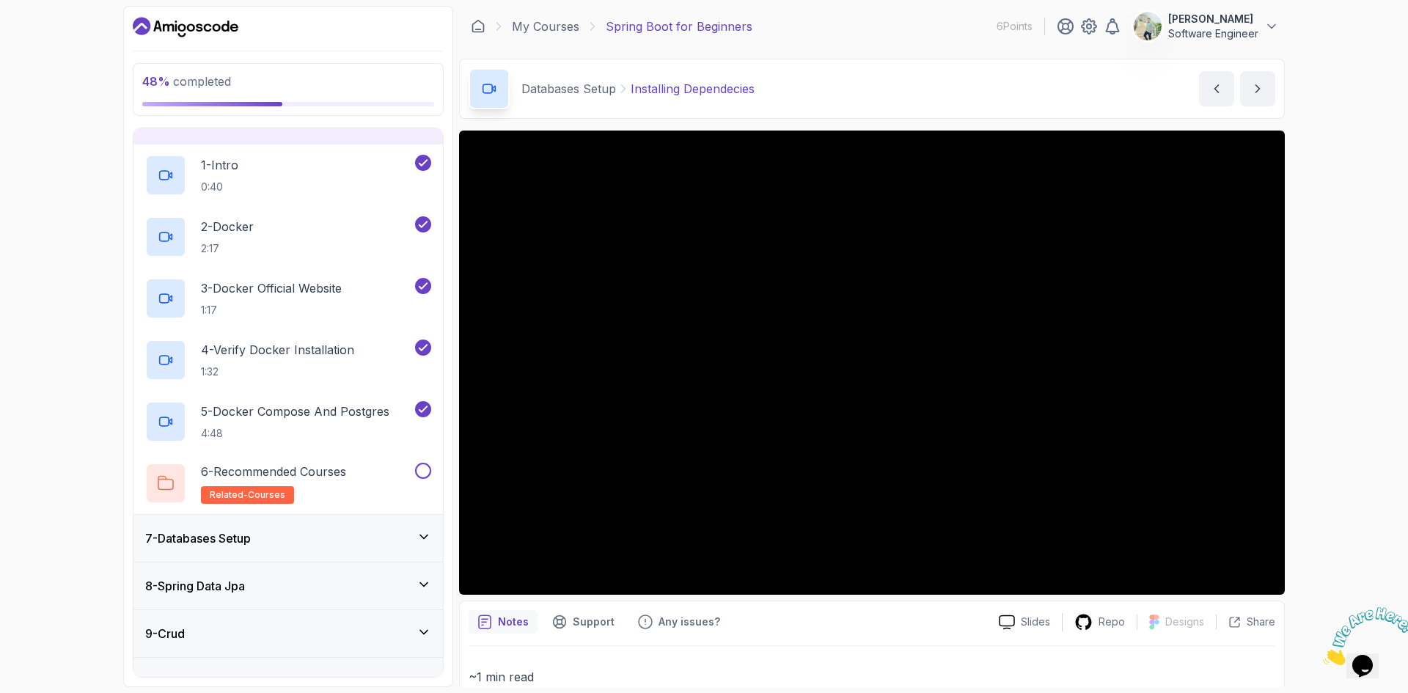
scroll to position [293, 0]
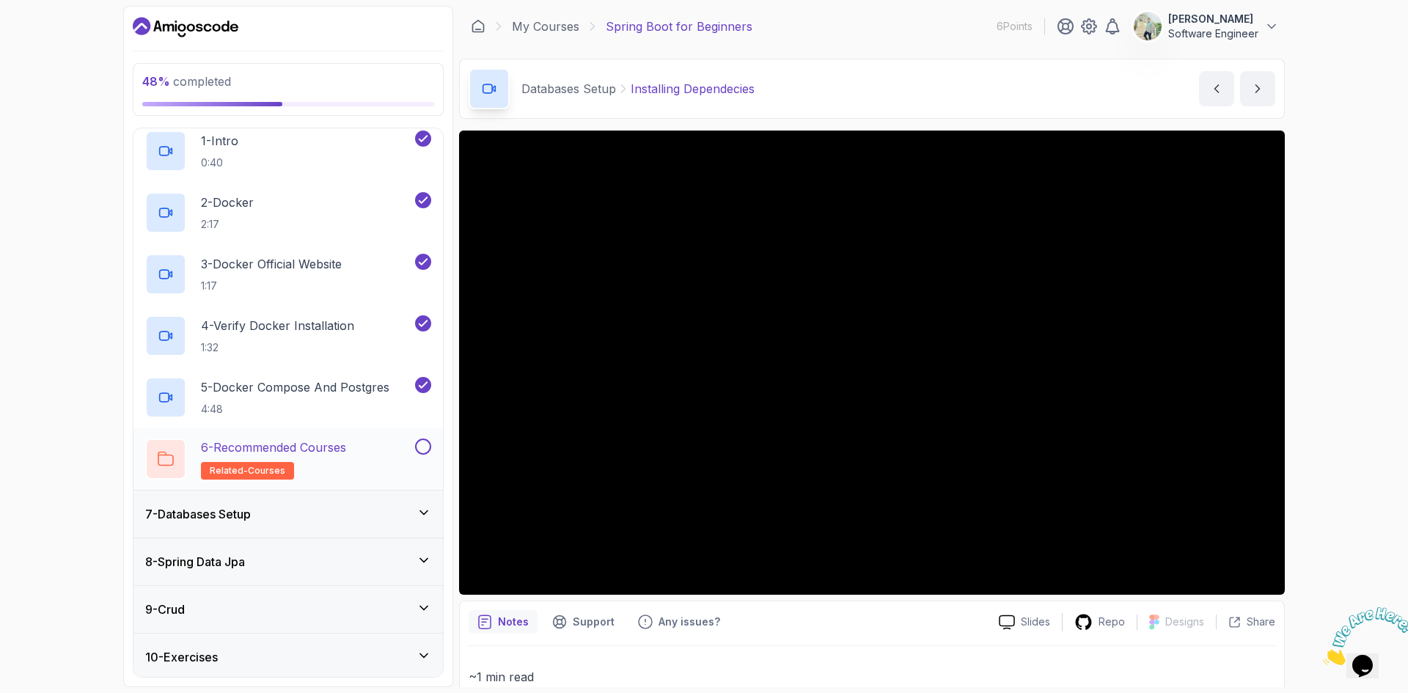
click at [422, 445] on button at bounding box center [423, 446] width 16 height 16
click at [422, 513] on icon at bounding box center [423, 512] width 15 height 15
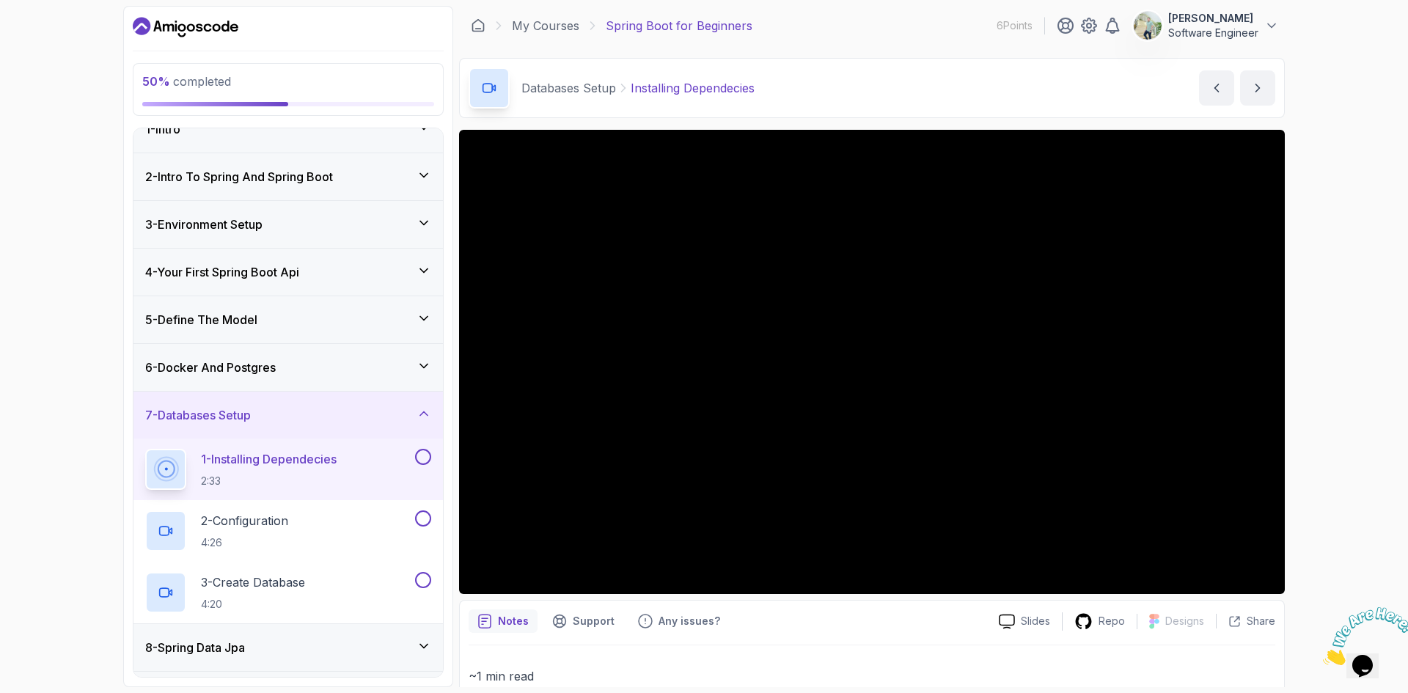
scroll to position [0, 0]
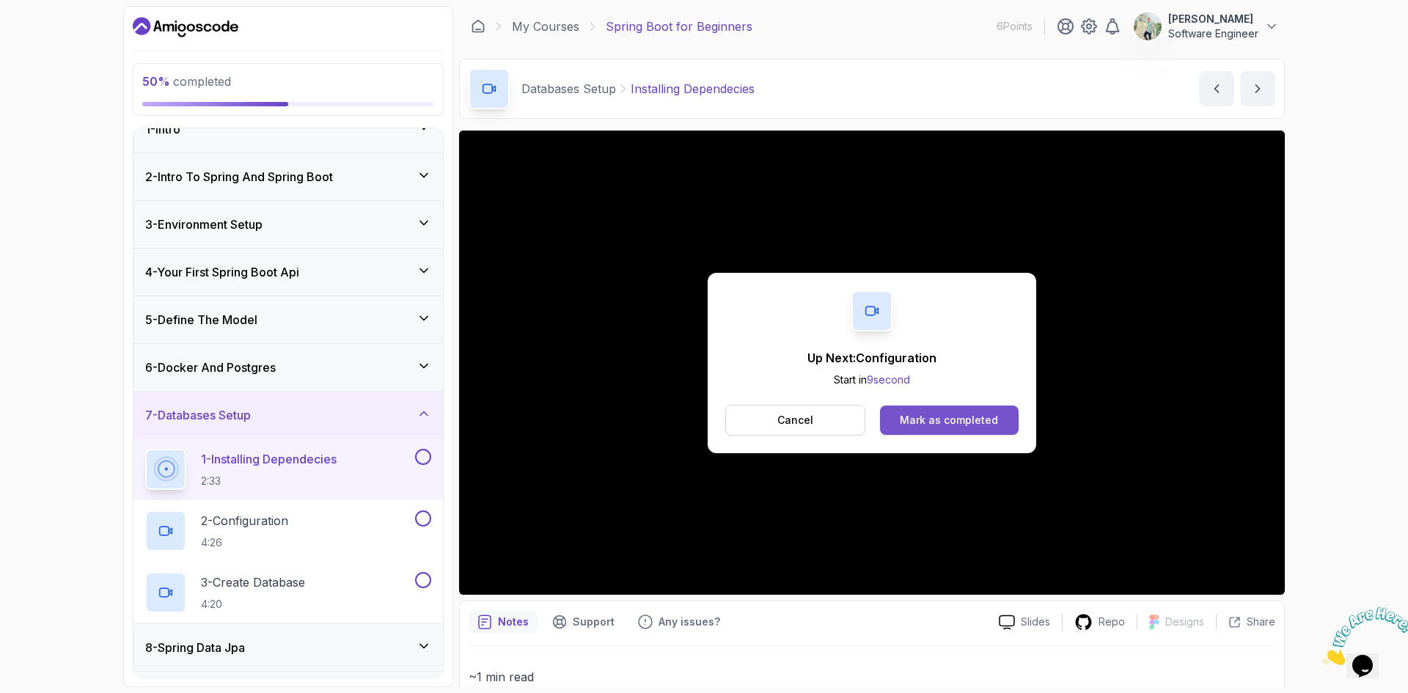
click at [977, 416] on div "Mark as completed" at bounding box center [949, 420] width 98 height 15
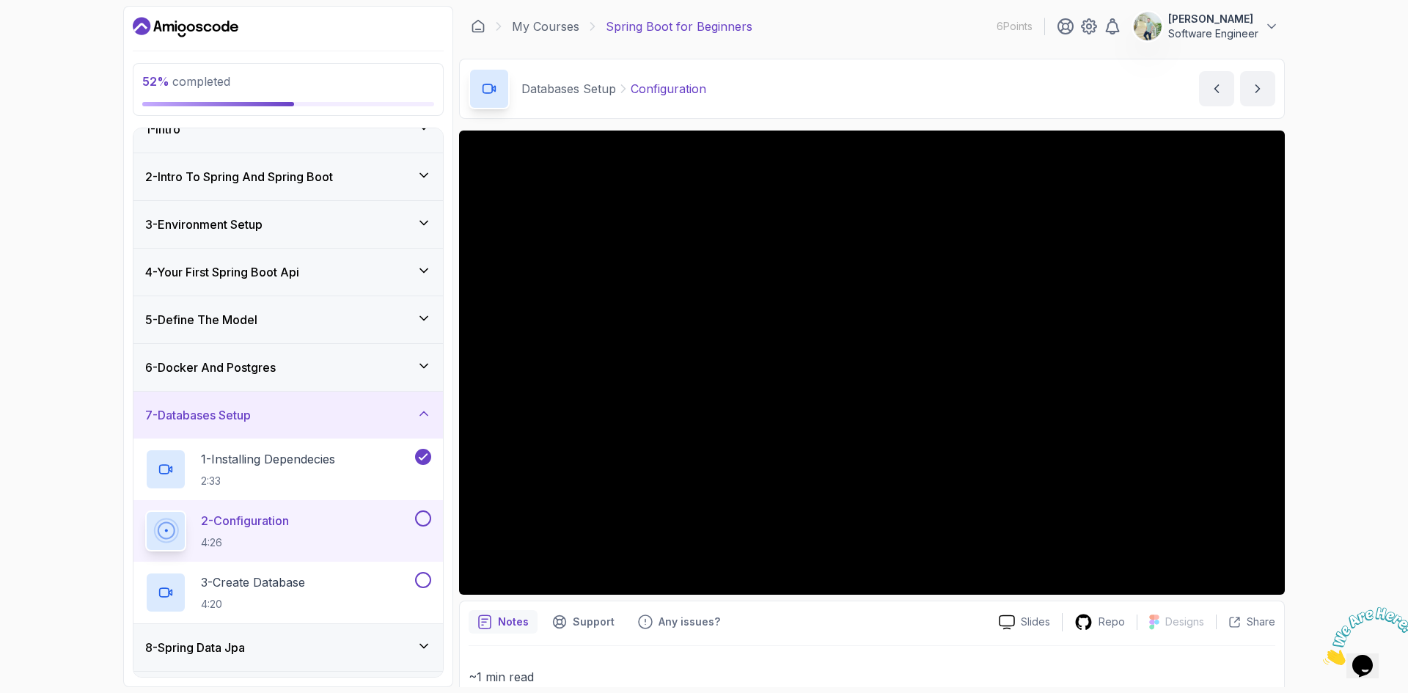
click at [1356, 653] on img at bounding box center [1368, 636] width 91 height 58
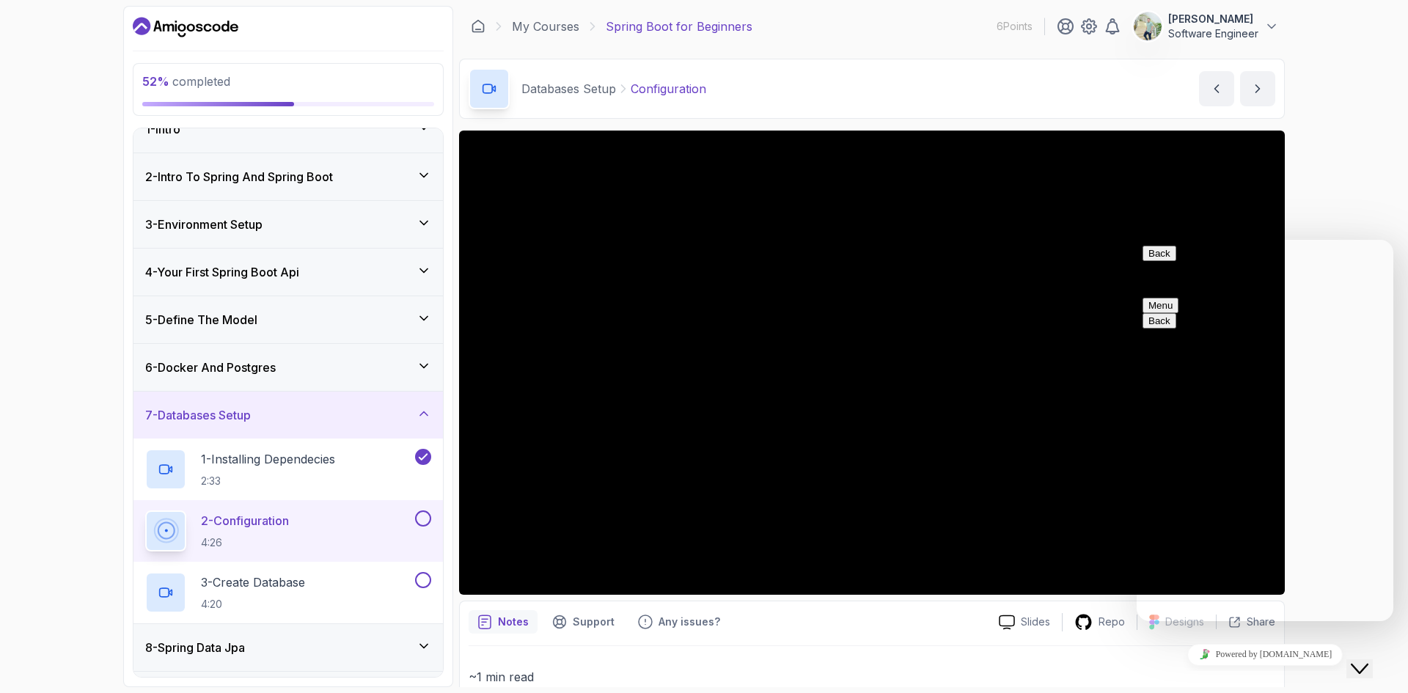
click at [1353, 199] on div "52 % completed 1 - Intro 2 - Intro To Spring And Spring Boot 3 - Environment Se…" at bounding box center [704, 346] width 1408 height 693
click at [1154, 260] on button "Back" at bounding box center [1159, 253] width 34 height 15
click at [1349, 209] on div "52 % completed 1 - Intro 2 - Intro To Spring And Spring Boot 3 - Environment Se…" at bounding box center [704, 346] width 1408 height 693
click at [1368, 660] on icon "Close Chat This icon closes the chat window." at bounding box center [1360, 669] width 18 height 18
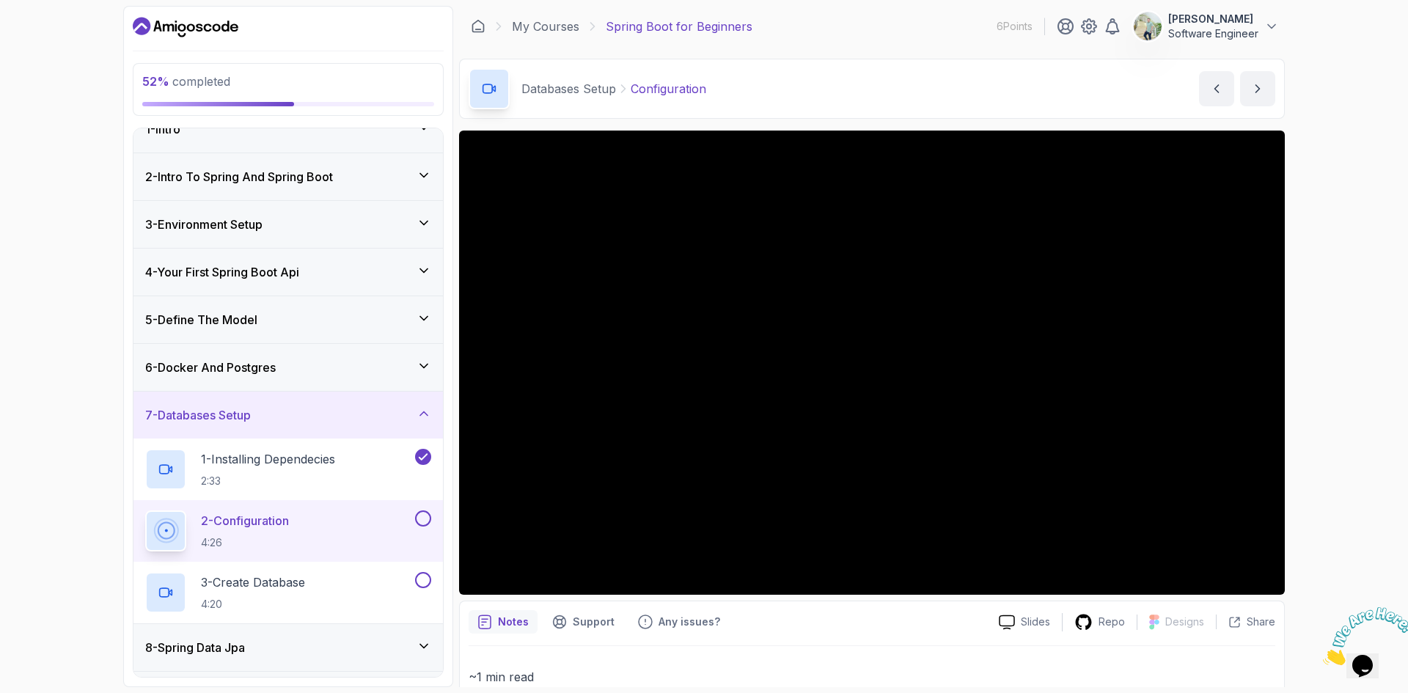
click at [1346, 653] on button "Opens Chat This icon Opens the chat window." at bounding box center [1362, 665] width 32 height 25
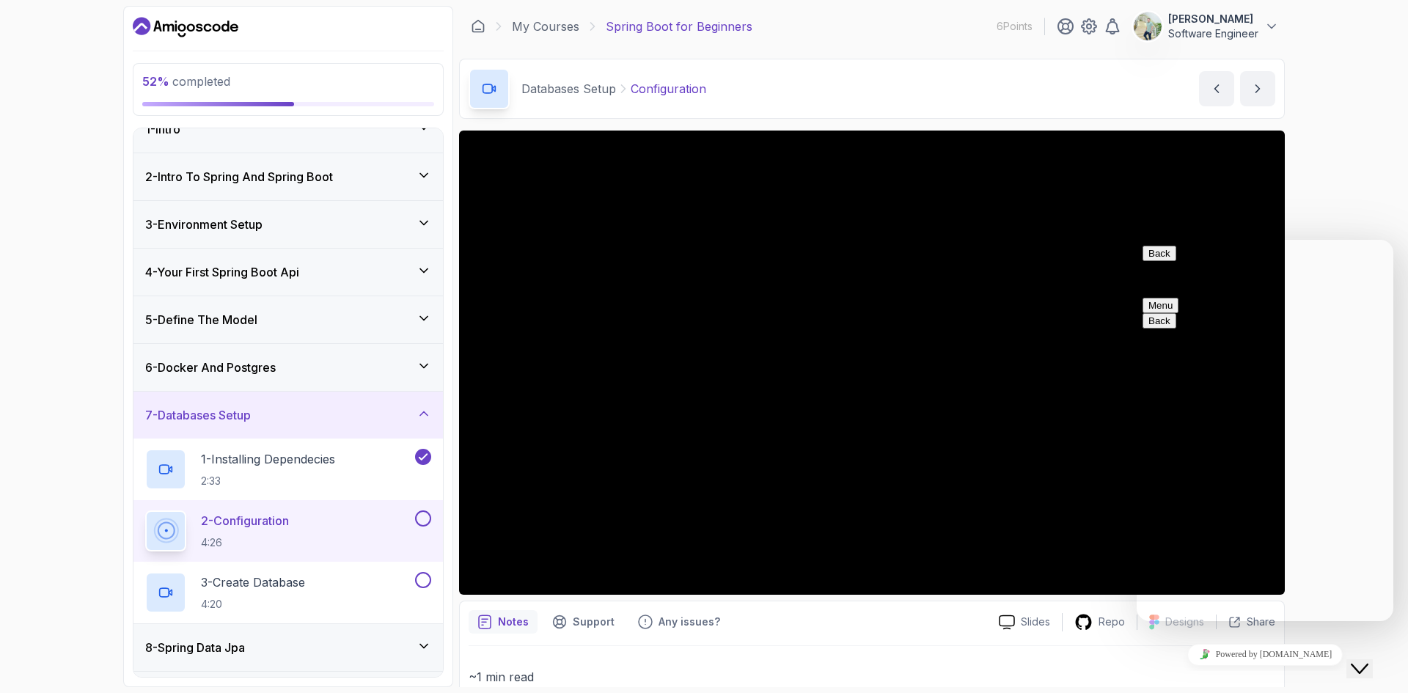
click at [1368, 660] on icon "Close Chat This icon closes the chat window." at bounding box center [1360, 669] width 18 height 18
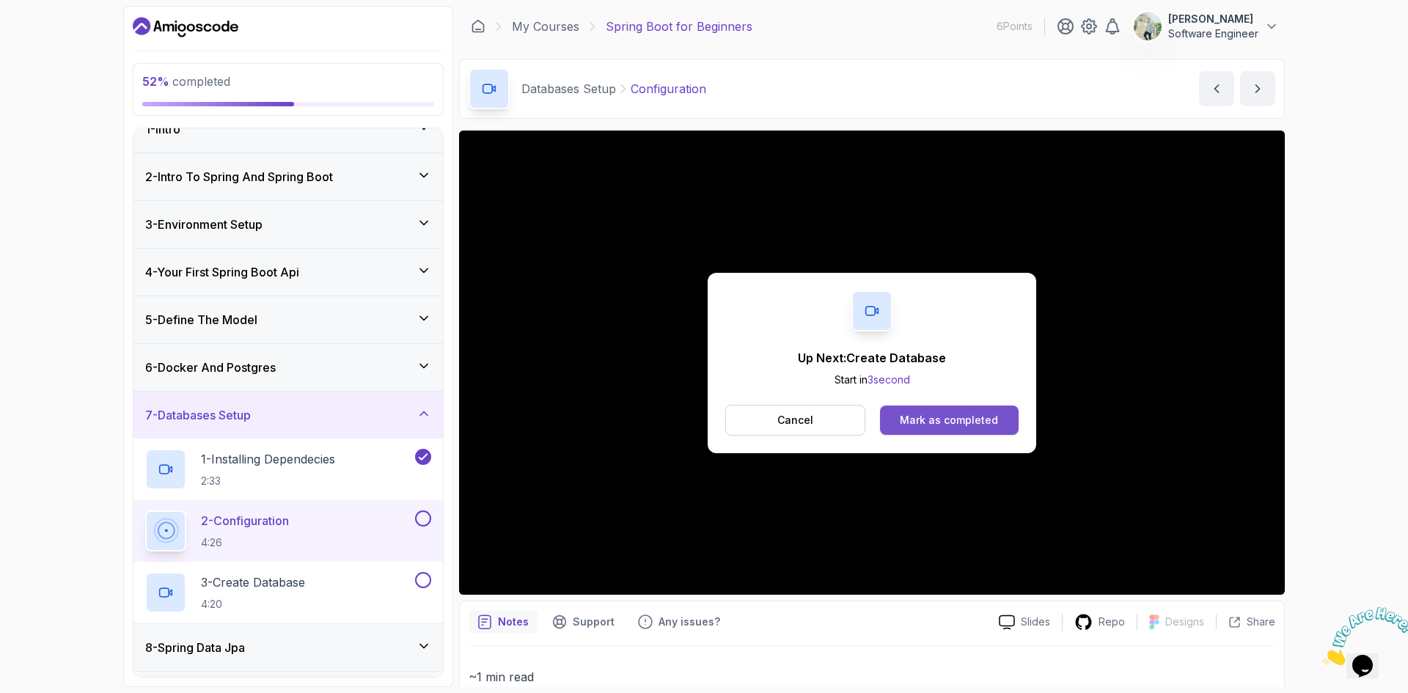
click at [964, 426] on div "Mark as completed" at bounding box center [949, 420] width 98 height 15
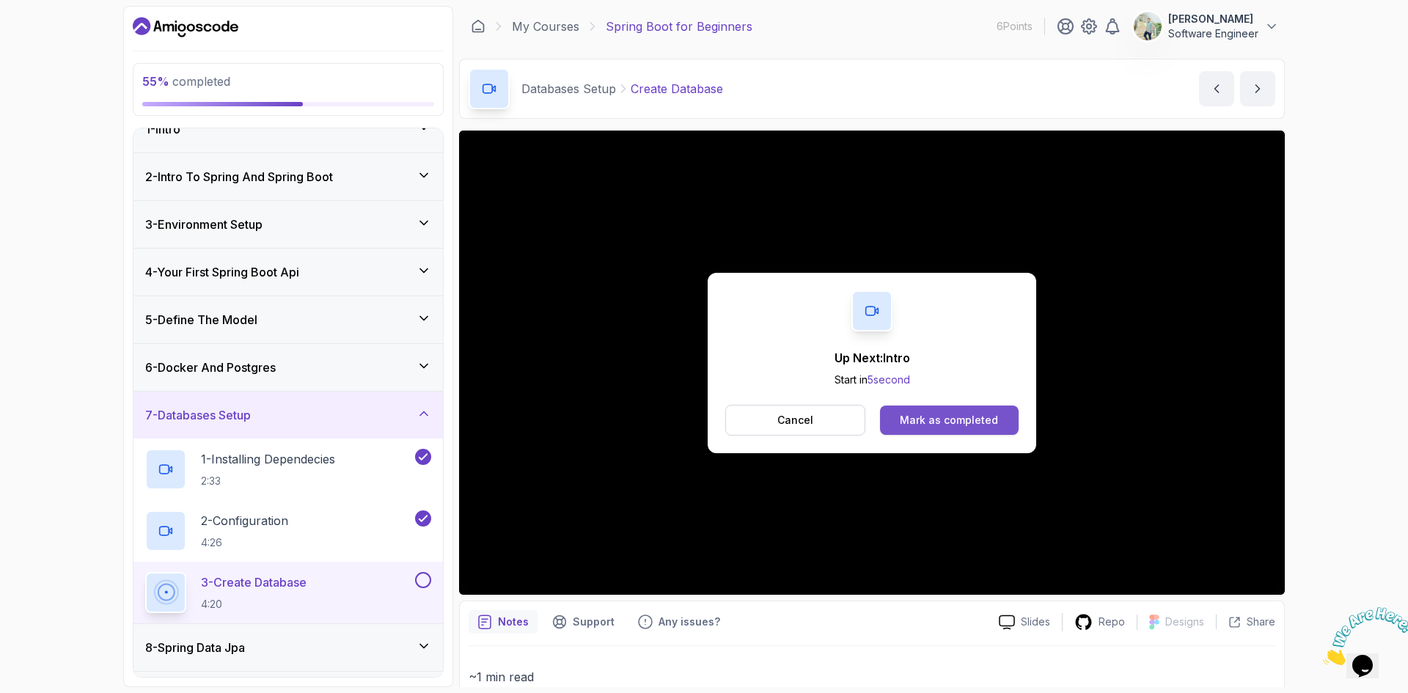
click at [937, 426] on div "Mark as completed" at bounding box center [949, 420] width 98 height 15
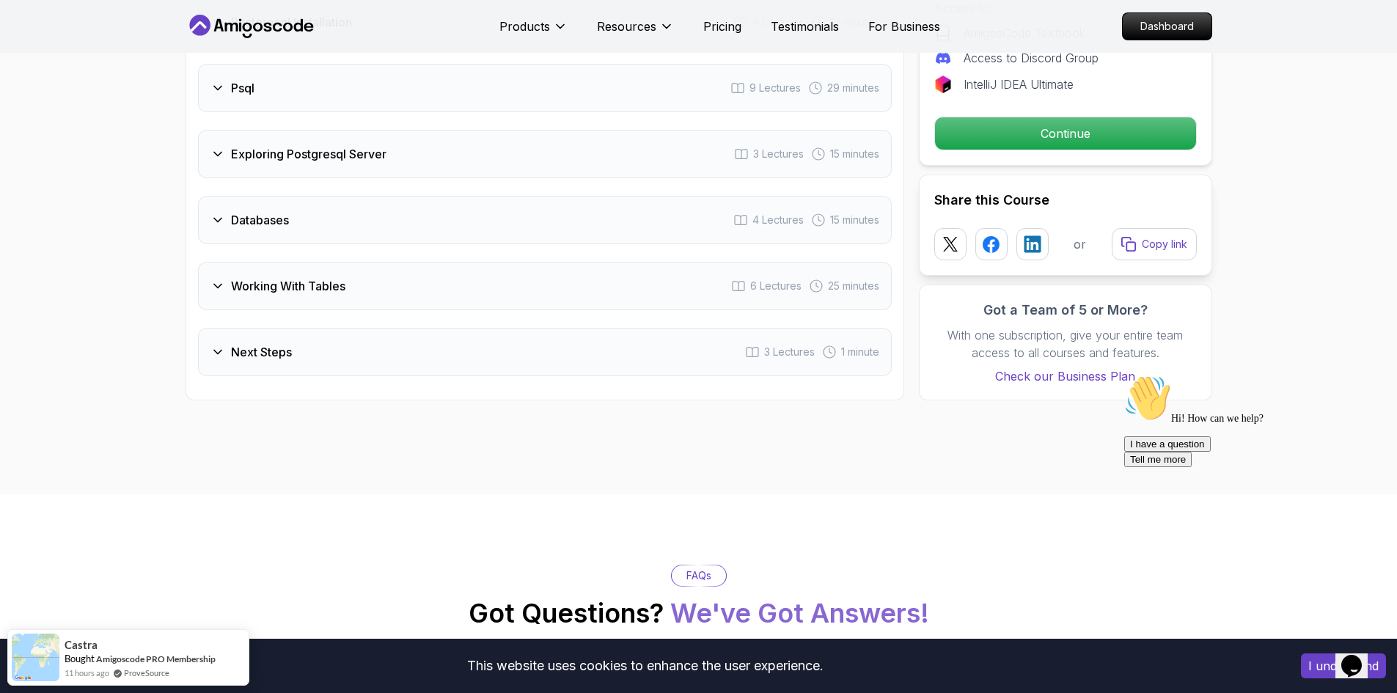
scroll to position [2126, 0]
